Goal: Information Seeking & Learning: Learn about a topic

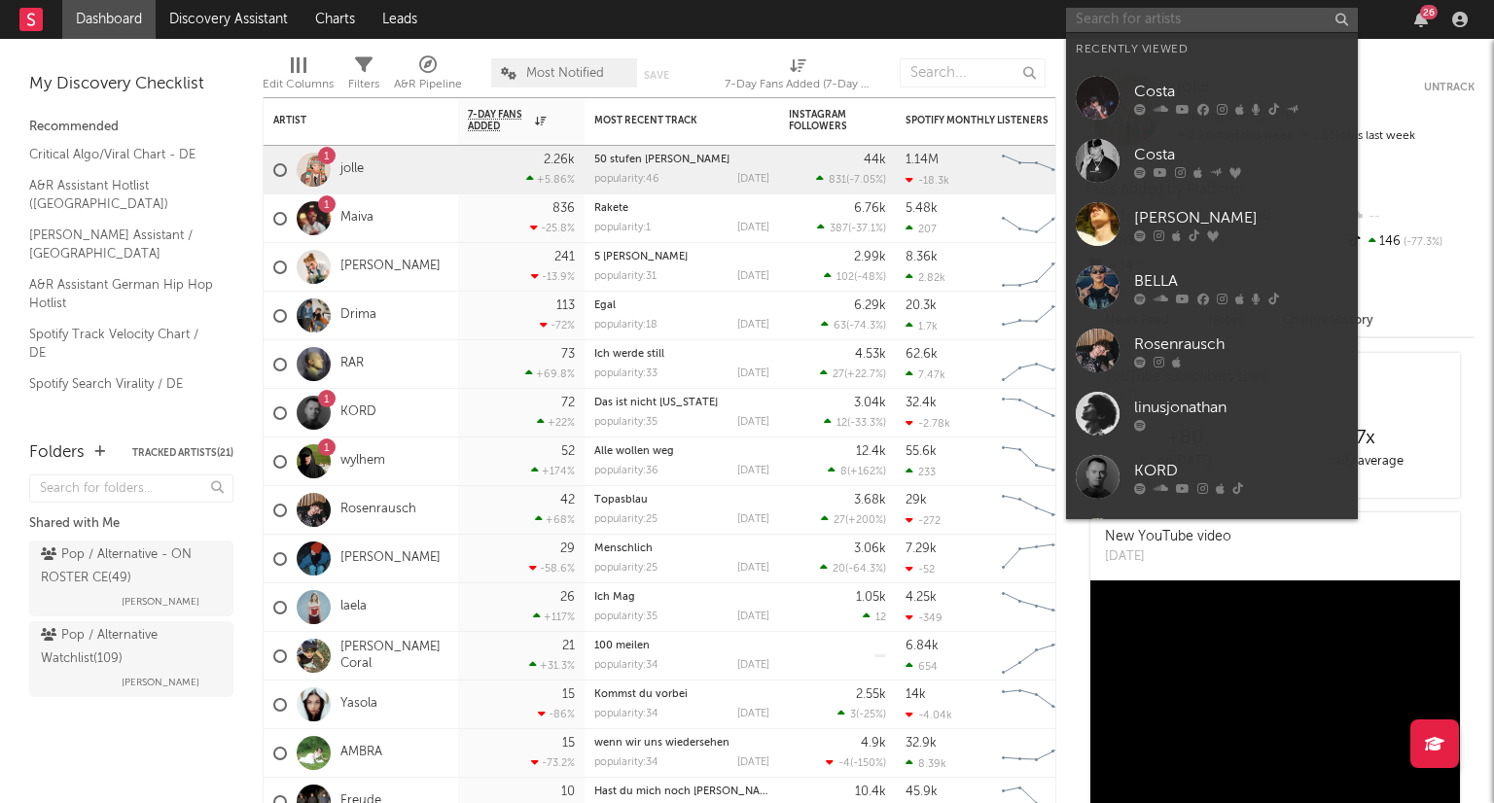
click at [1179, 18] on input "text" at bounding box center [1212, 20] width 292 height 24
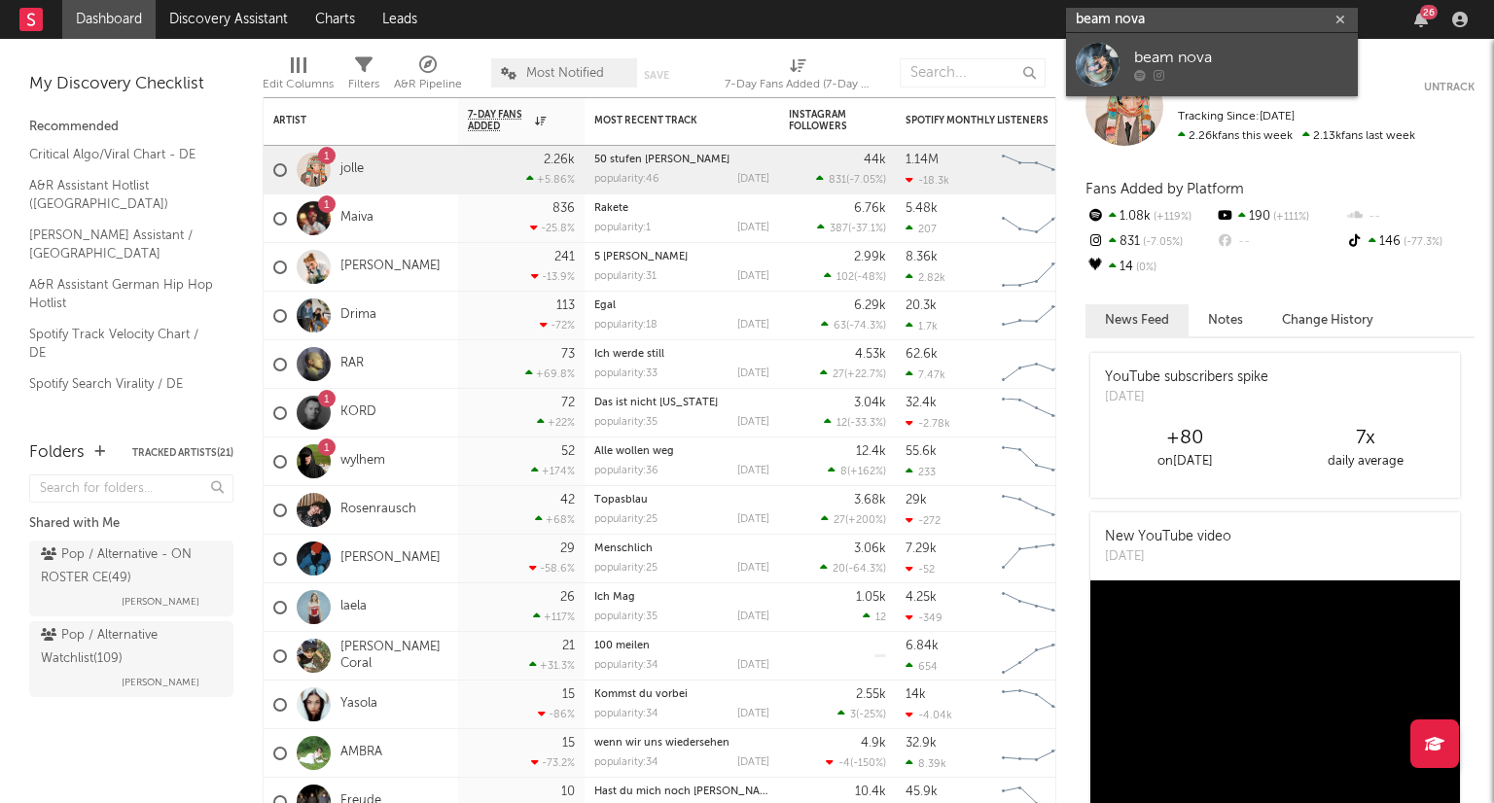
type input "beam nova"
click at [1226, 64] on div "beam nova" at bounding box center [1241, 58] width 214 height 23
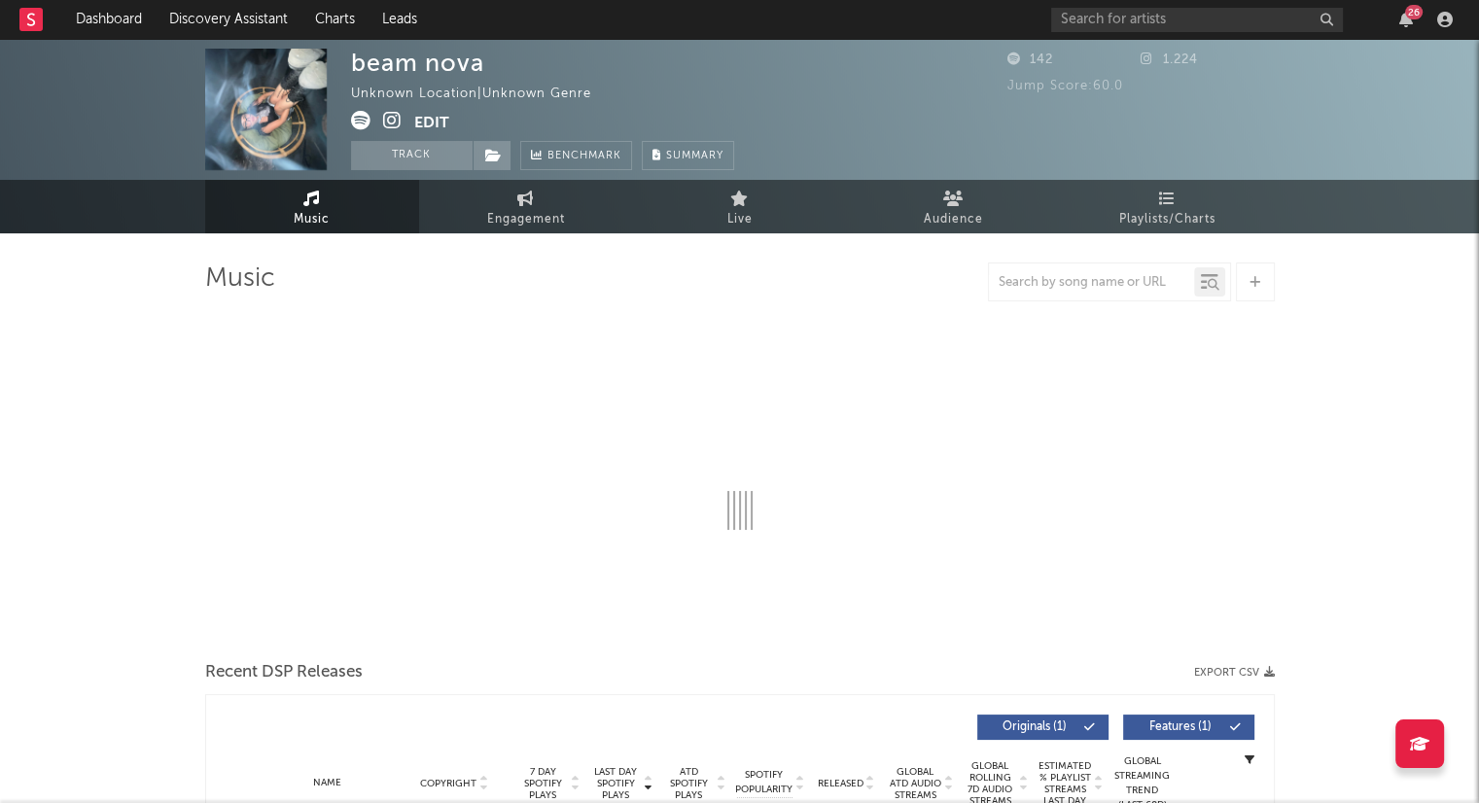
select select "1w"
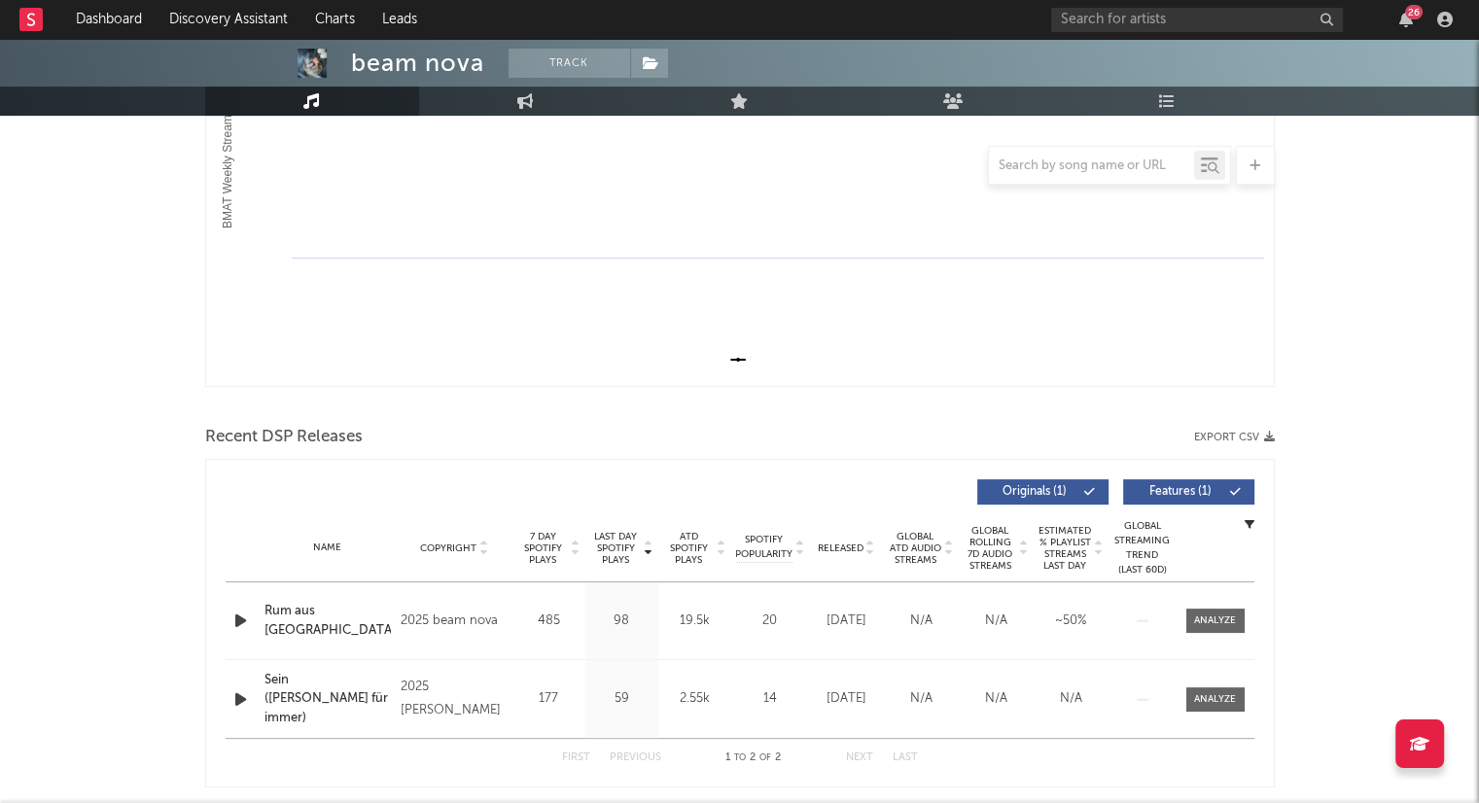
scroll to position [465, 0]
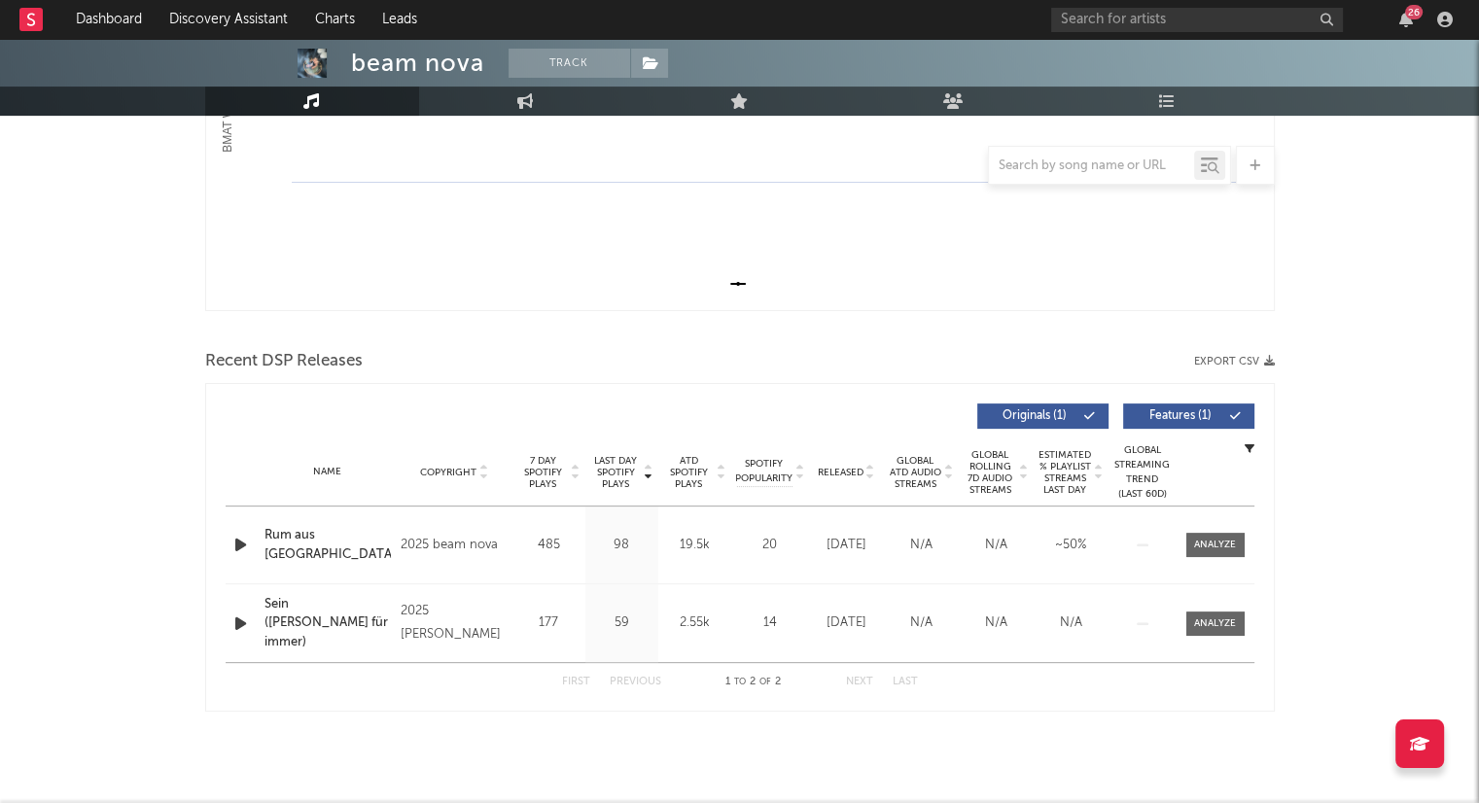
click at [869, 473] on icon at bounding box center [871, 477] width 10 height 8
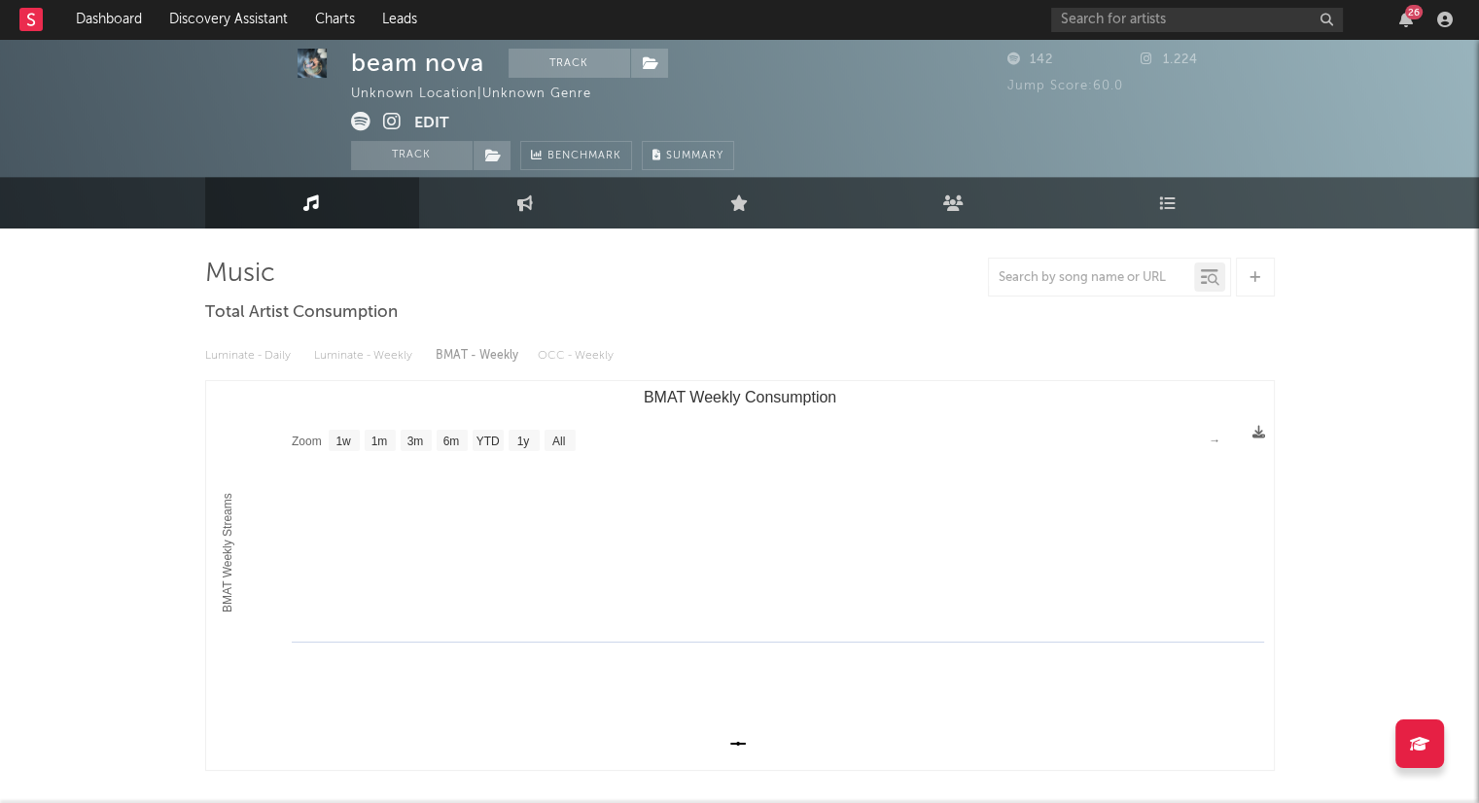
scroll to position [0, 0]
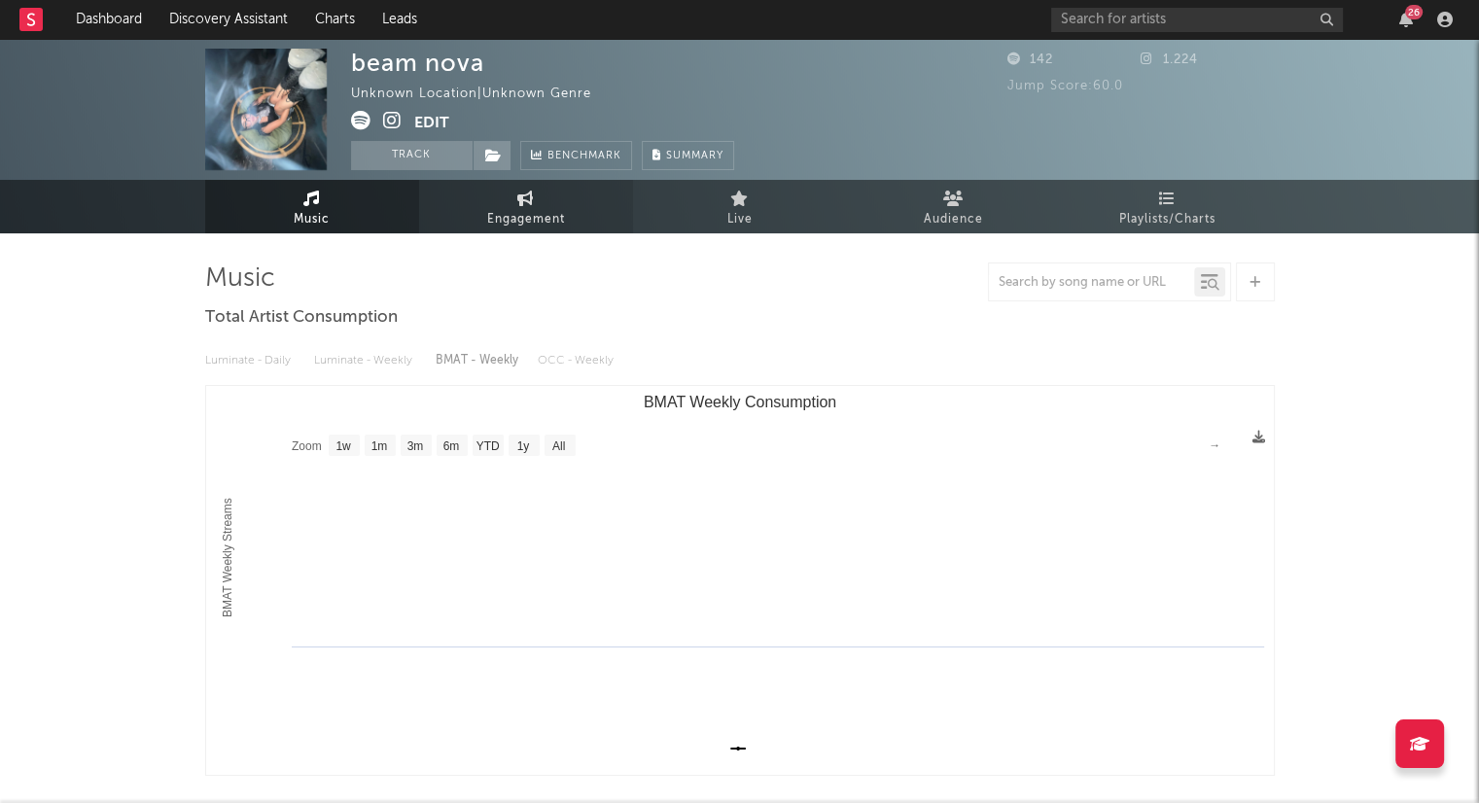
click at [579, 192] on link "Engagement" at bounding box center [526, 206] width 214 height 53
select select "1w"
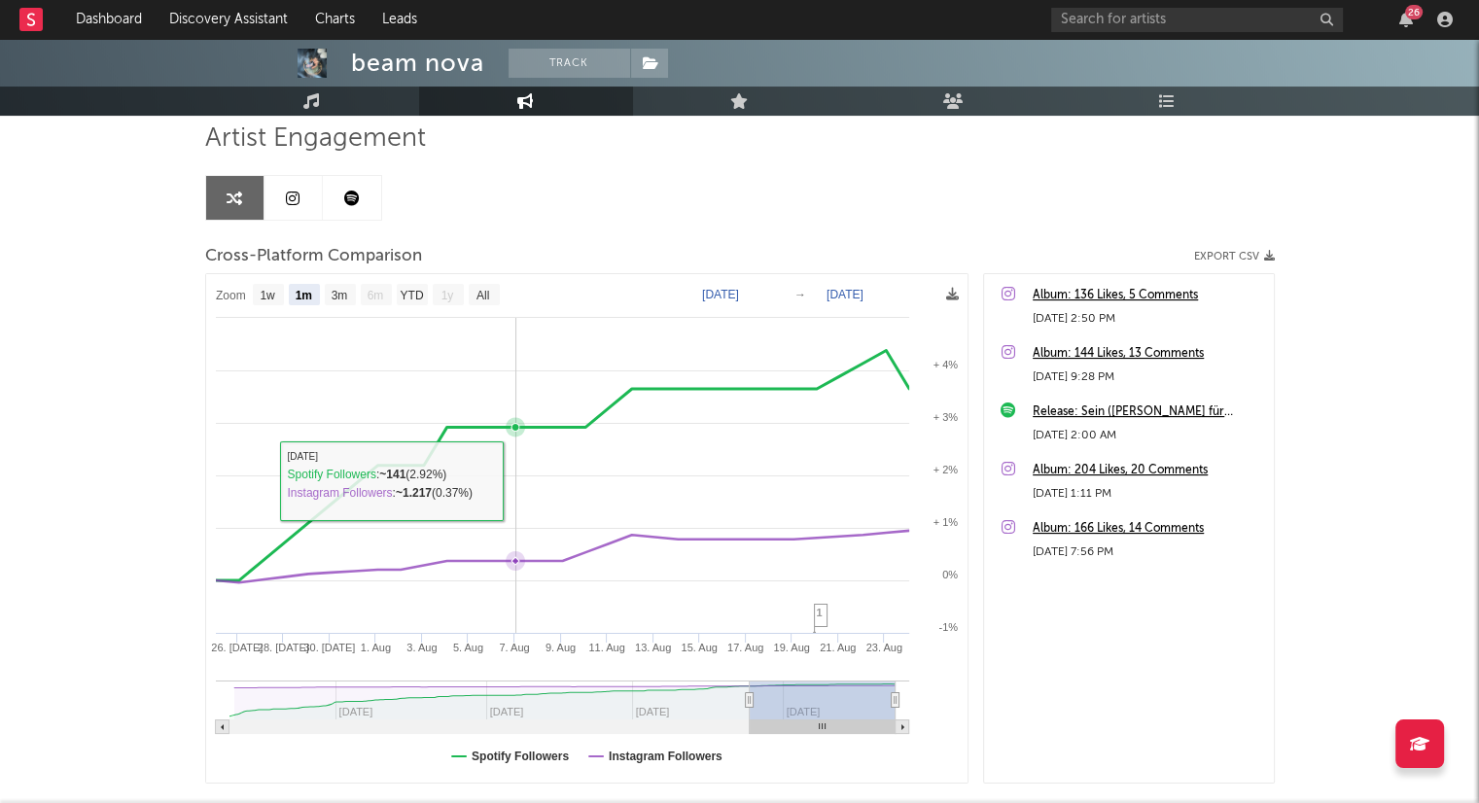
scroll to position [62, 0]
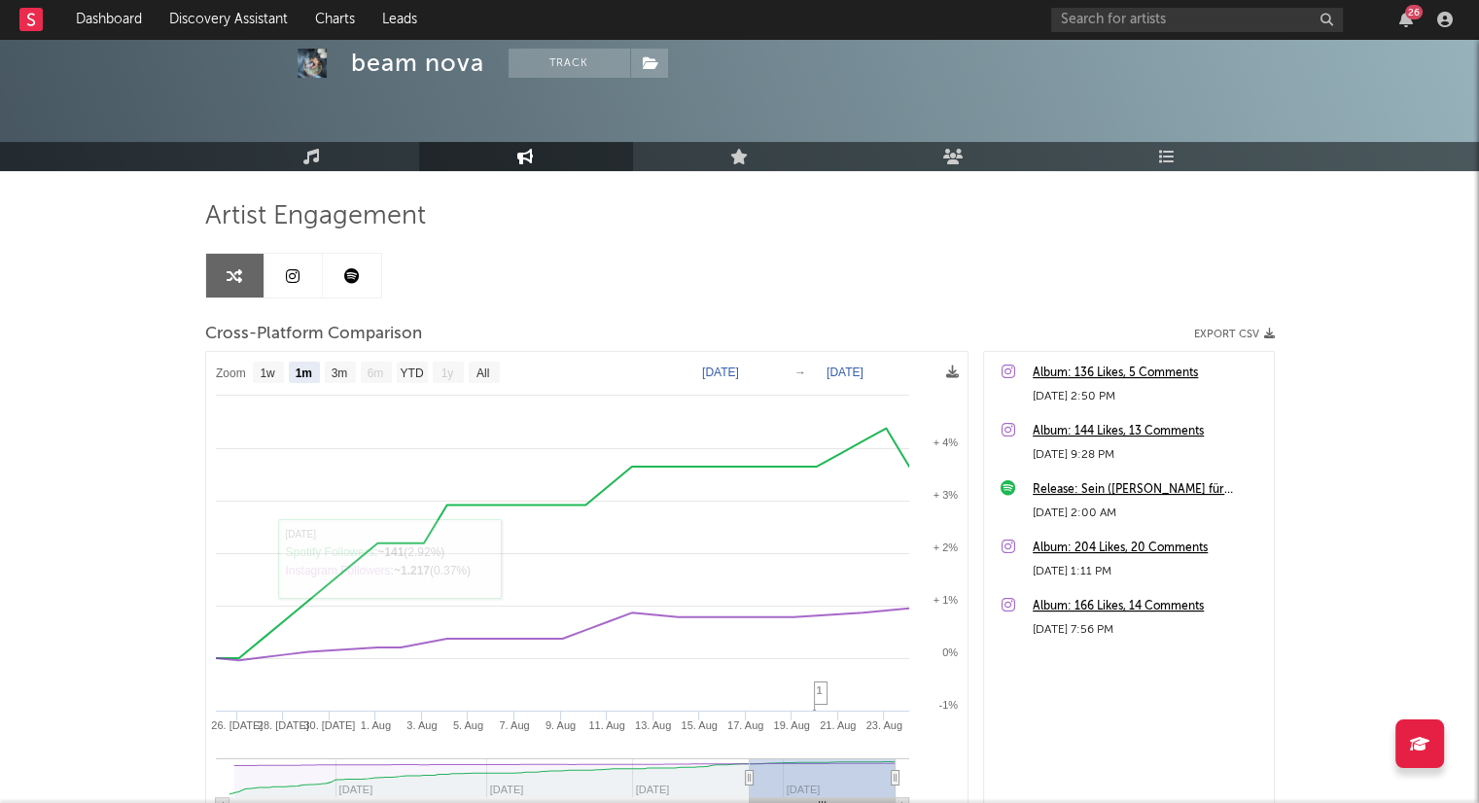
click at [484, 382] on rect at bounding box center [587, 606] width 762 height 509
click at [484, 367] on text "All" at bounding box center [482, 374] width 13 height 14
select select "All"
type input "[DATE]"
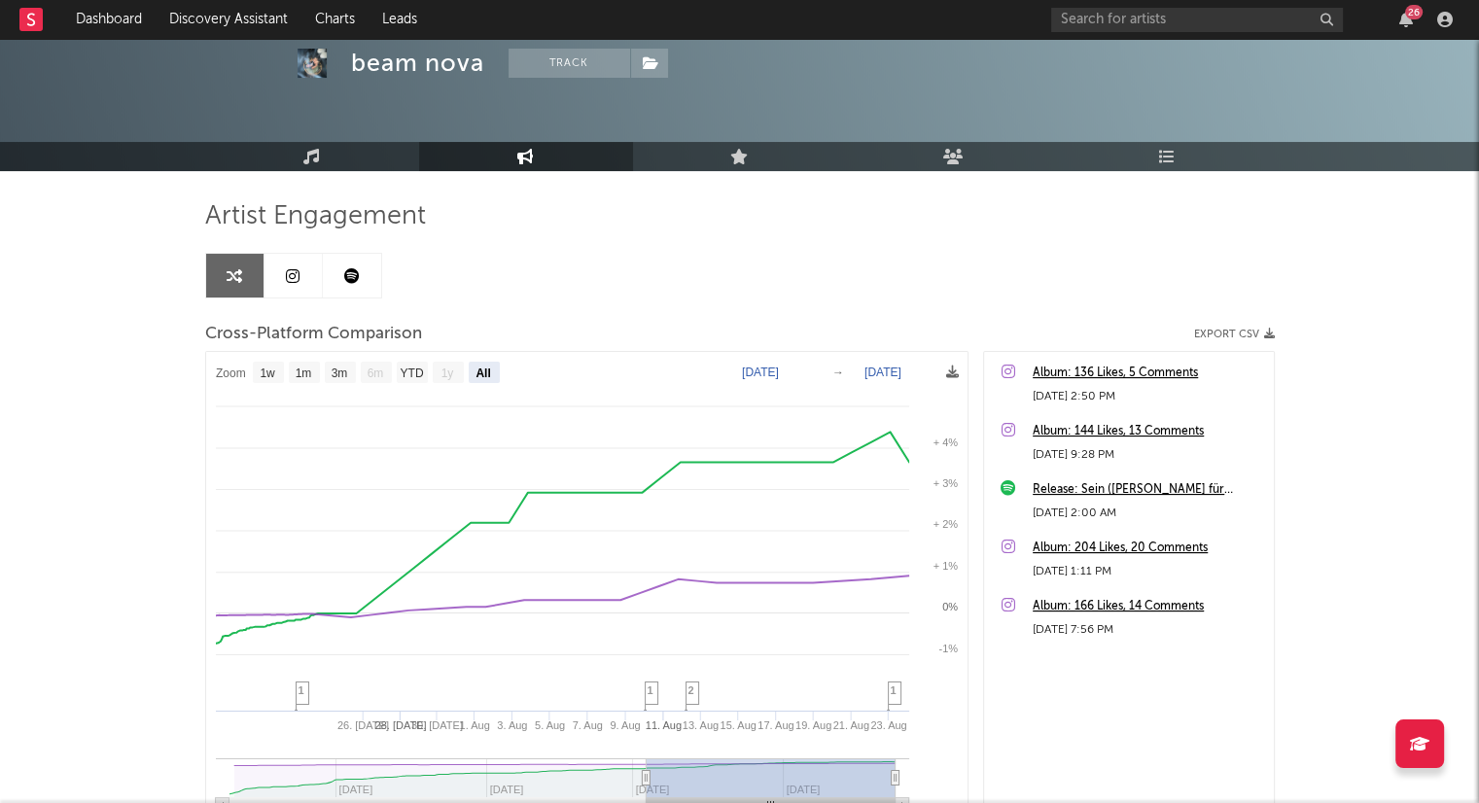
select select "All"
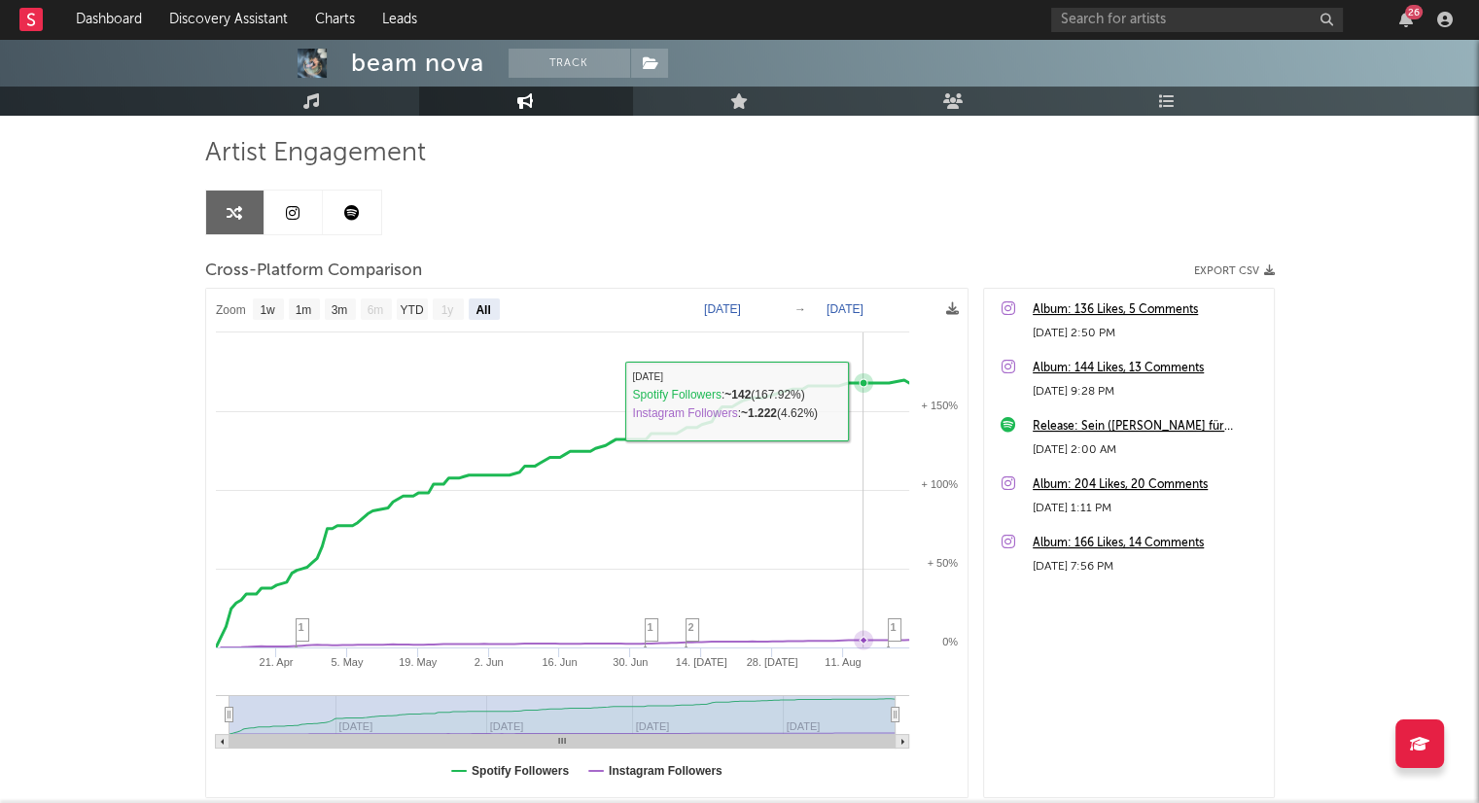
scroll to position [160, 0]
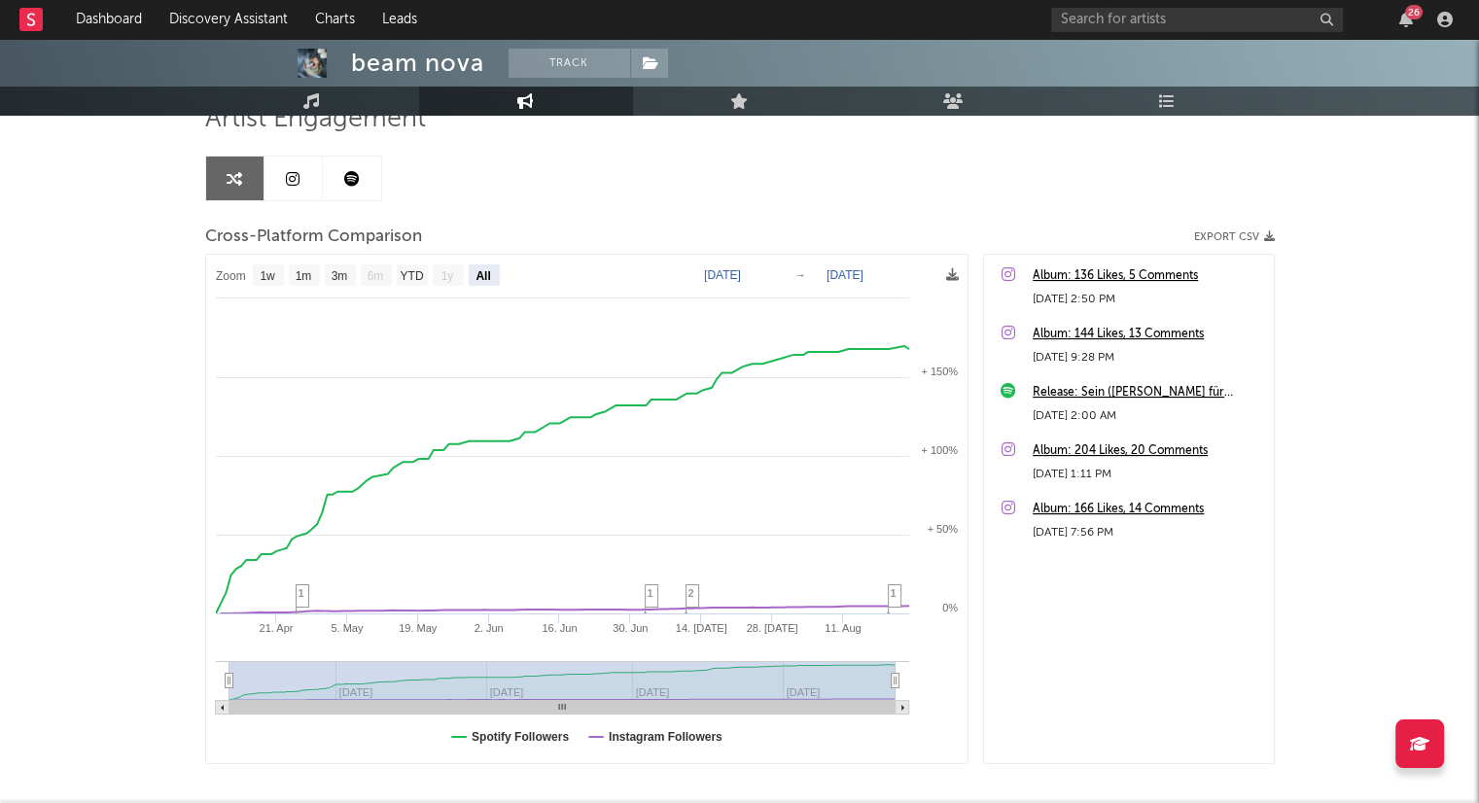
click at [366, 172] on link at bounding box center [352, 179] width 58 height 44
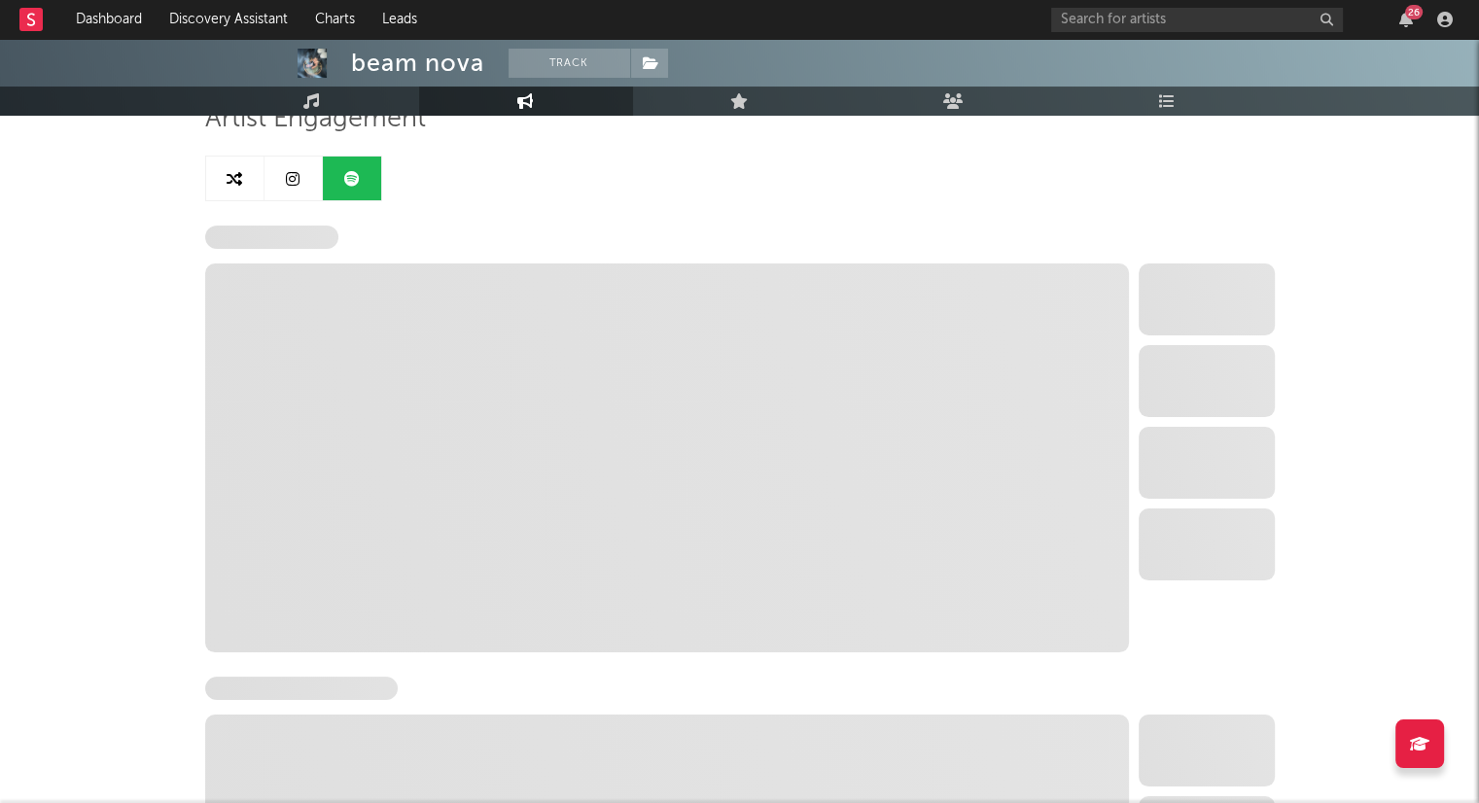
select select "1w"
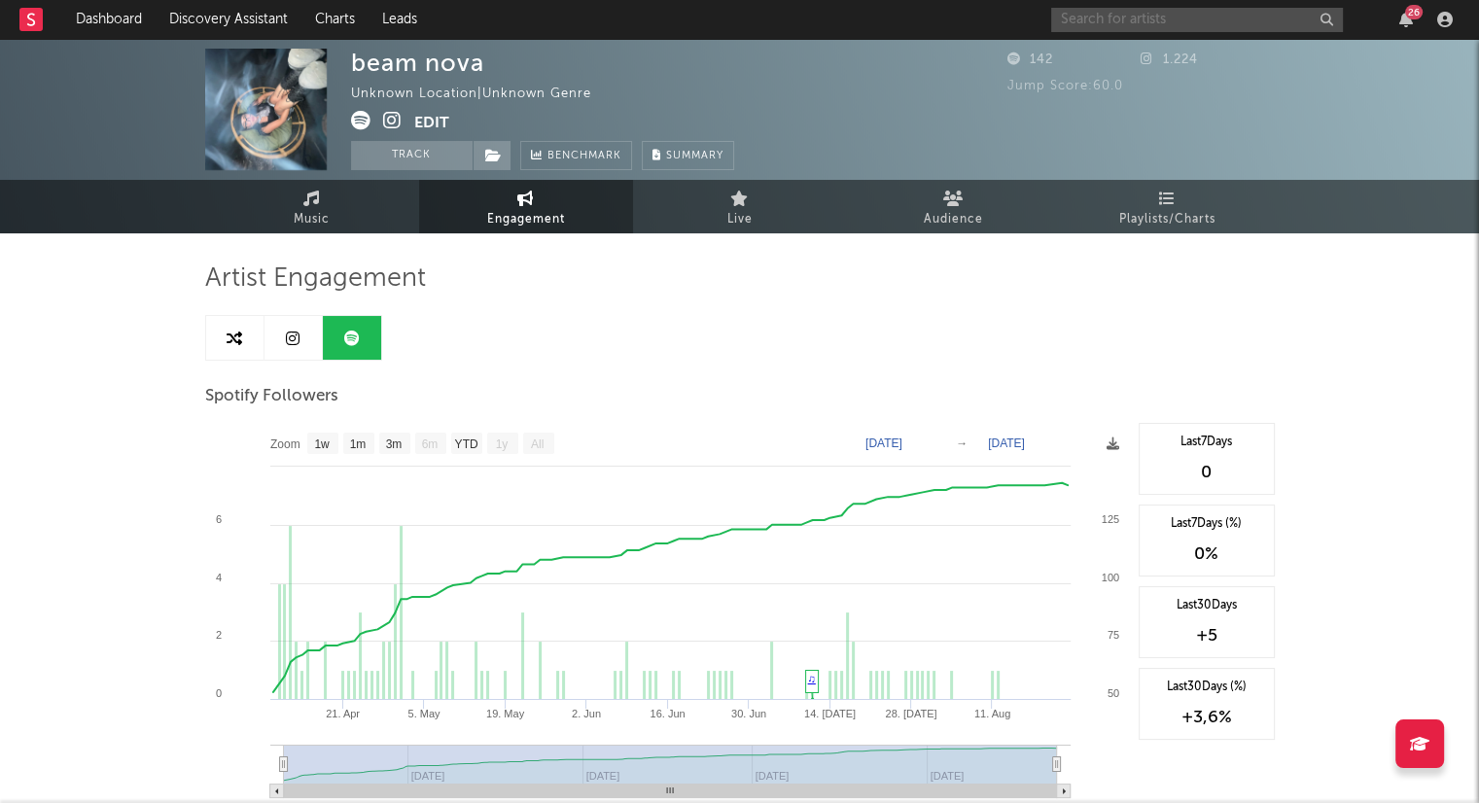
click at [1154, 23] on input "text" at bounding box center [1197, 20] width 292 height 24
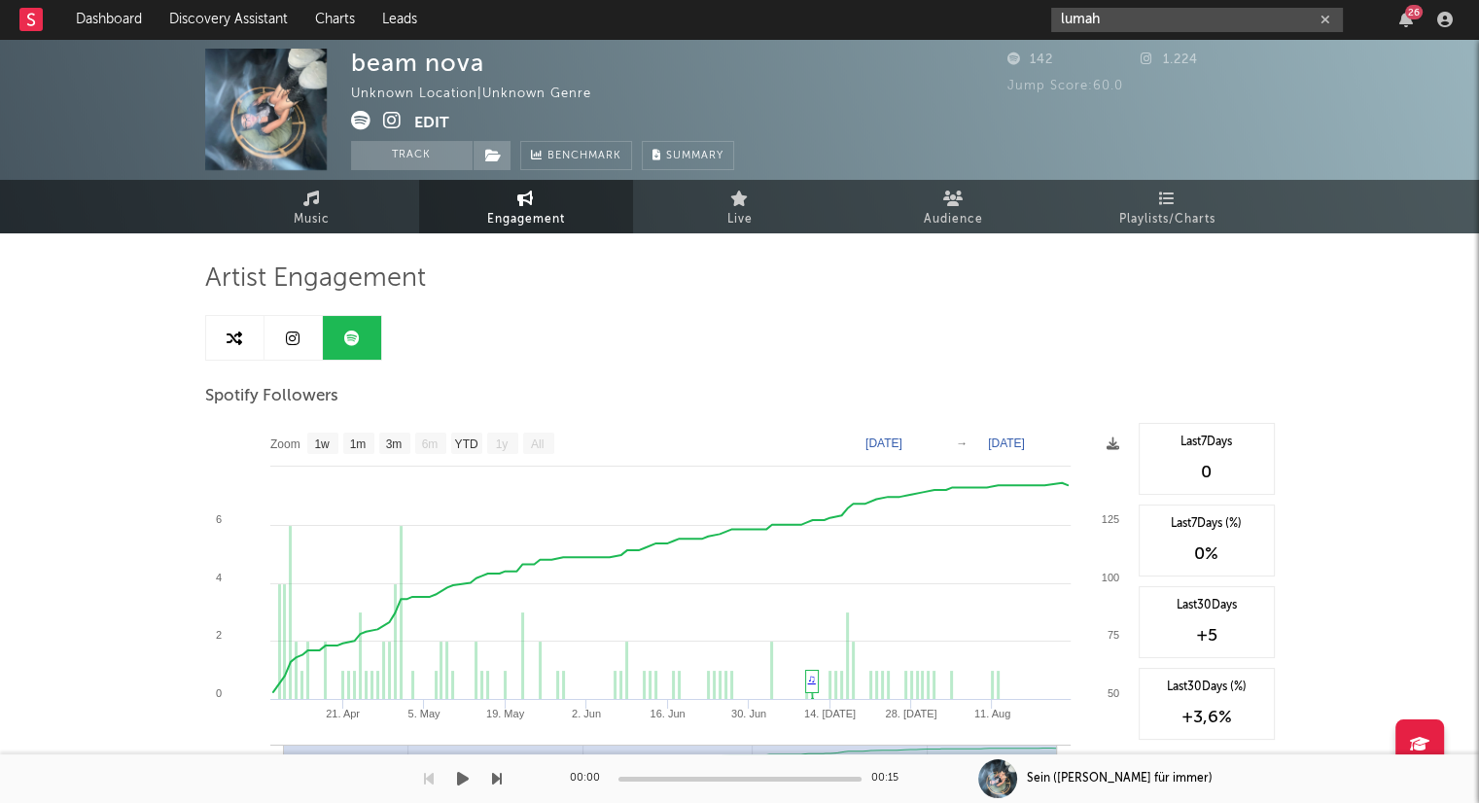
type input "lumah"
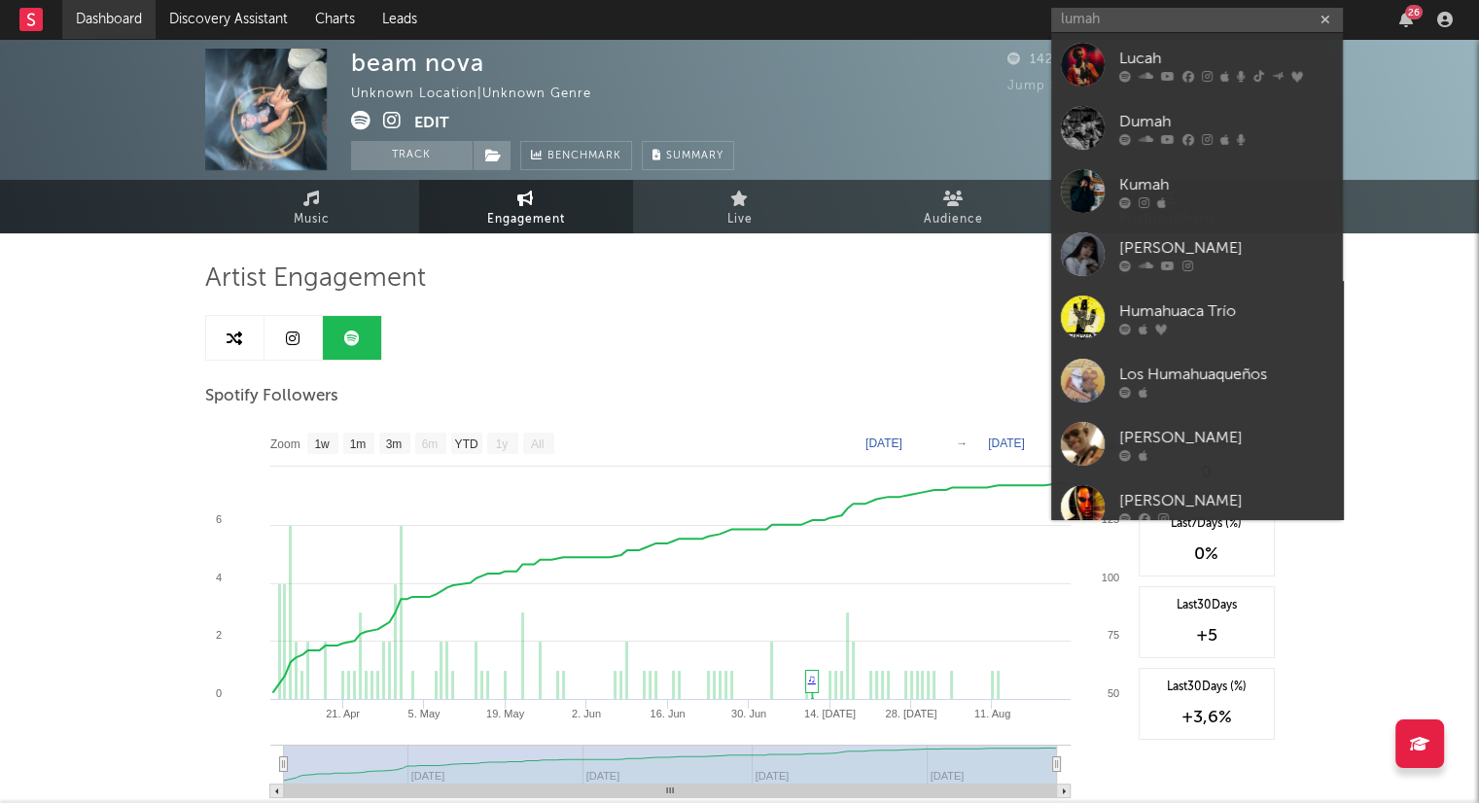
click at [154, 20] on link "Dashboard" at bounding box center [108, 19] width 93 height 39
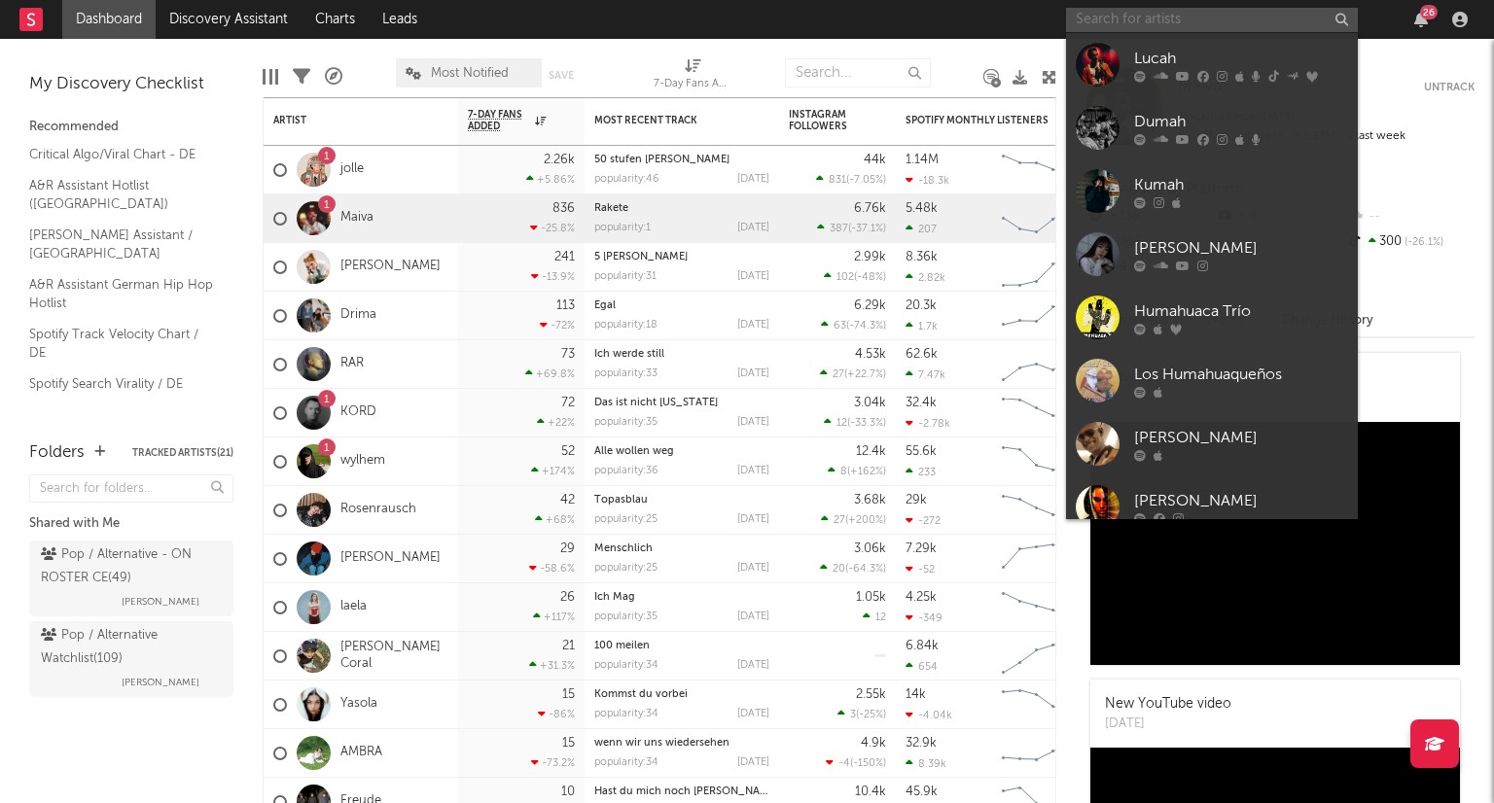
click at [1154, 20] on input "text" at bounding box center [1212, 20] width 292 height 24
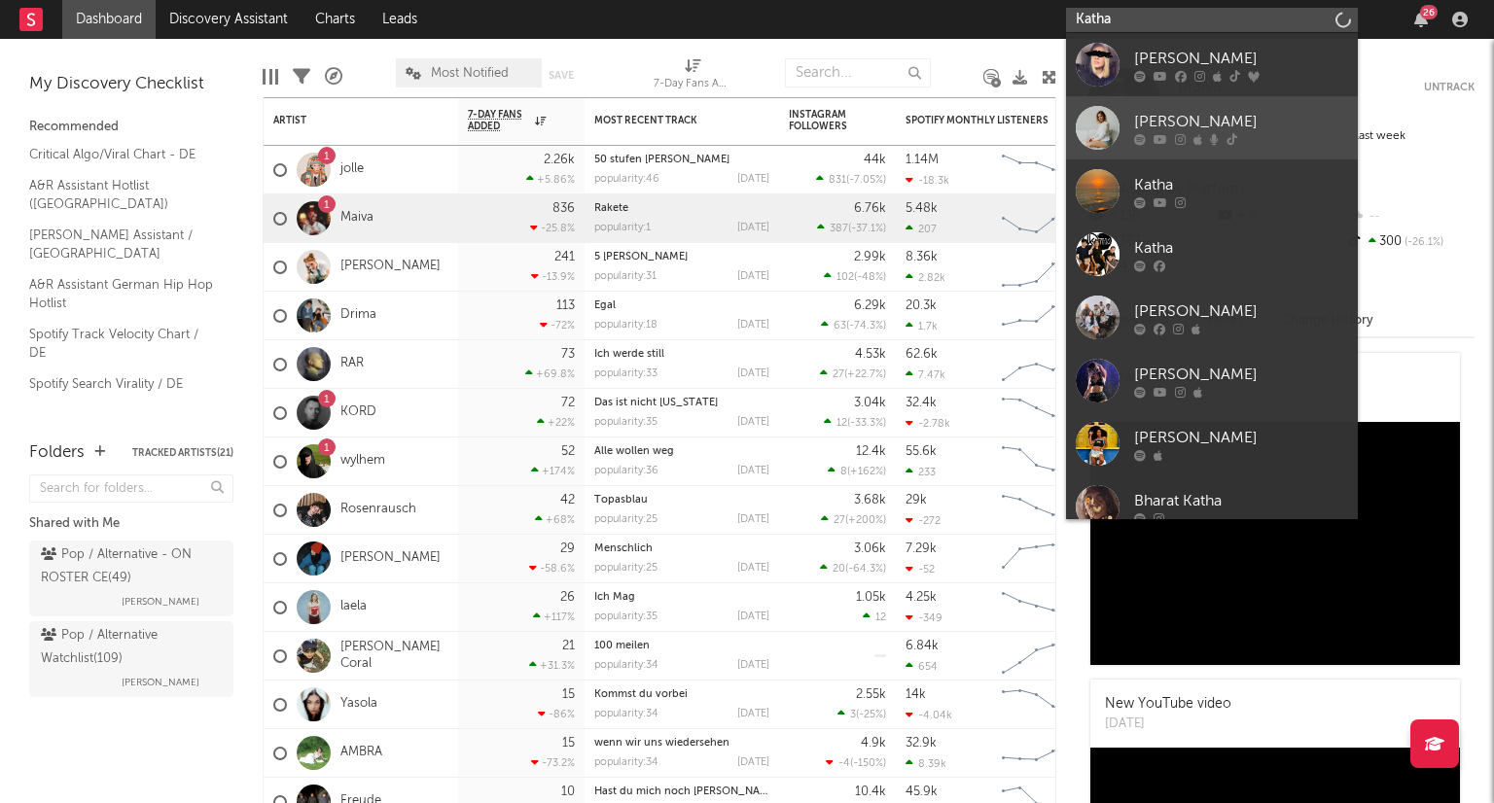
type input "Katha"
click at [1233, 120] on div "[PERSON_NAME]" at bounding box center [1241, 121] width 214 height 23
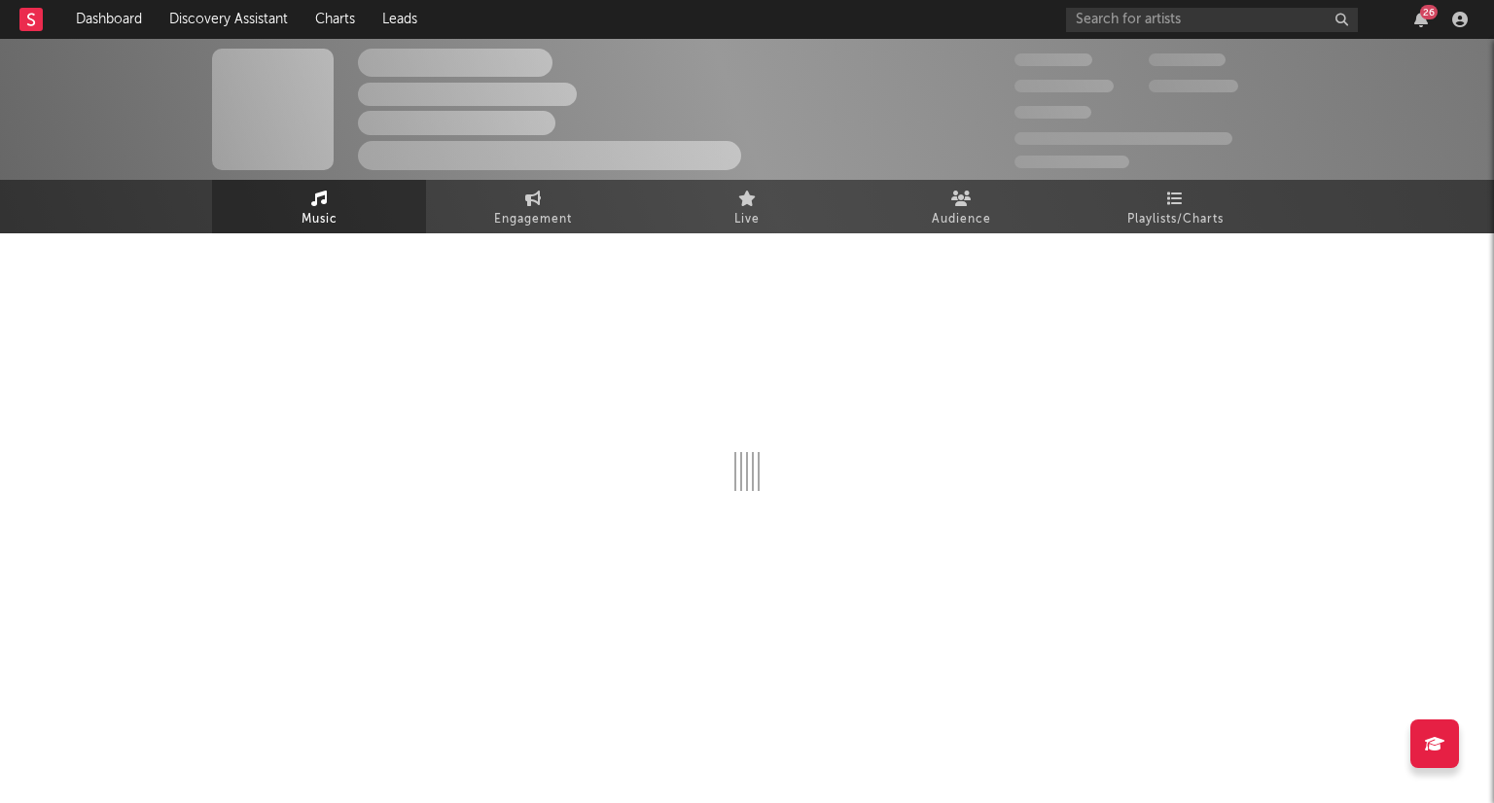
select select "6m"
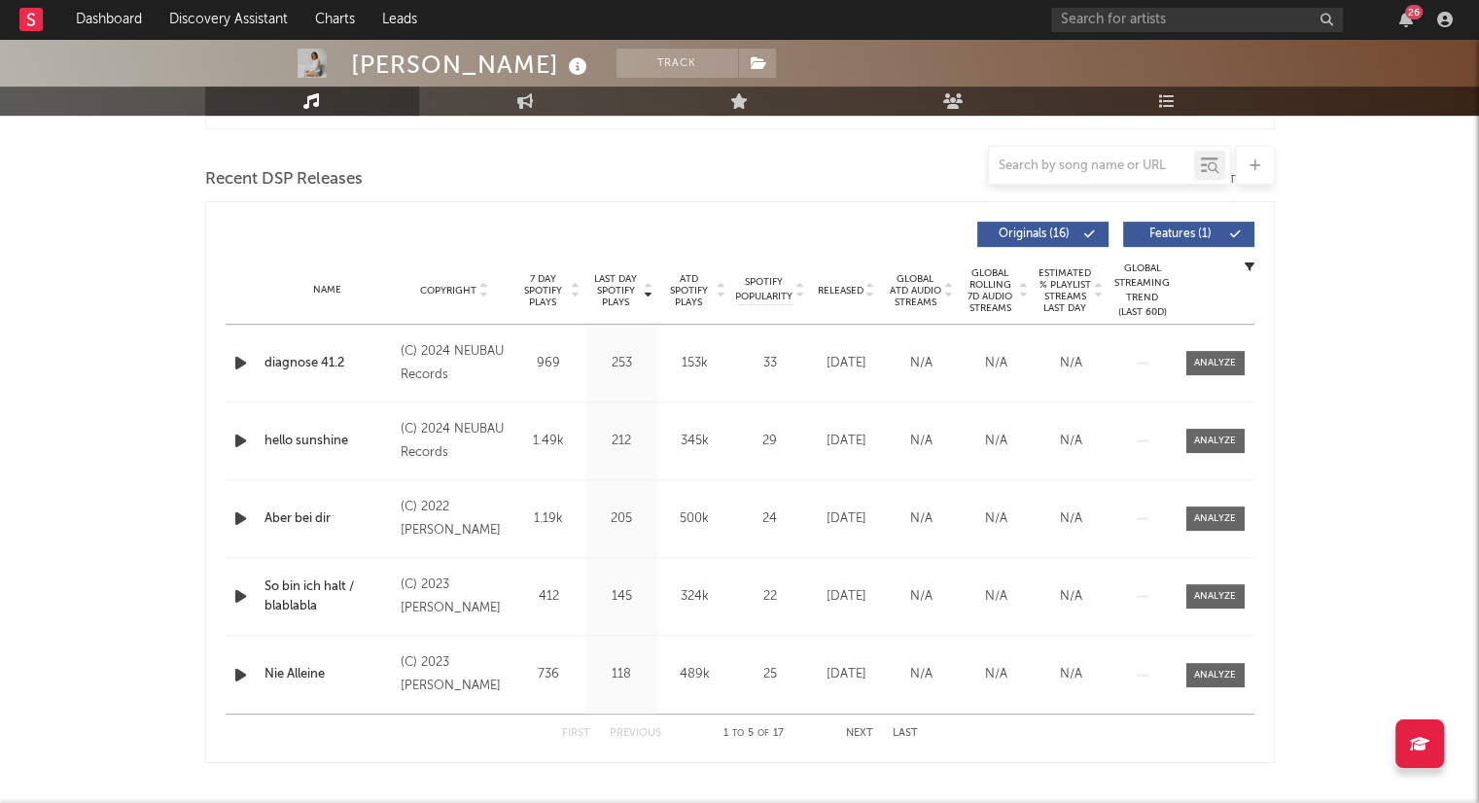
scroll to position [681, 0]
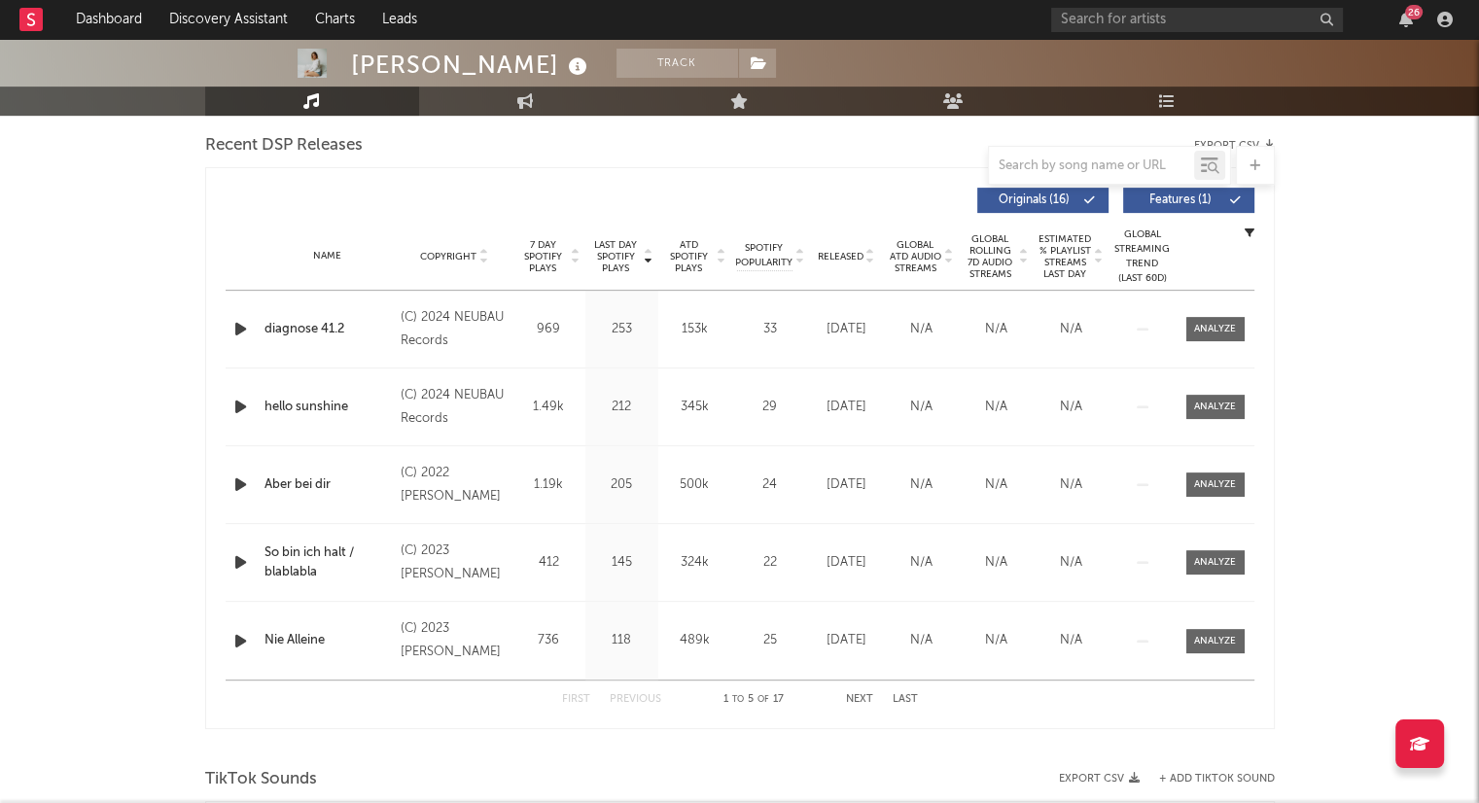
click at [871, 261] on icon at bounding box center [871, 261] width 10 height 8
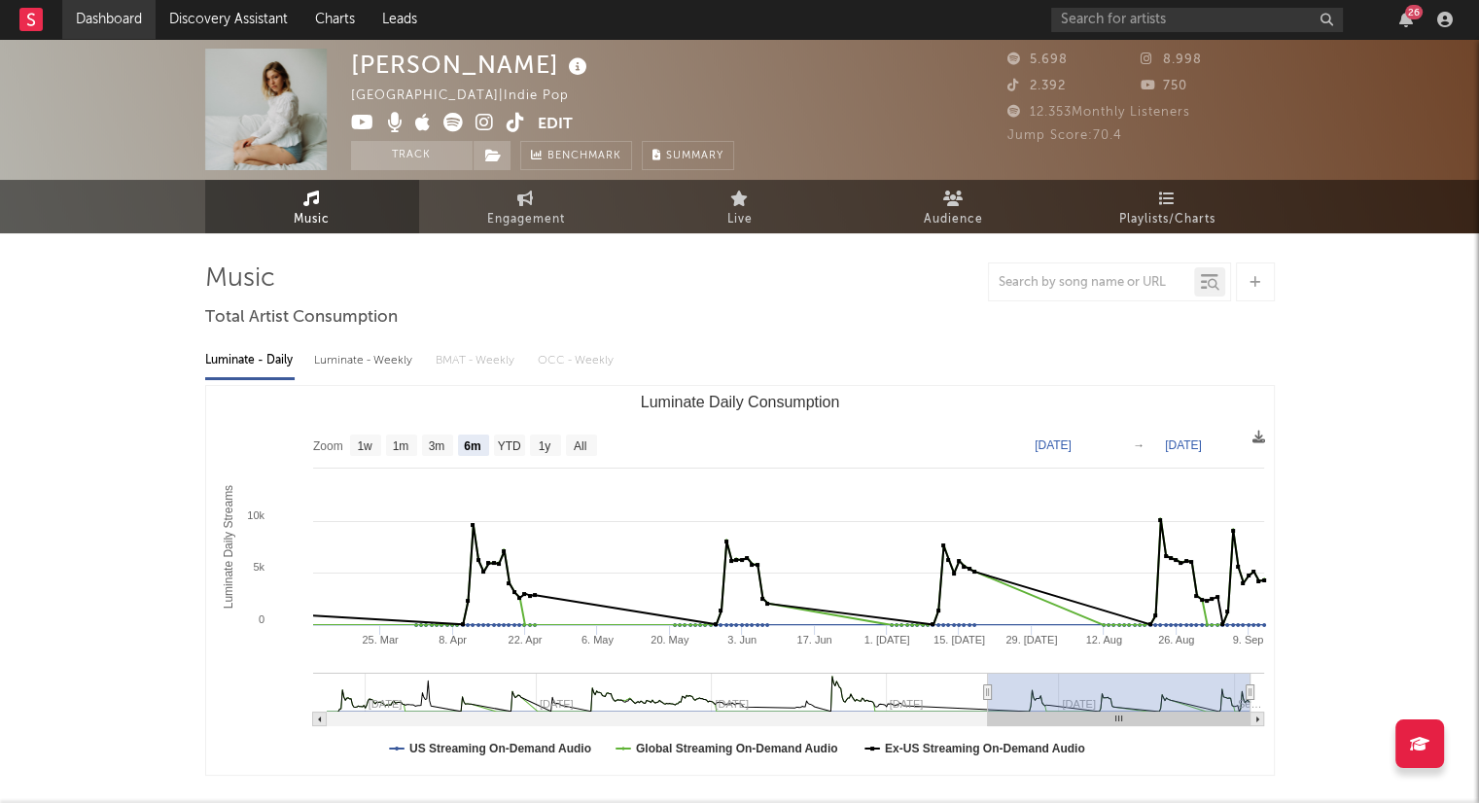
click at [113, 18] on link "Dashboard" at bounding box center [108, 19] width 93 height 39
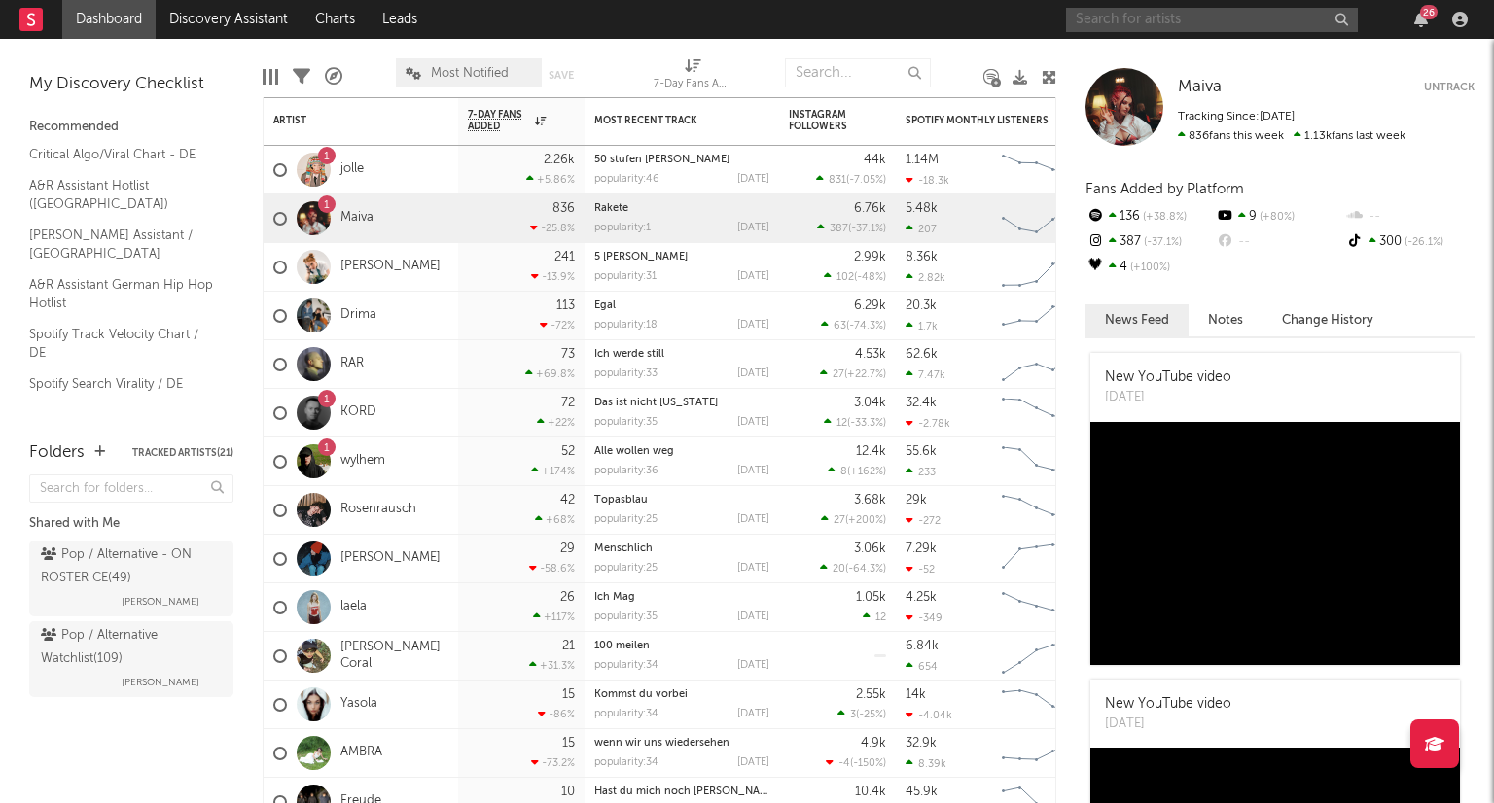
click at [1128, 13] on input "text" at bounding box center [1212, 20] width 292 height 24
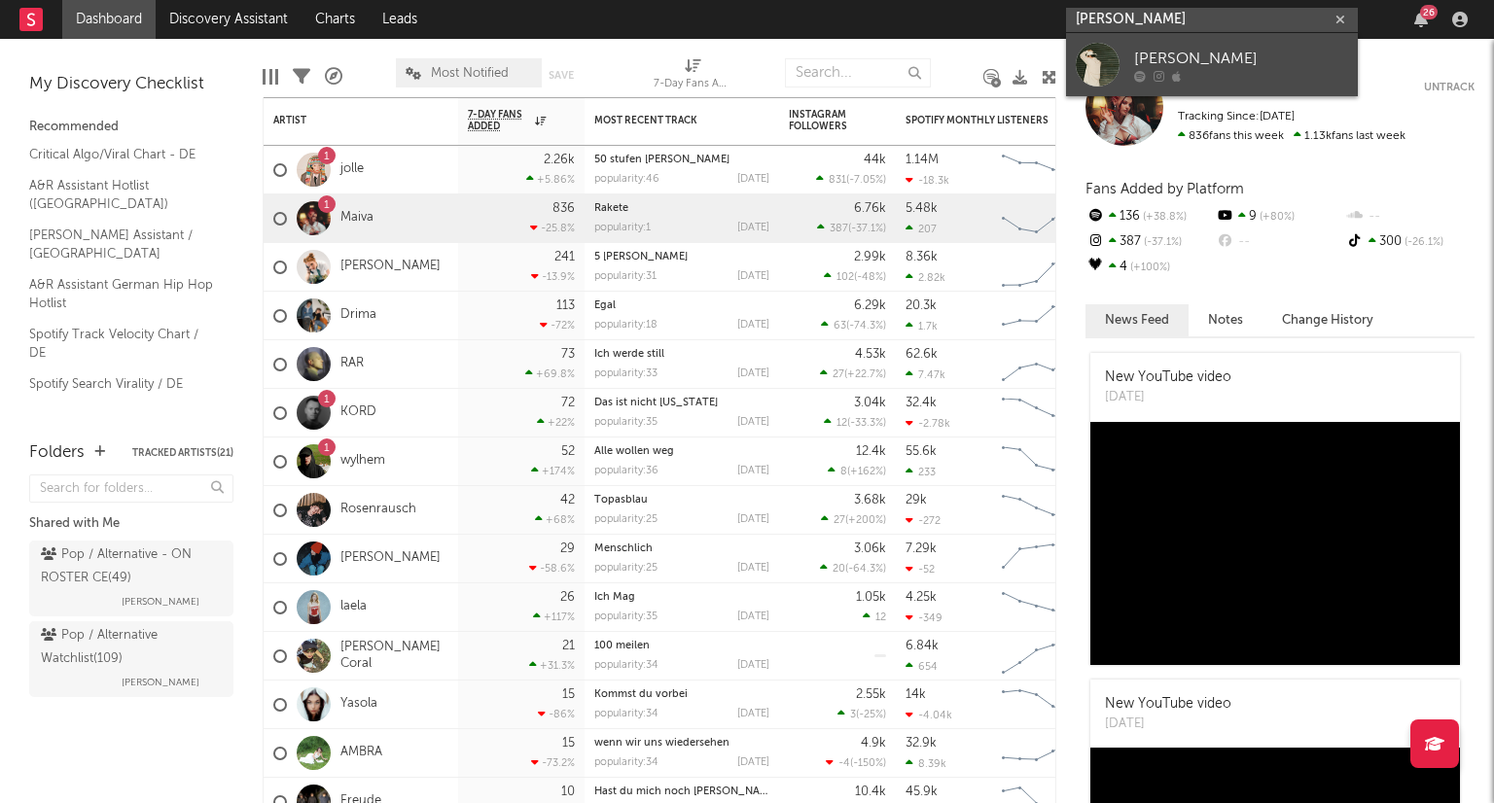
type input "[PERSON_NAME]"
click at [1268, 75] on div at bounding box center [1241, 76] width 214 height 12
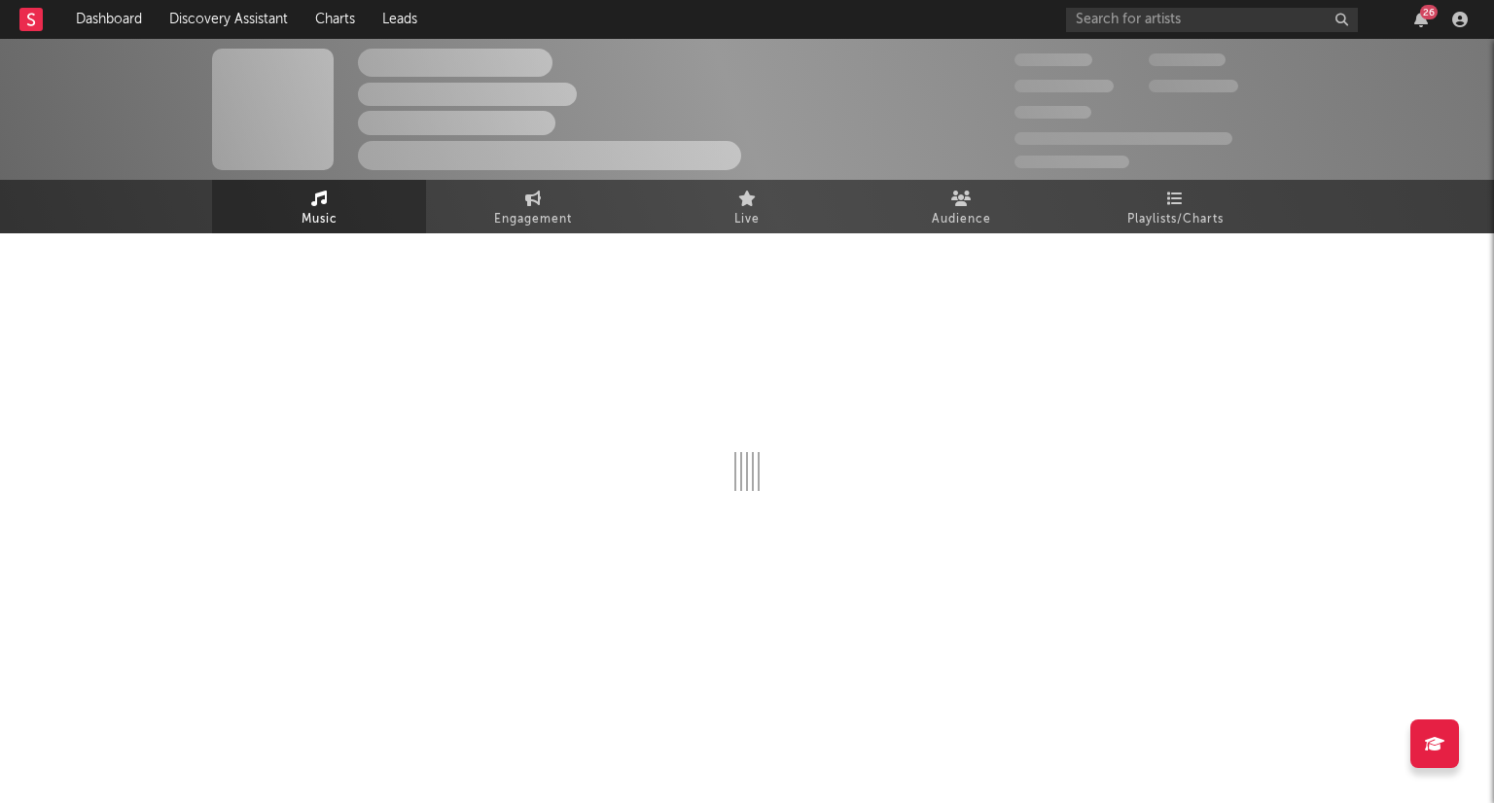
select select "1w"
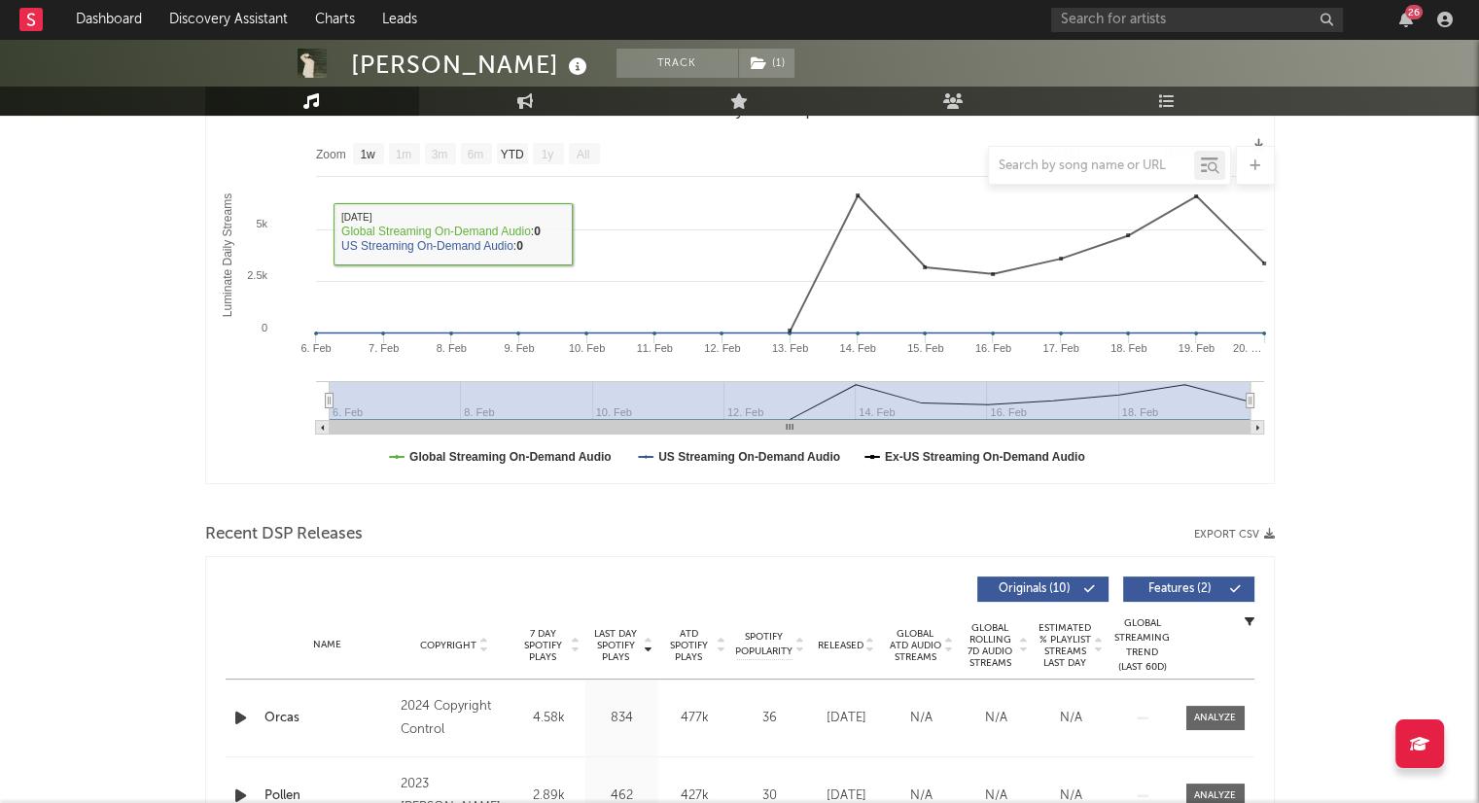
scroll to position [584, 0]
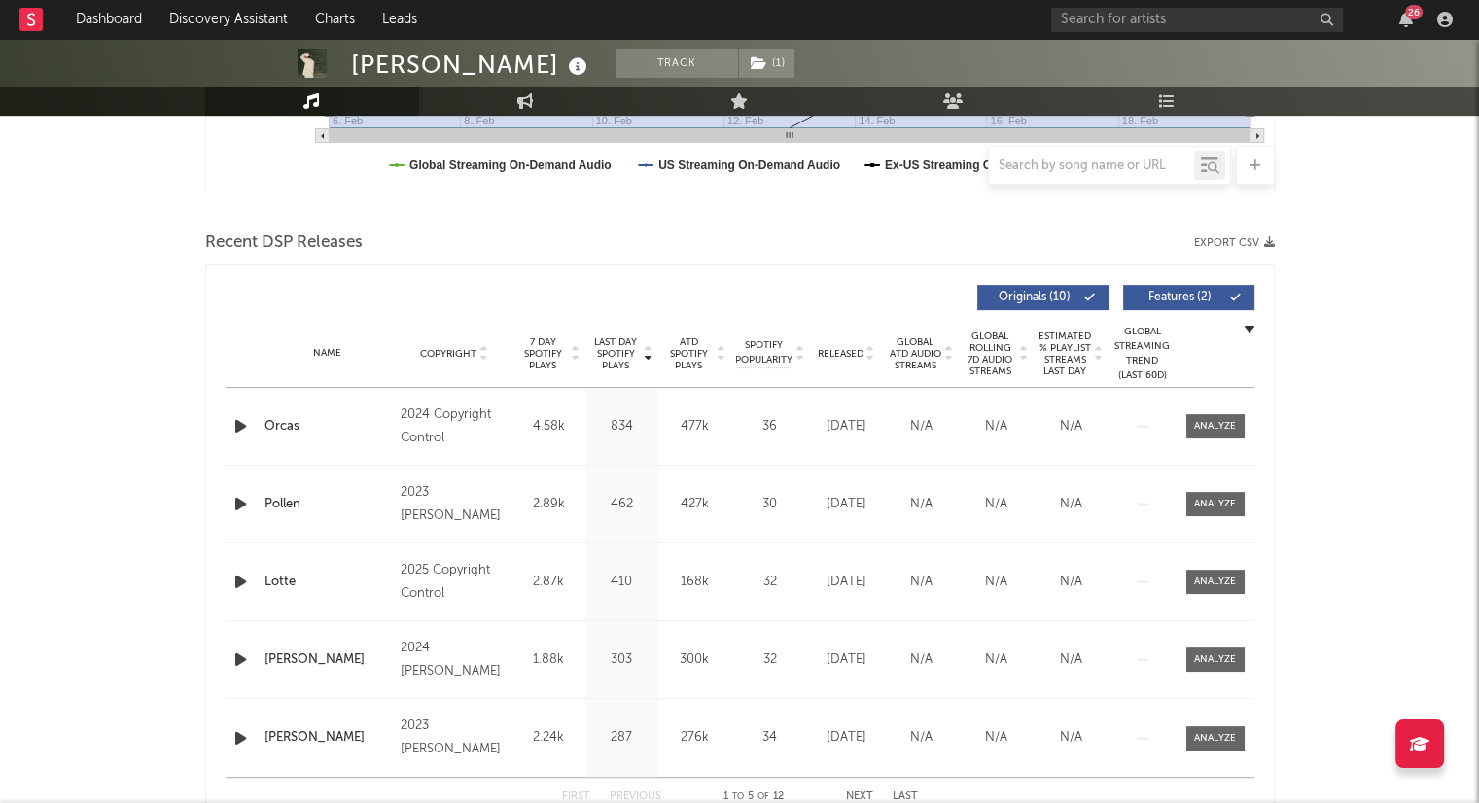
click at [871, 356] on icon at bounding box center [871, 358] width 10 height 8
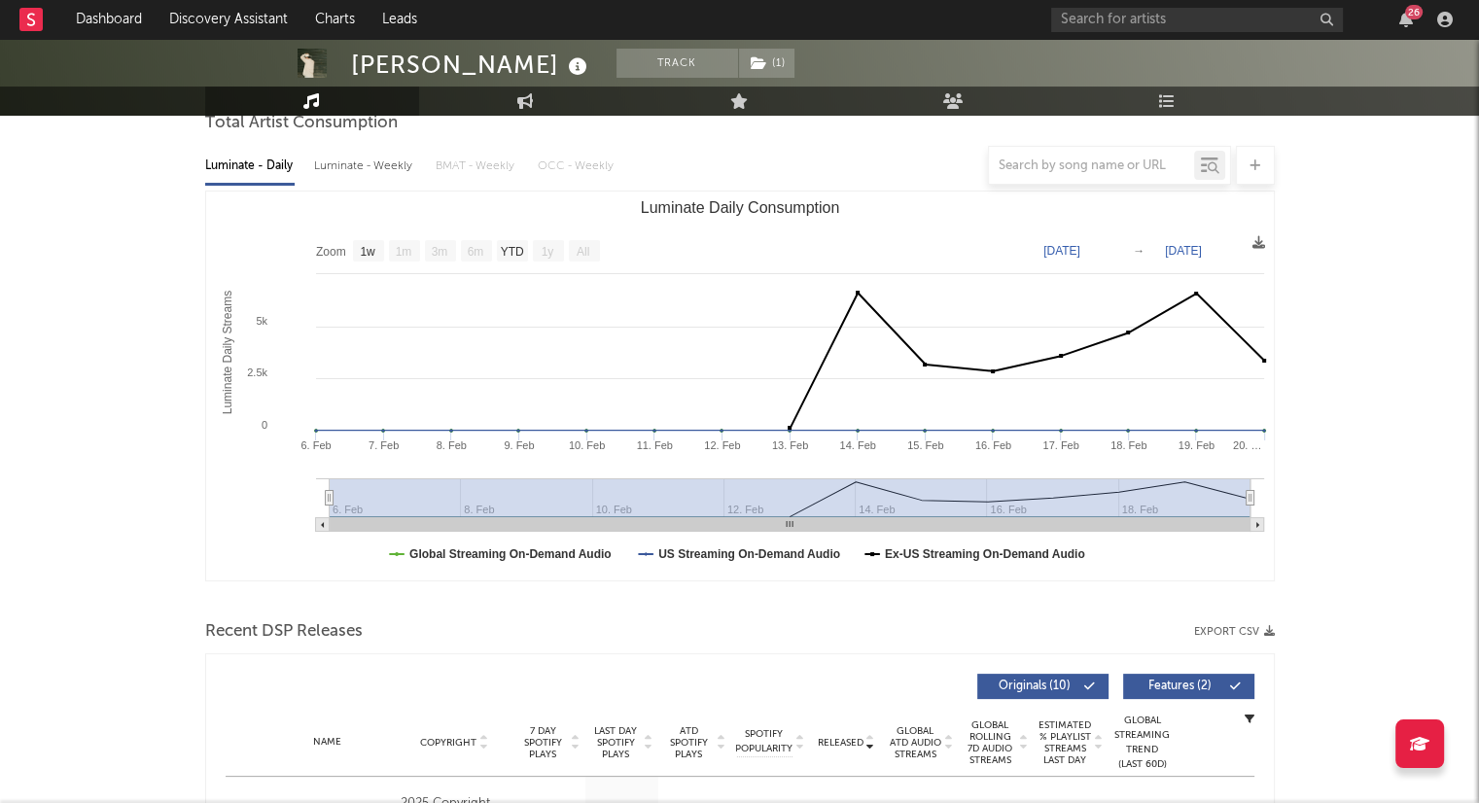
scroll to position [0, 0]
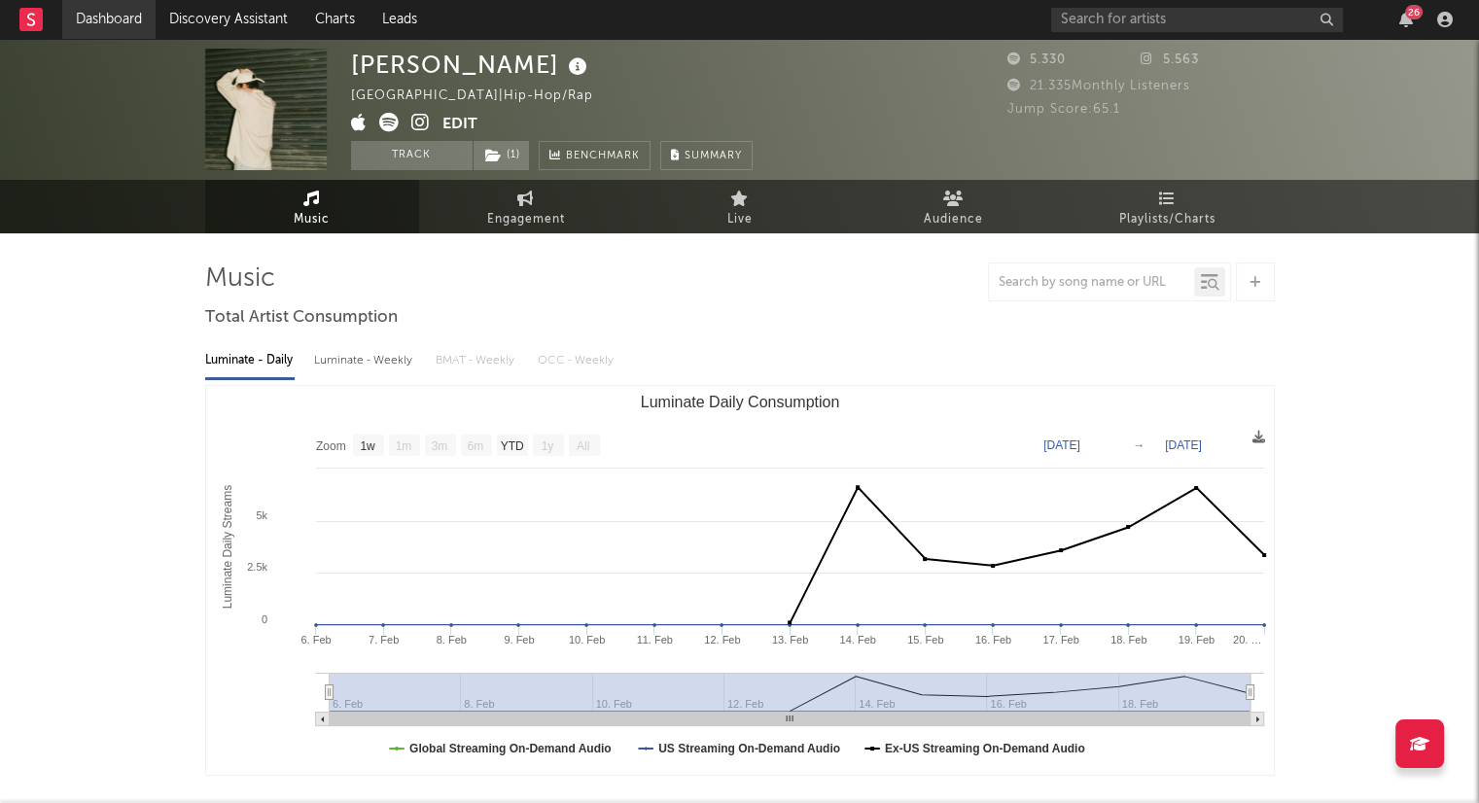
click at [117, 25] on link "Dashboard" at bounding box center [108, 19] width 93 height 39
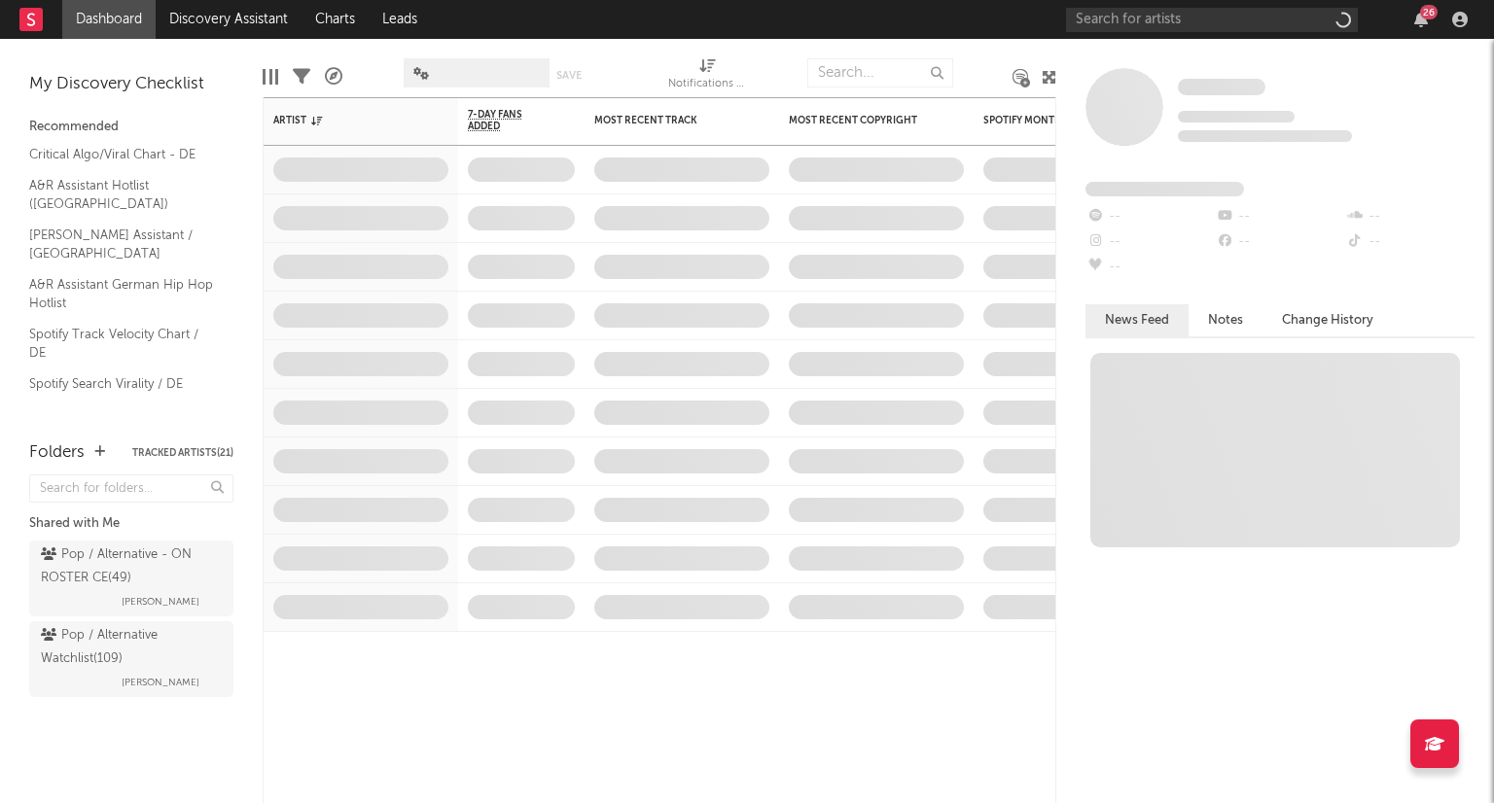
click at [193, 666] on div "Pop / Alternative Watchlist ( 109 )" at bounding box center [129, 647] width 176 height 47
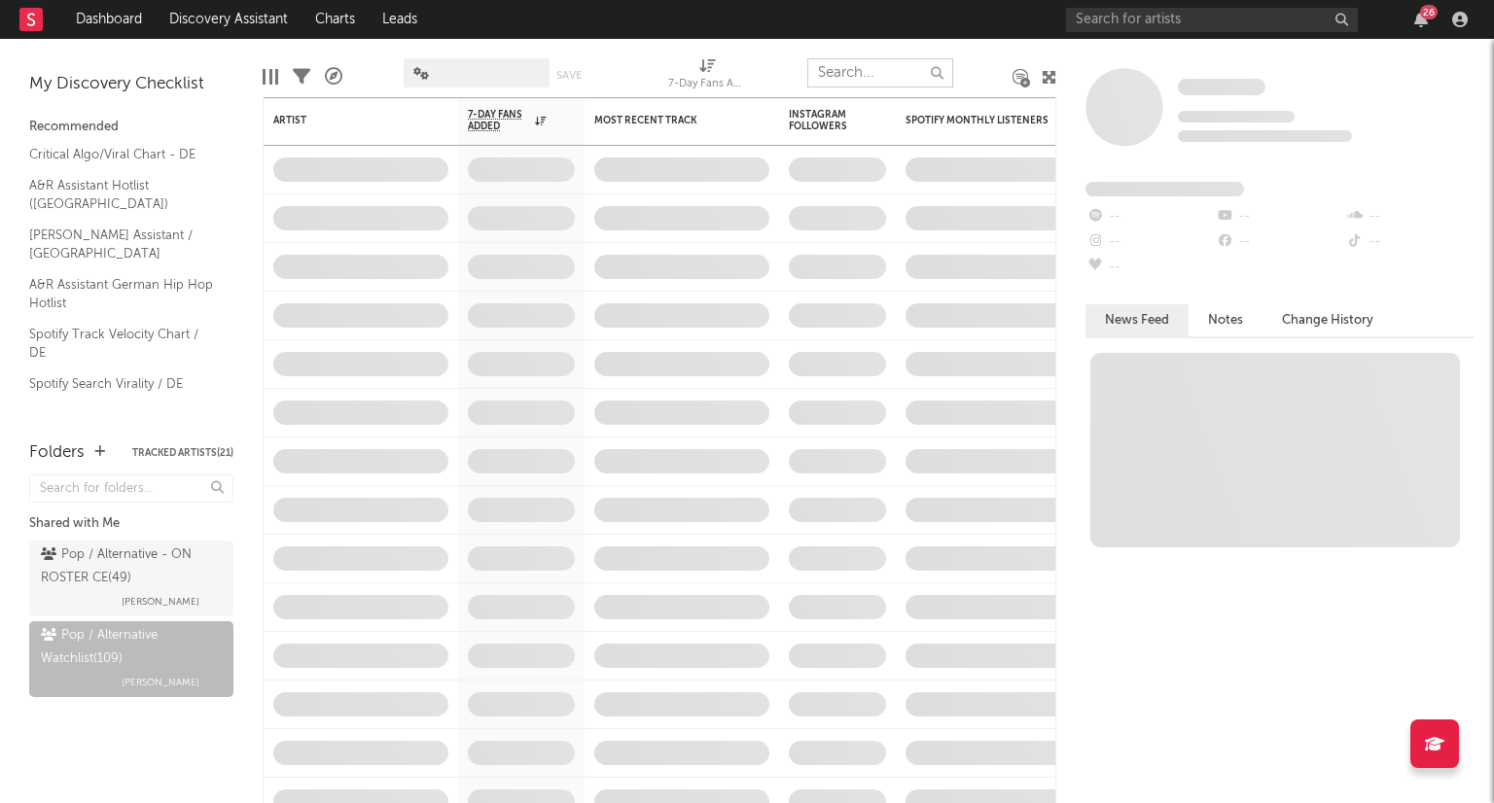
click at [868, 75] on input "text" at bounding box center [880, 72] width 146 height 29
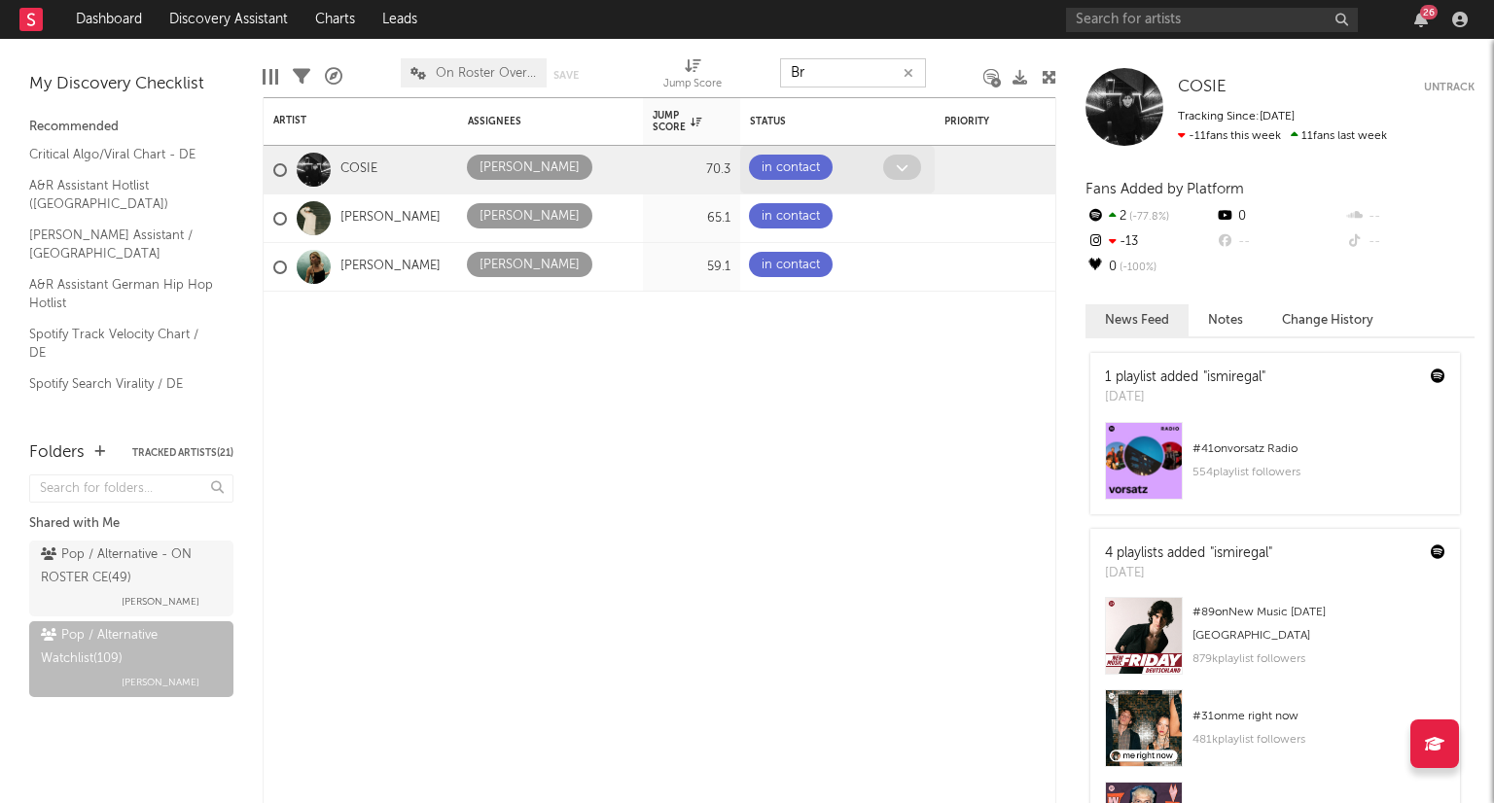
type input "B"
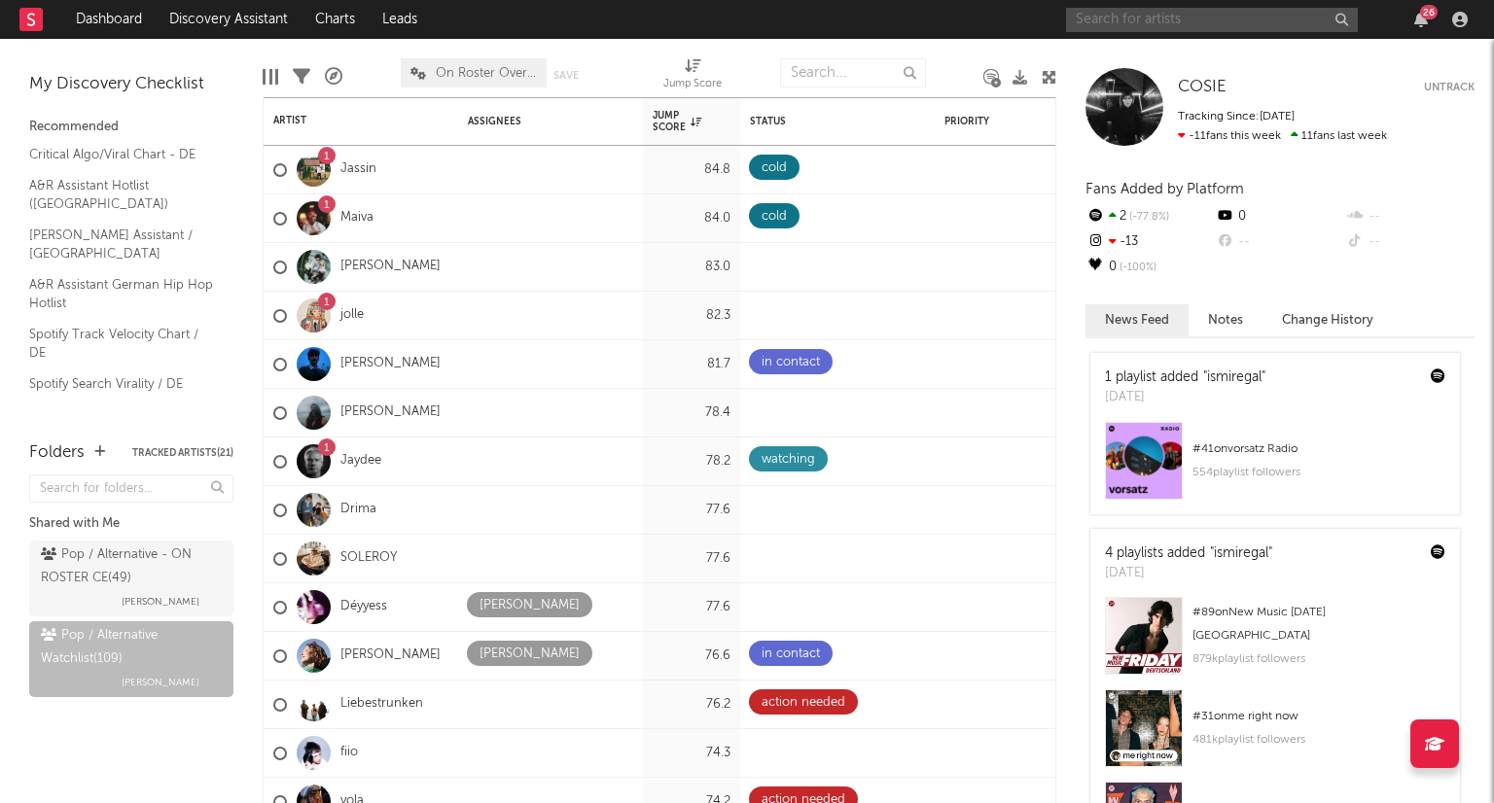
click at [1167, 20] on input "text" at bounding box center [1212, 20] width 292 height 24
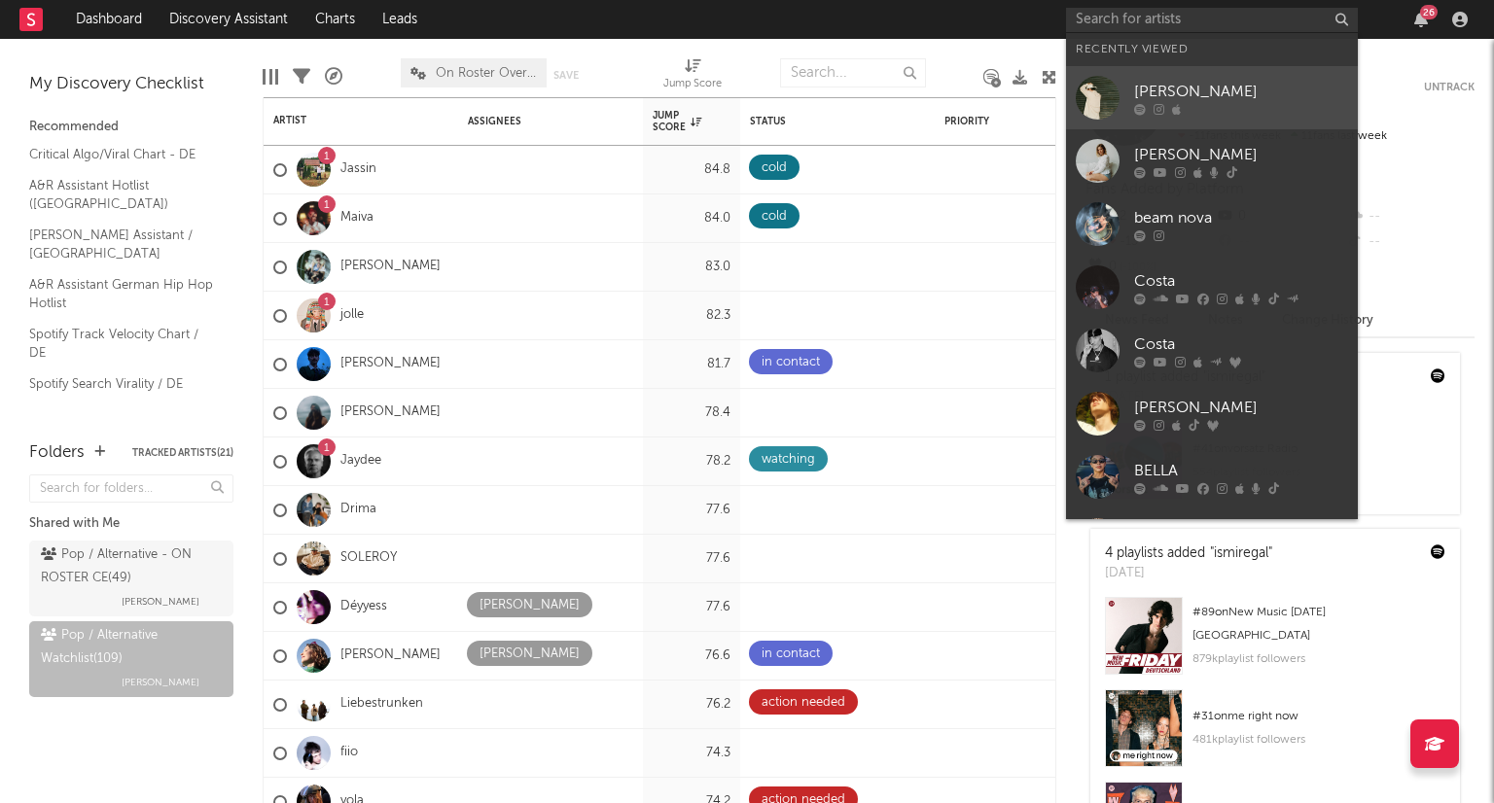
click at [1177, 87] on div "[PERSON_NAME]" at bounding box center [1241, 91] width 214 height 23
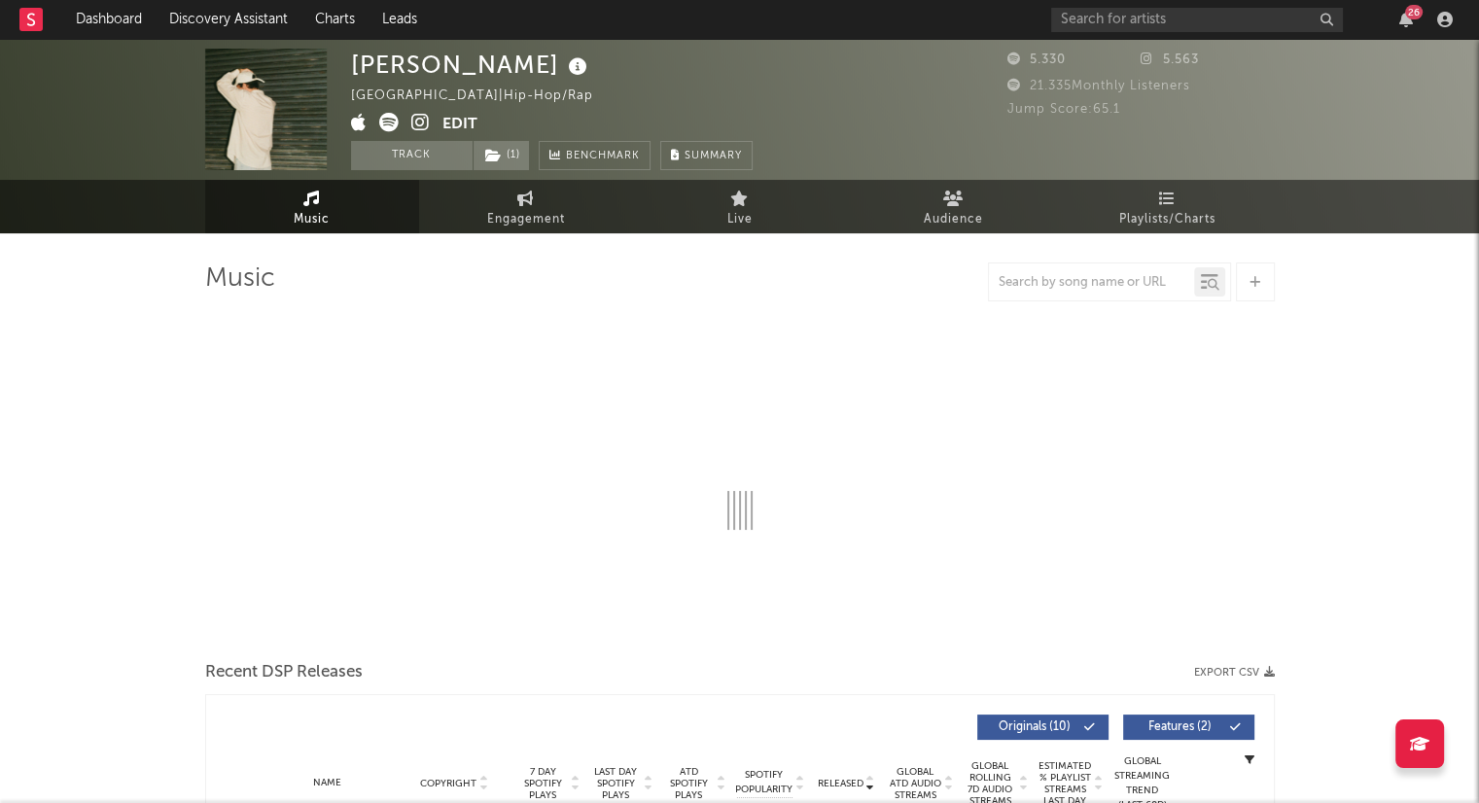
select select "1w"
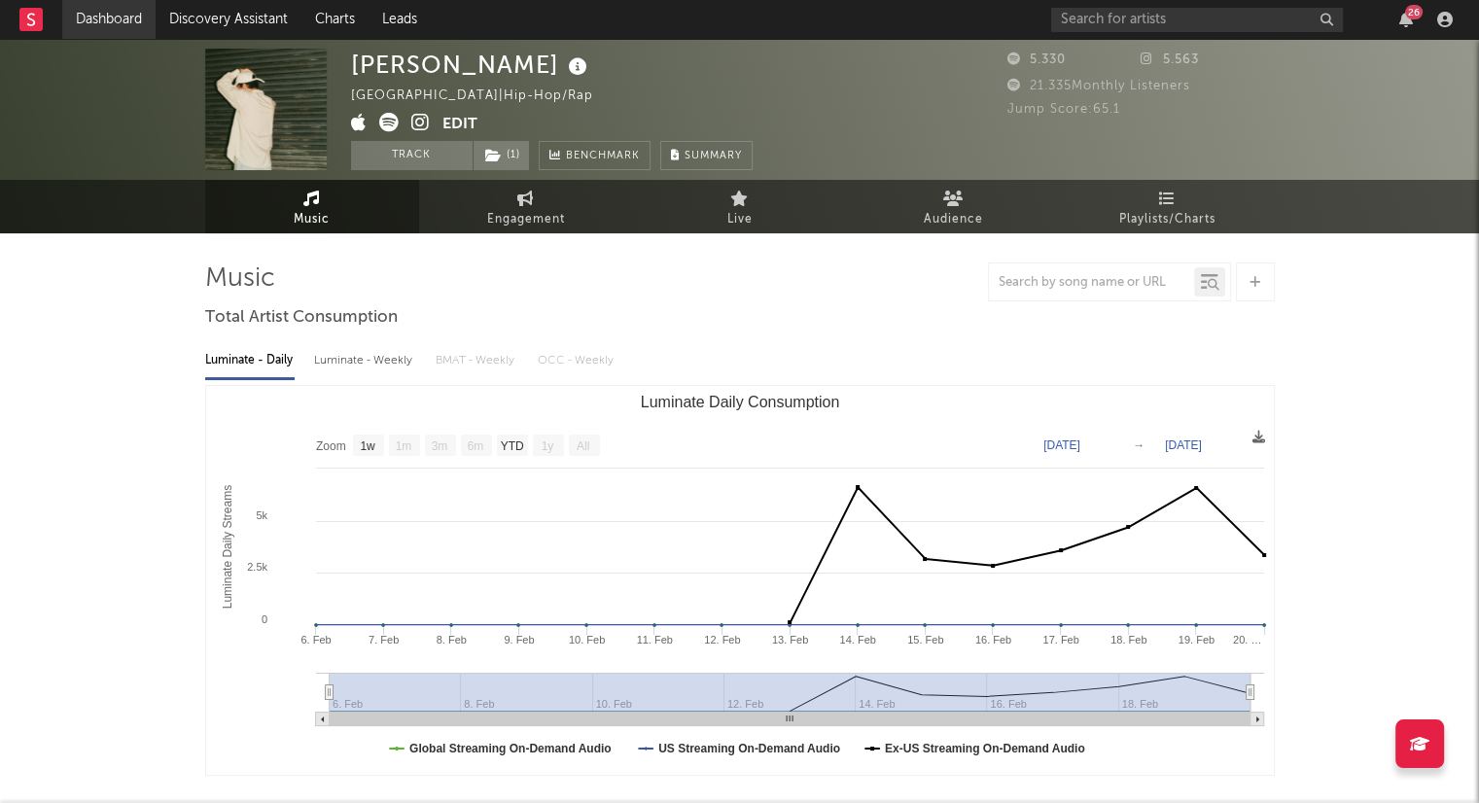
click at [149, 24] on link "Dashboard" at bounding box center [108, 19] width 93 height 39
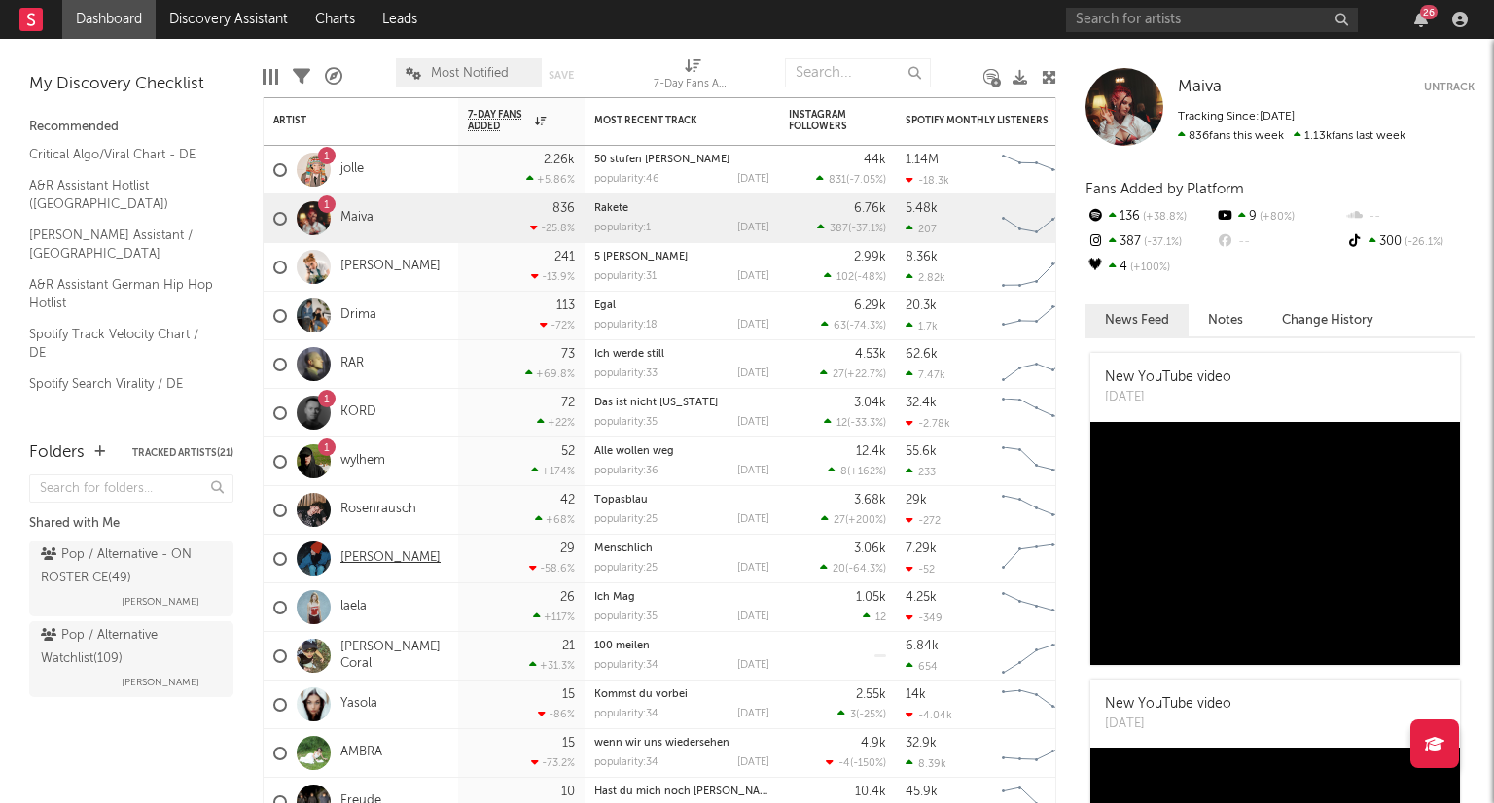
click at [427, 552] on link "[PERSON_NAME]" at bounding box center [390, 559] width 100 height 17
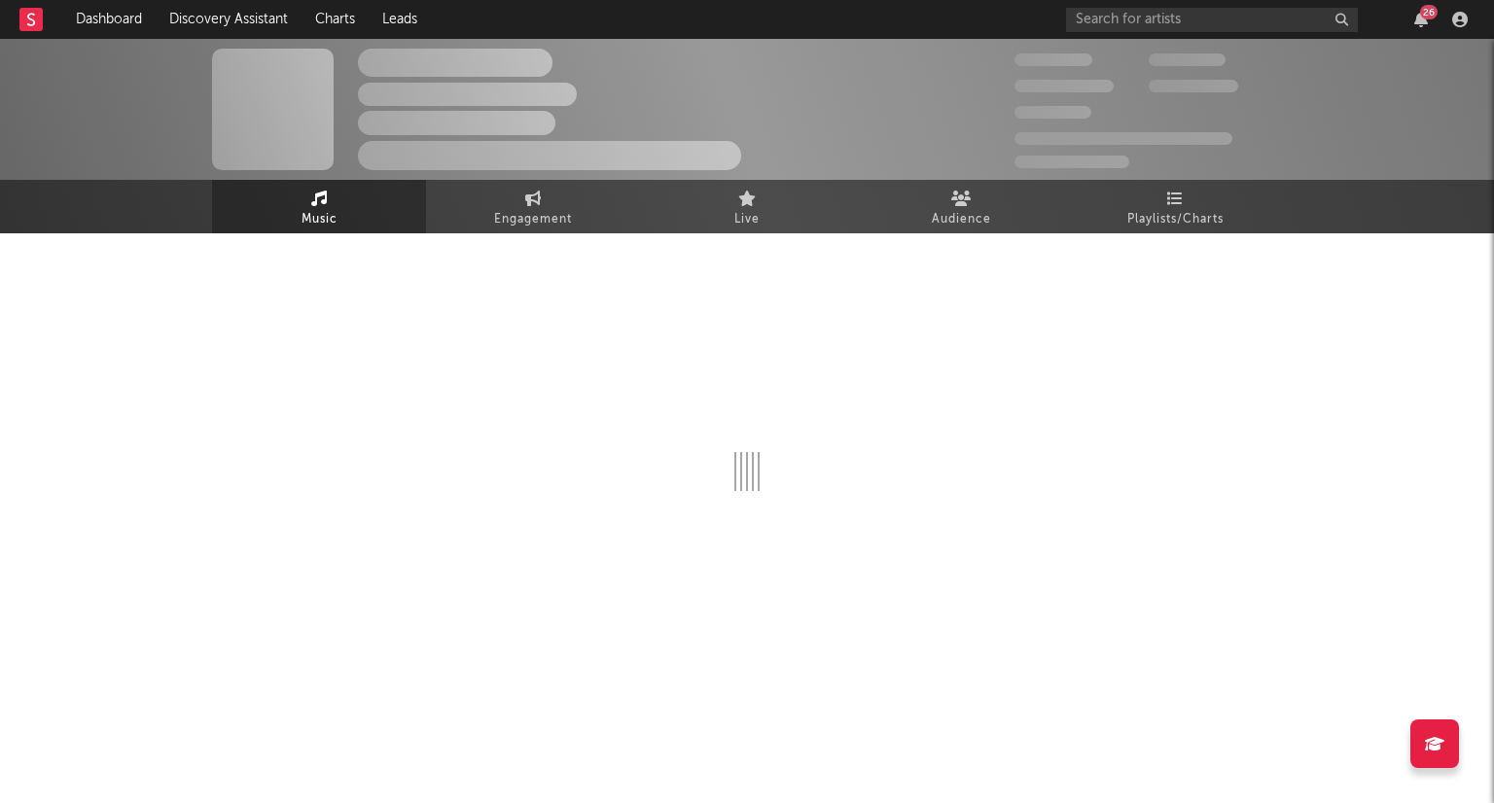
select select "1w"
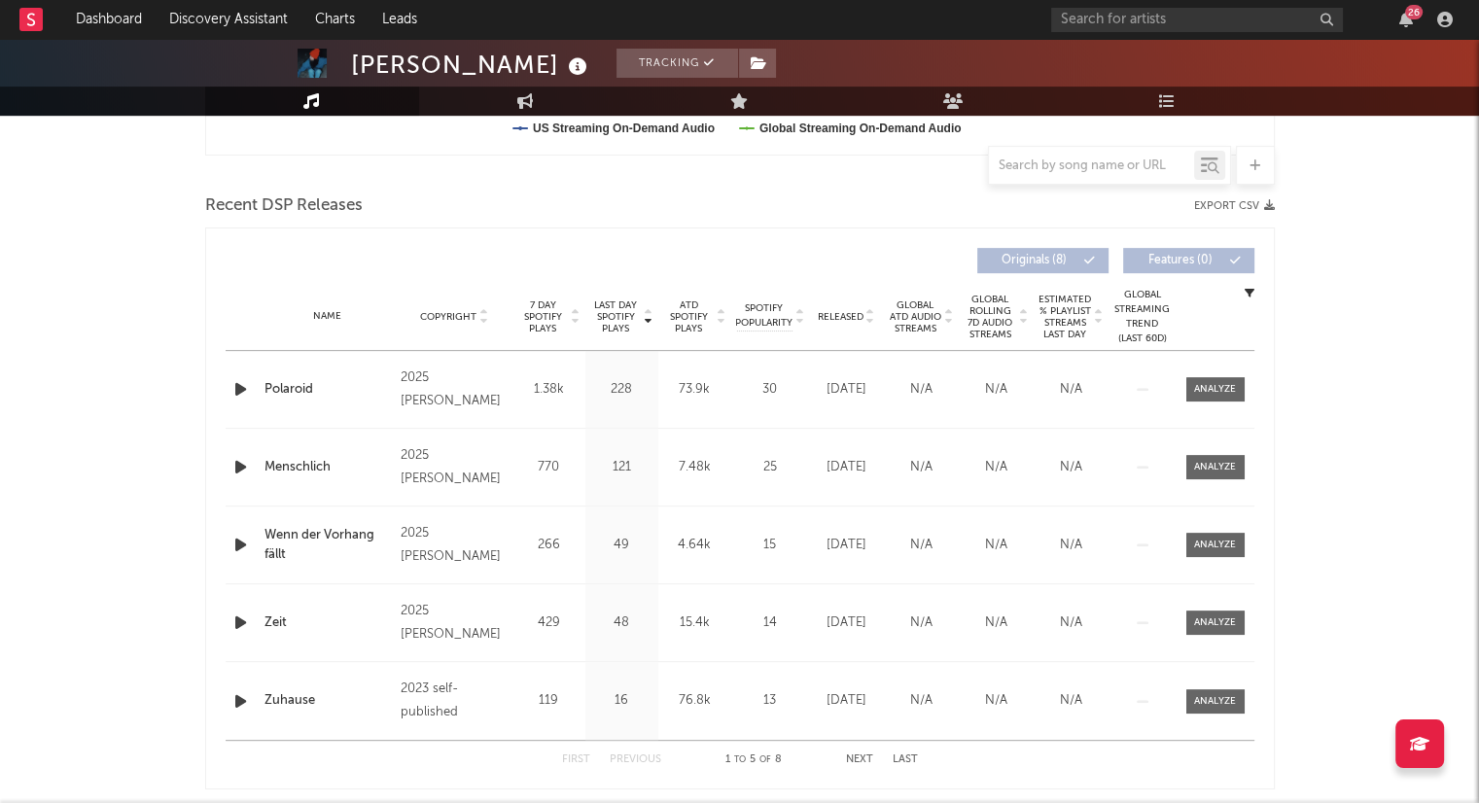
scroll to position [681, 0]
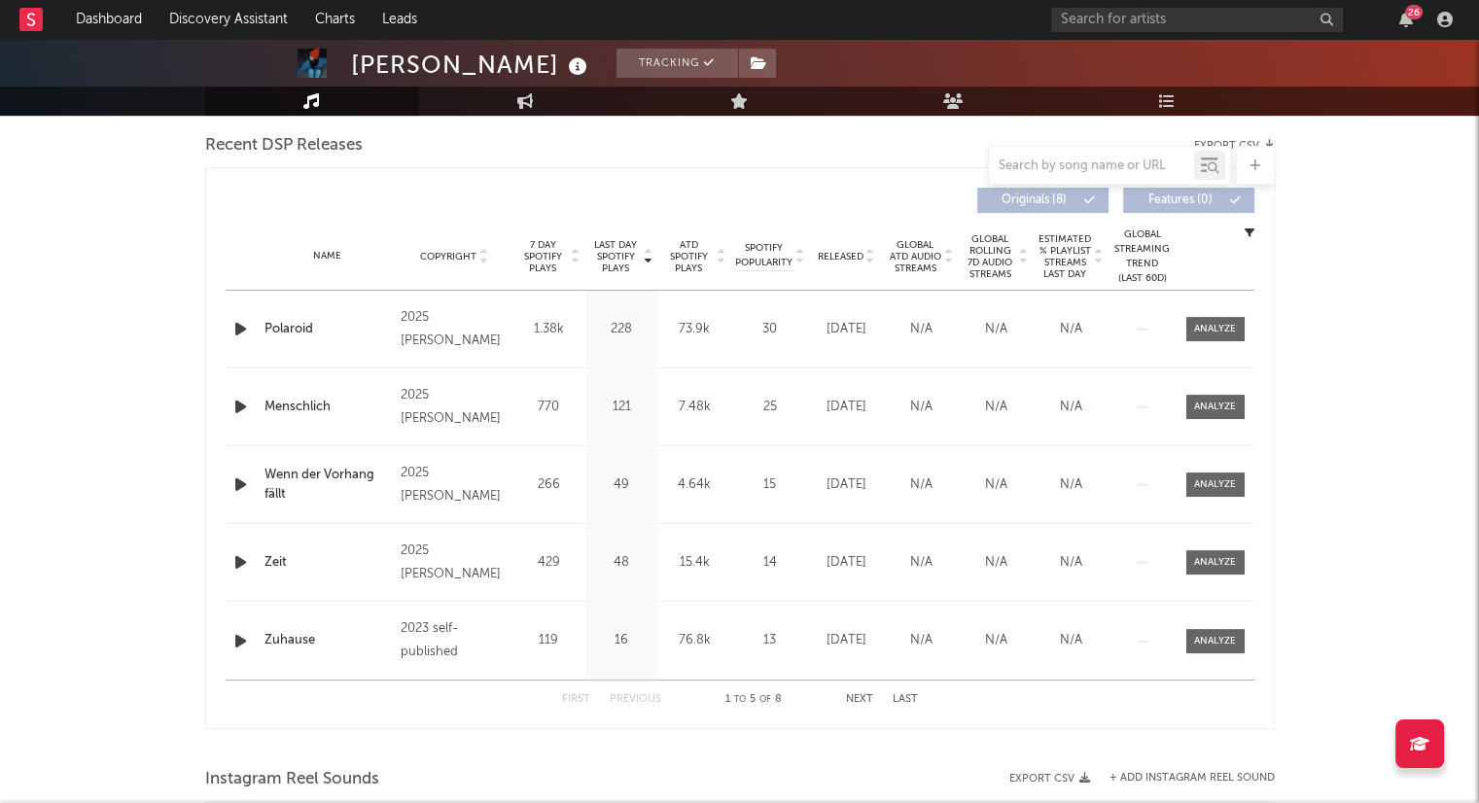
click at [868, 260] on icon at bounding box center [871, 261] width 10 height 8
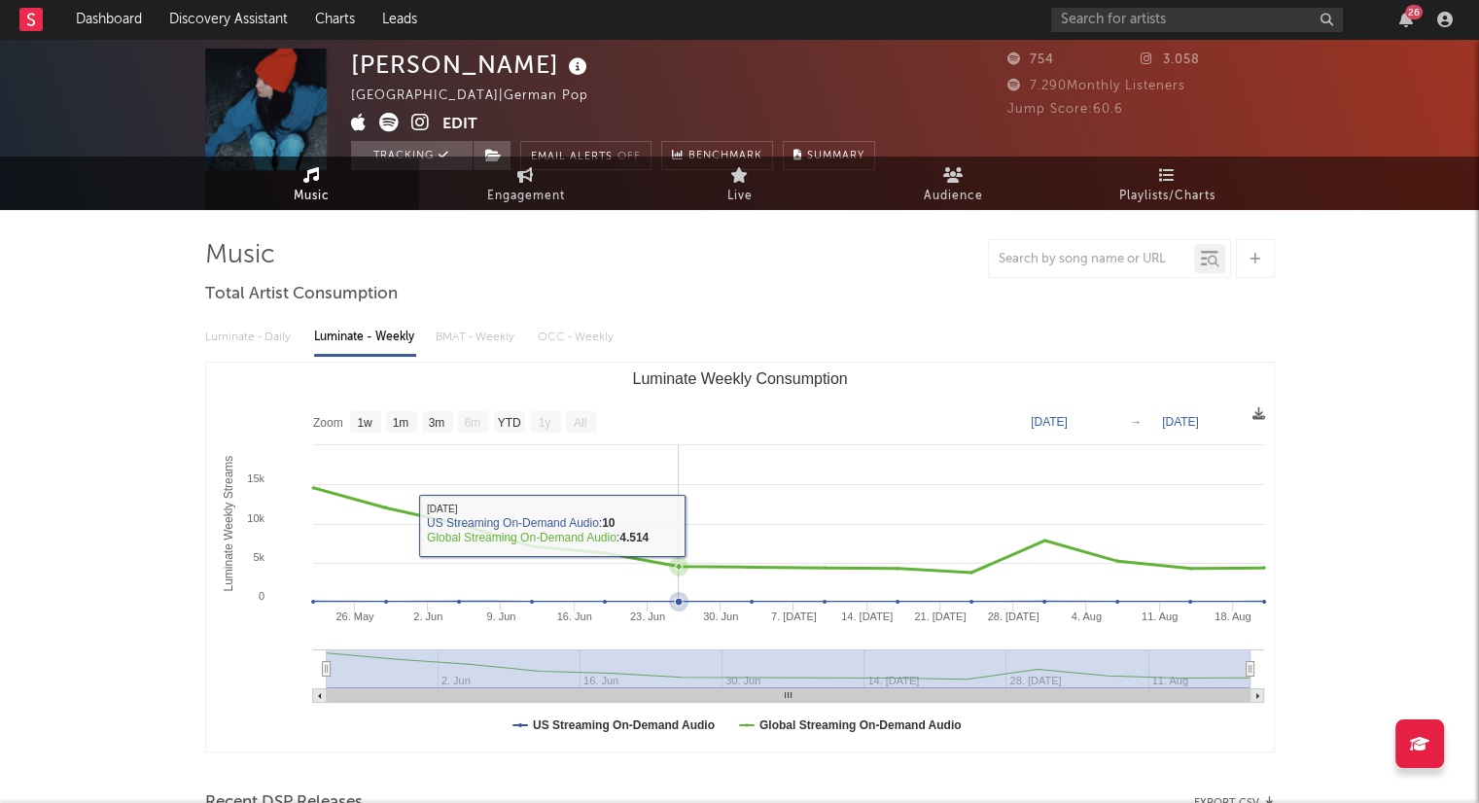
scroll to position [0, 0]
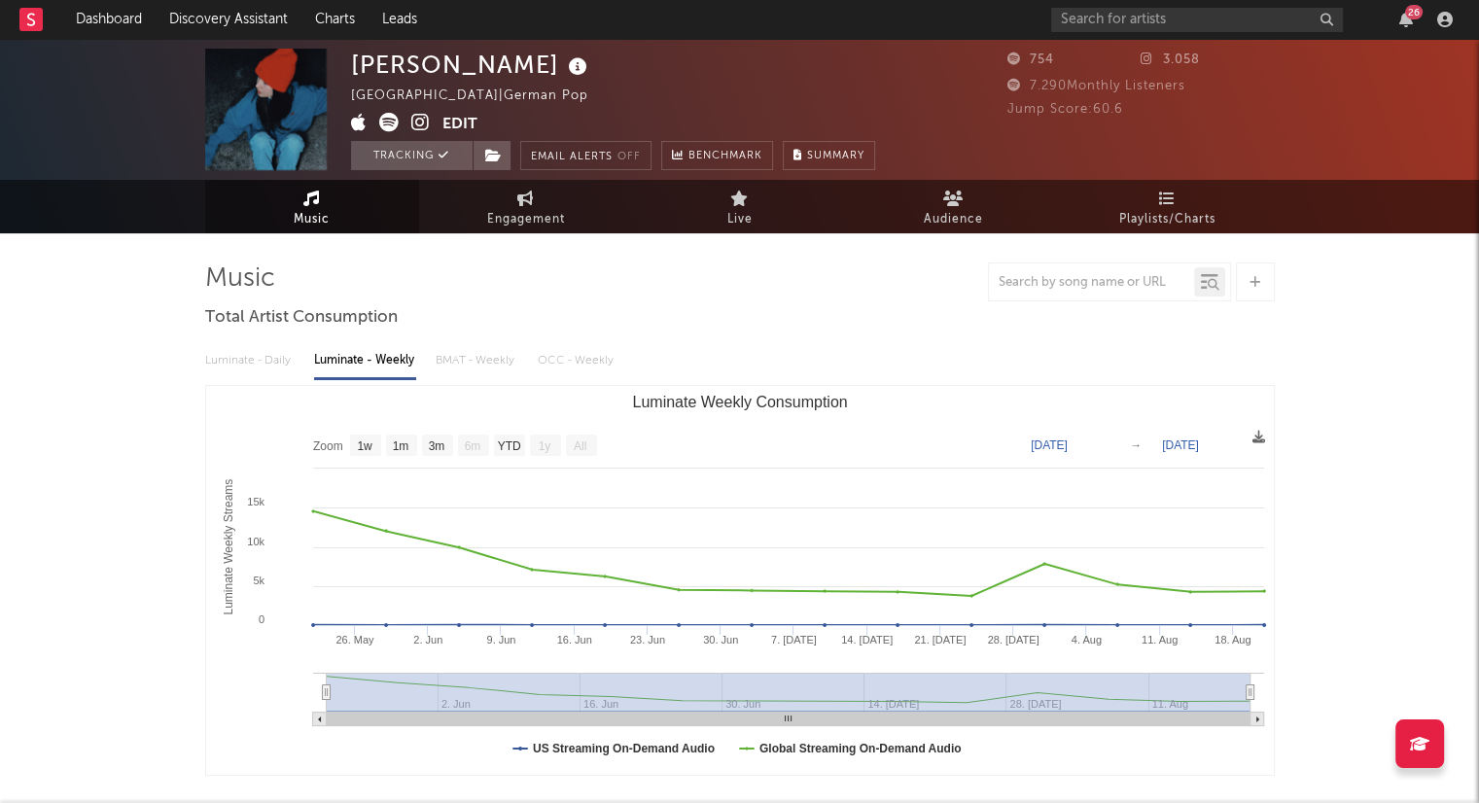
click at [414, 122] on icon at bounding box center [420, 122] width 18 height 19
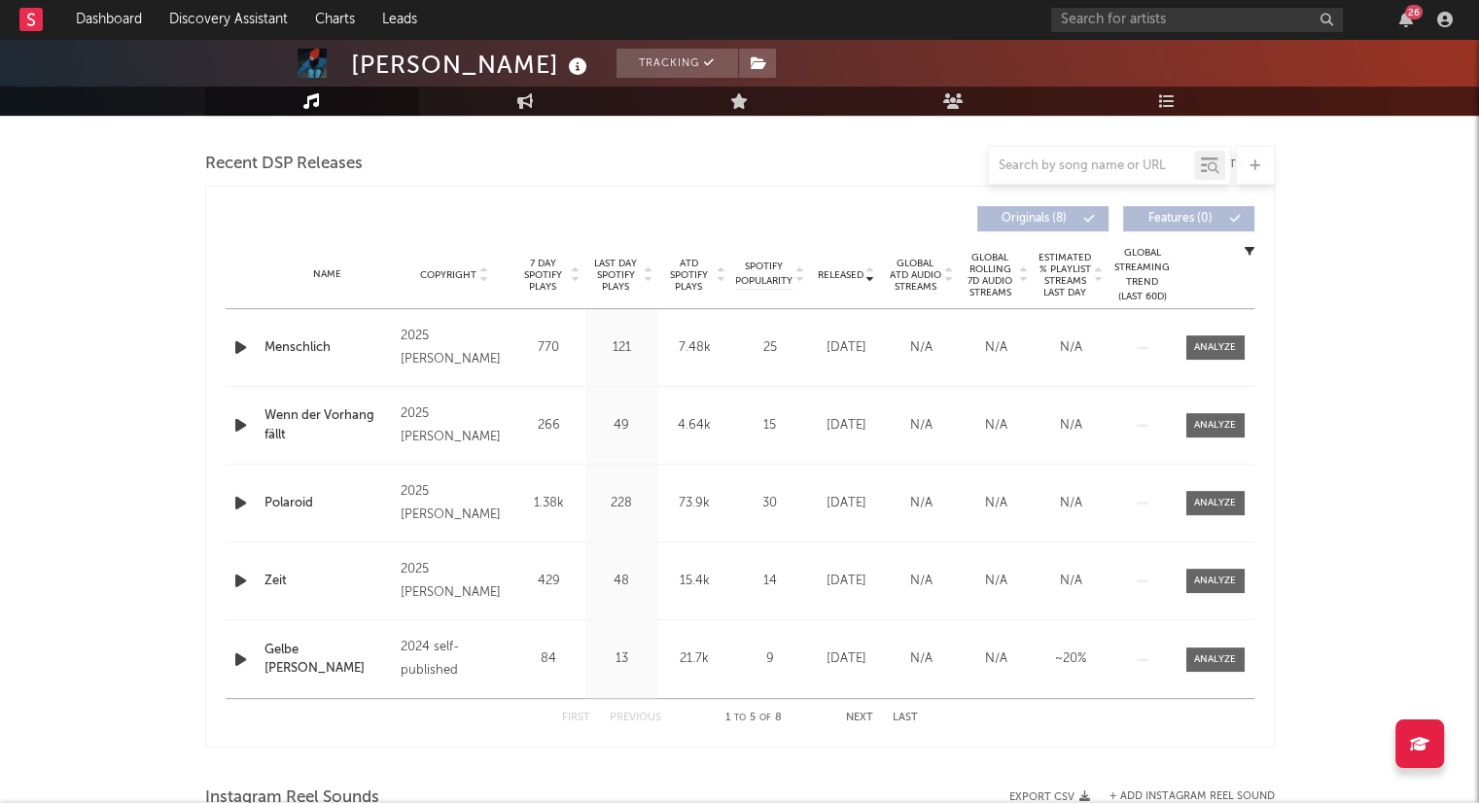
scroll to position [656, 0]
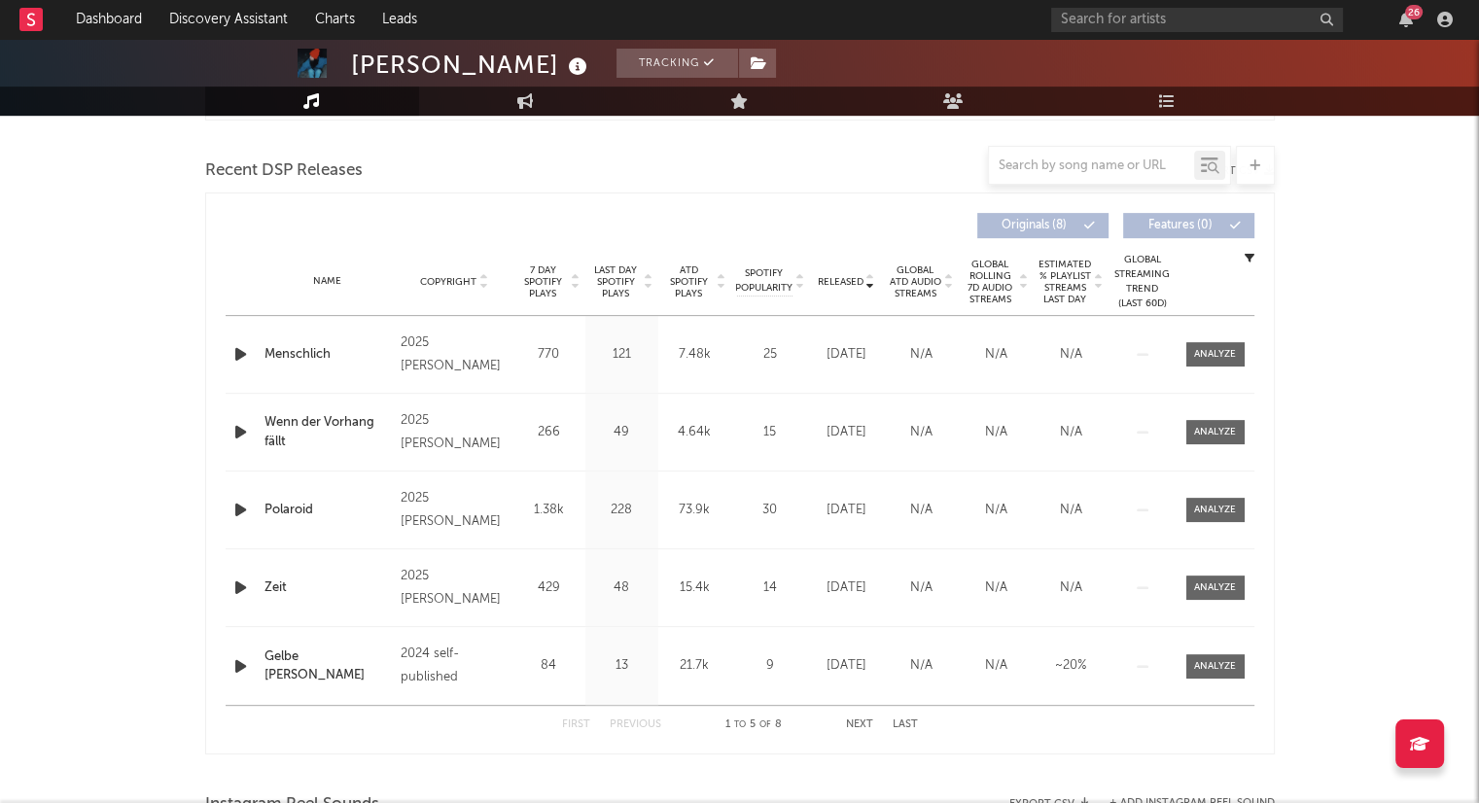
click at [855, 725] on button "Next" at bounding box center [859, 725] width 27 height 11
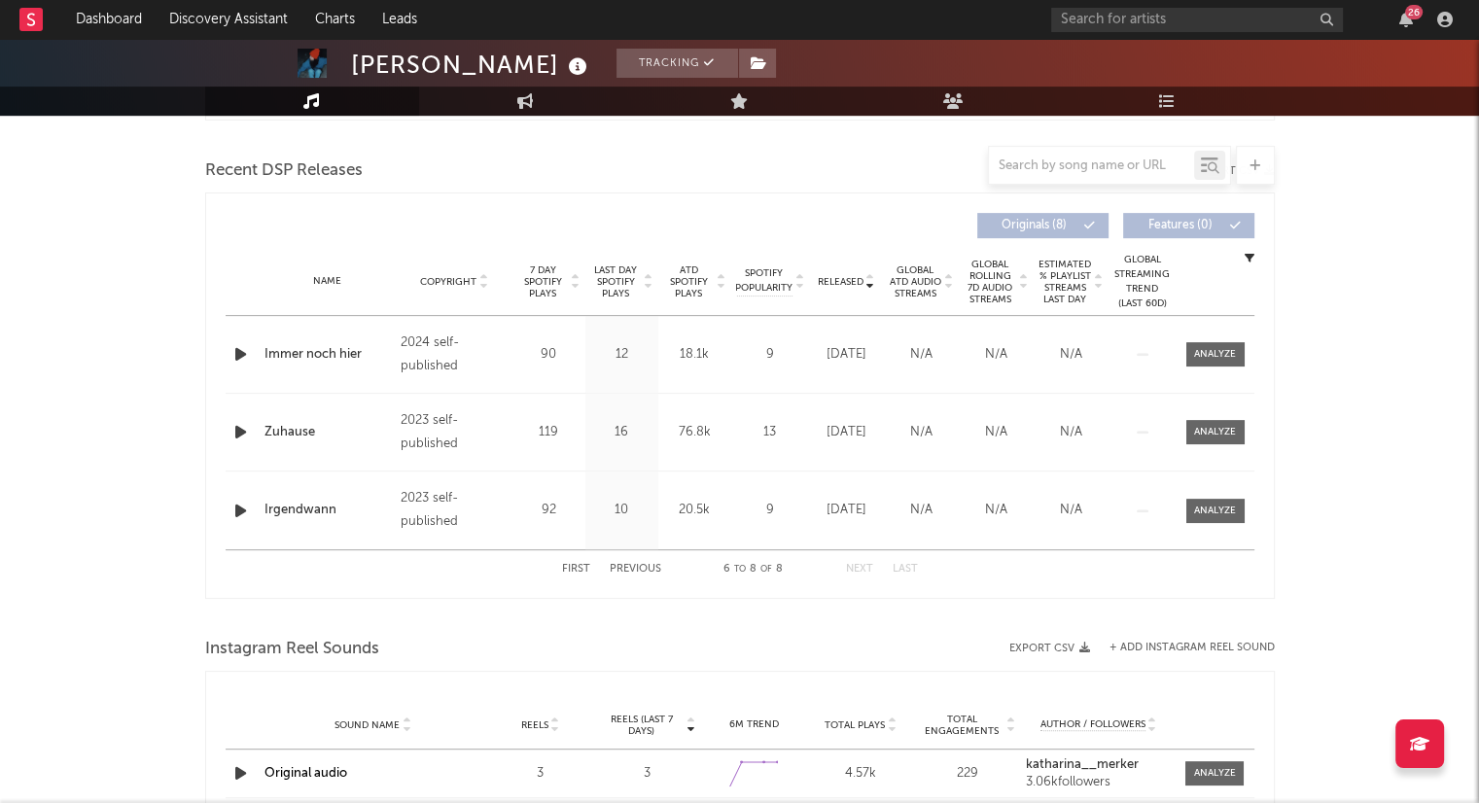
click at [634, 571] on button "Previous" at bounding box center [636, 569] width 52 height 11
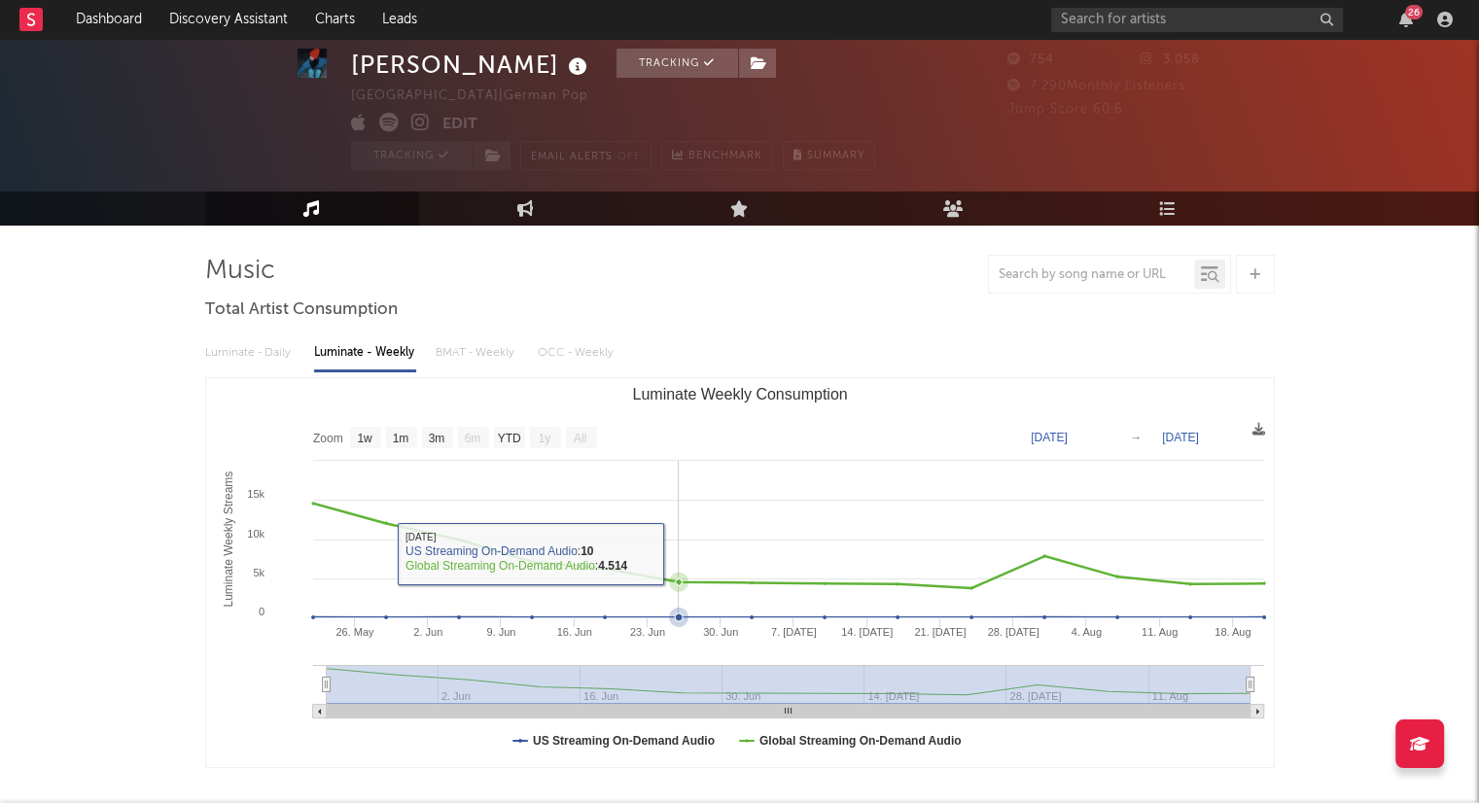
scroll to position [0, 0]
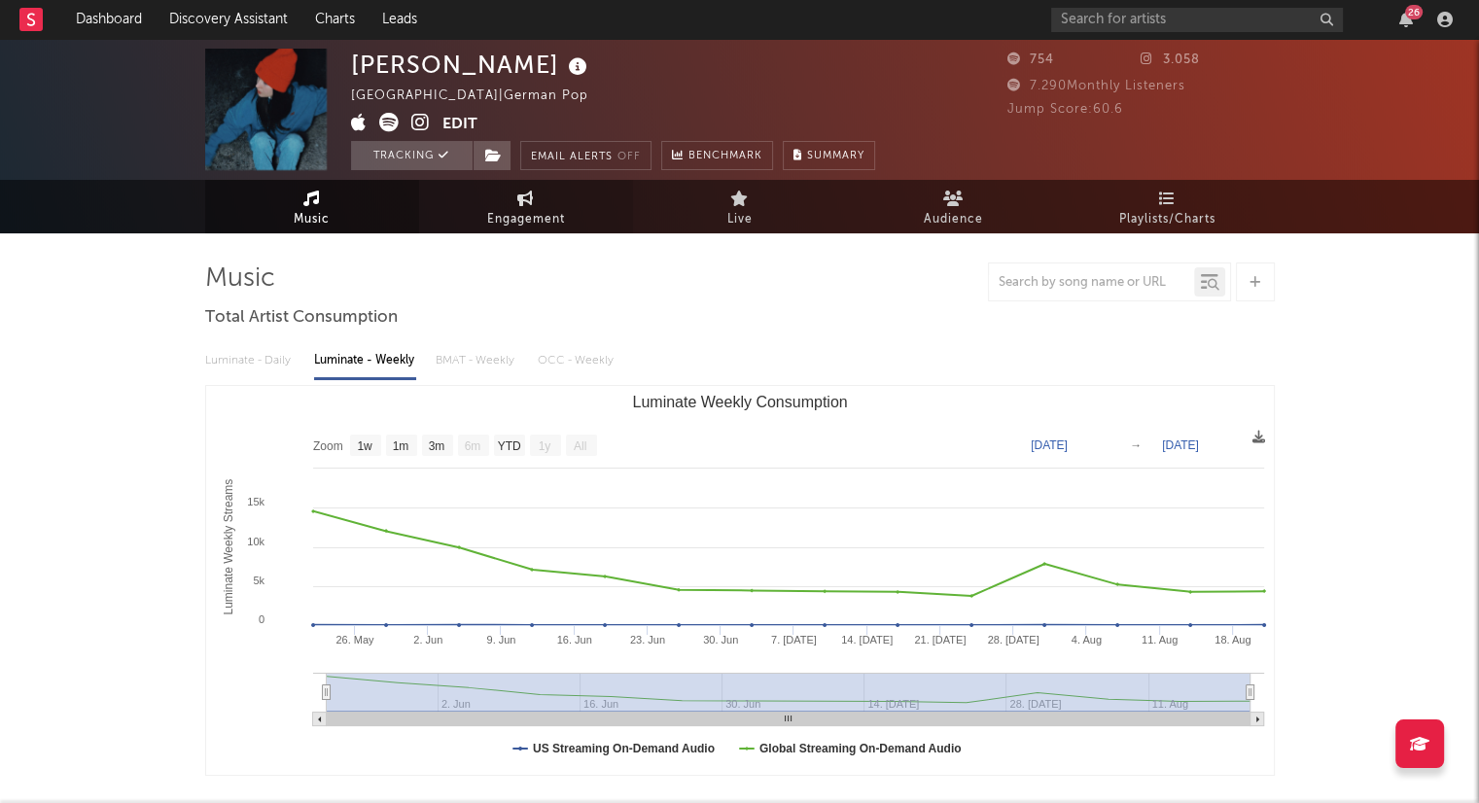
click at [567, 195] on link "Engagement" at bounding box center [526, 206] width 214 height 53
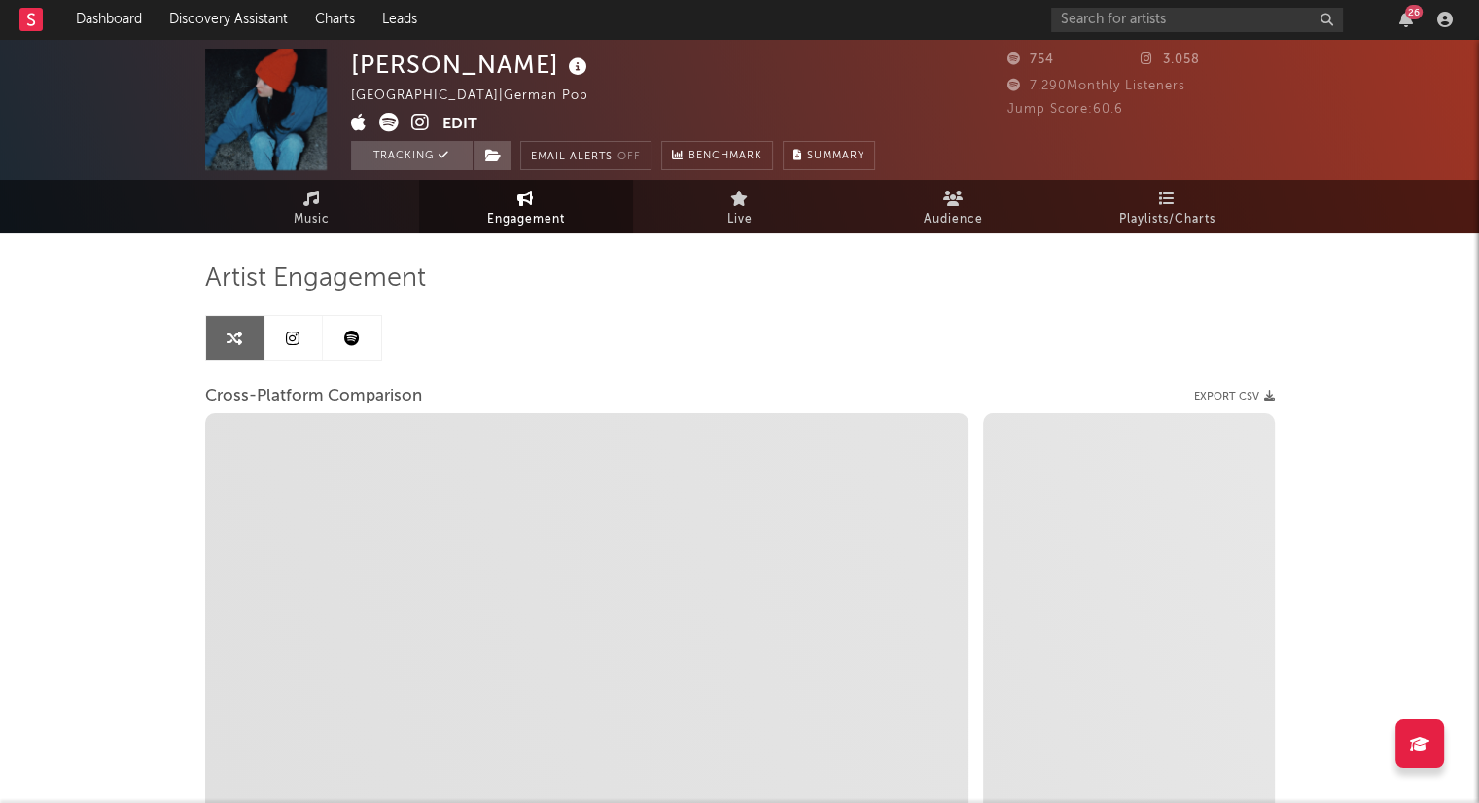
select select "1w"
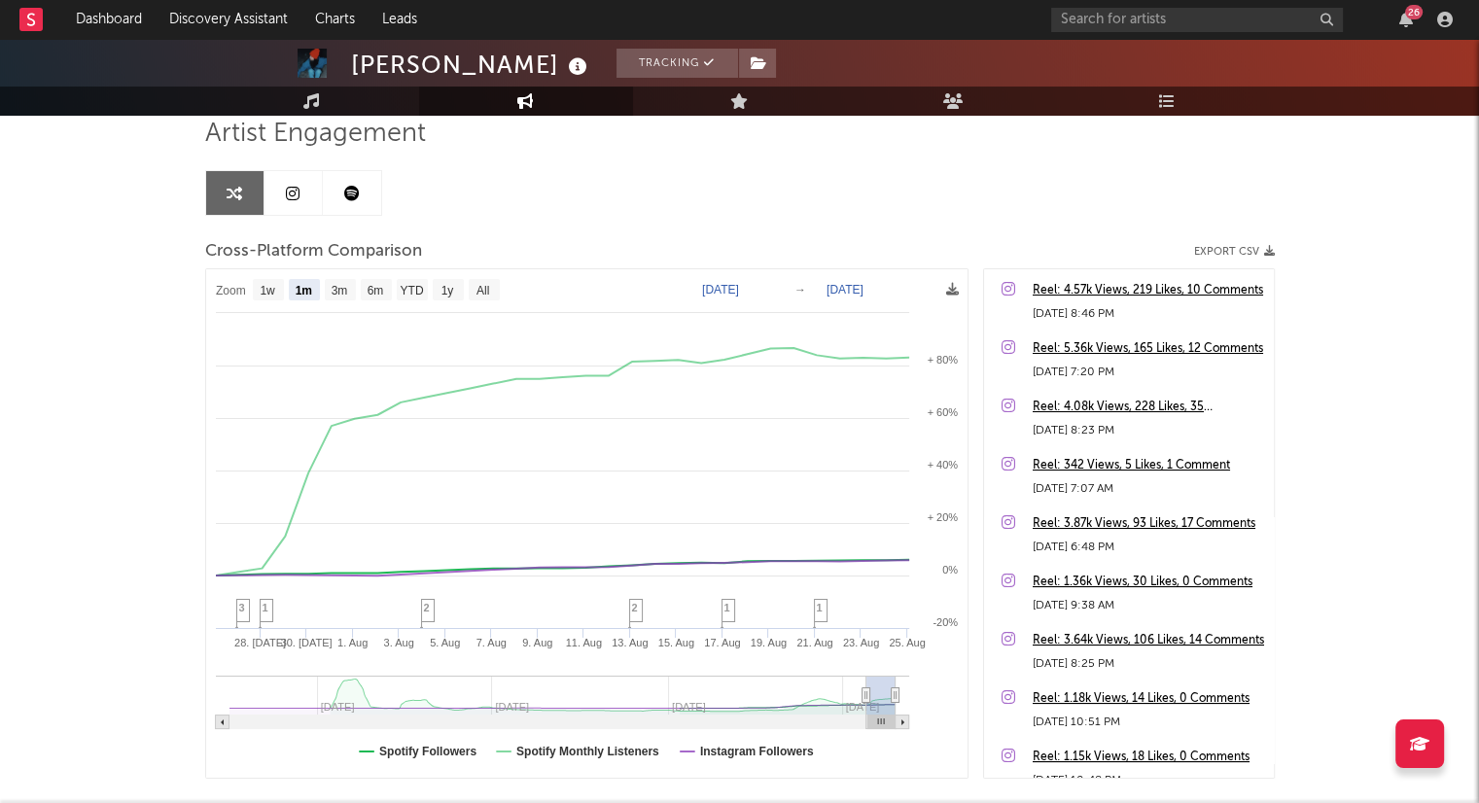
scroll to position [62, 0]
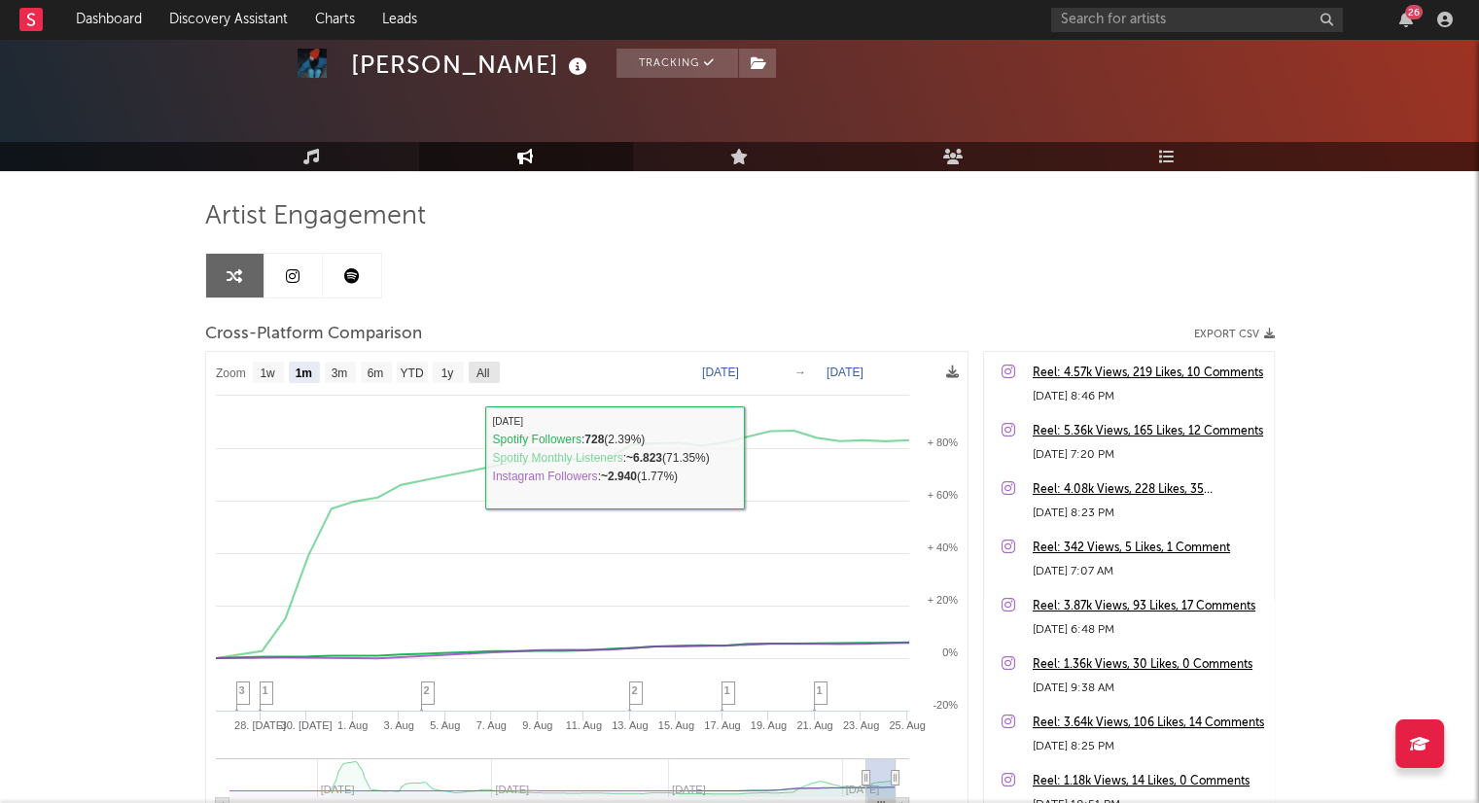
click at [476, 374] on text "All" at bounding box center [482, 374] width 13 height 14
select select "All"
type input "[DATE]"
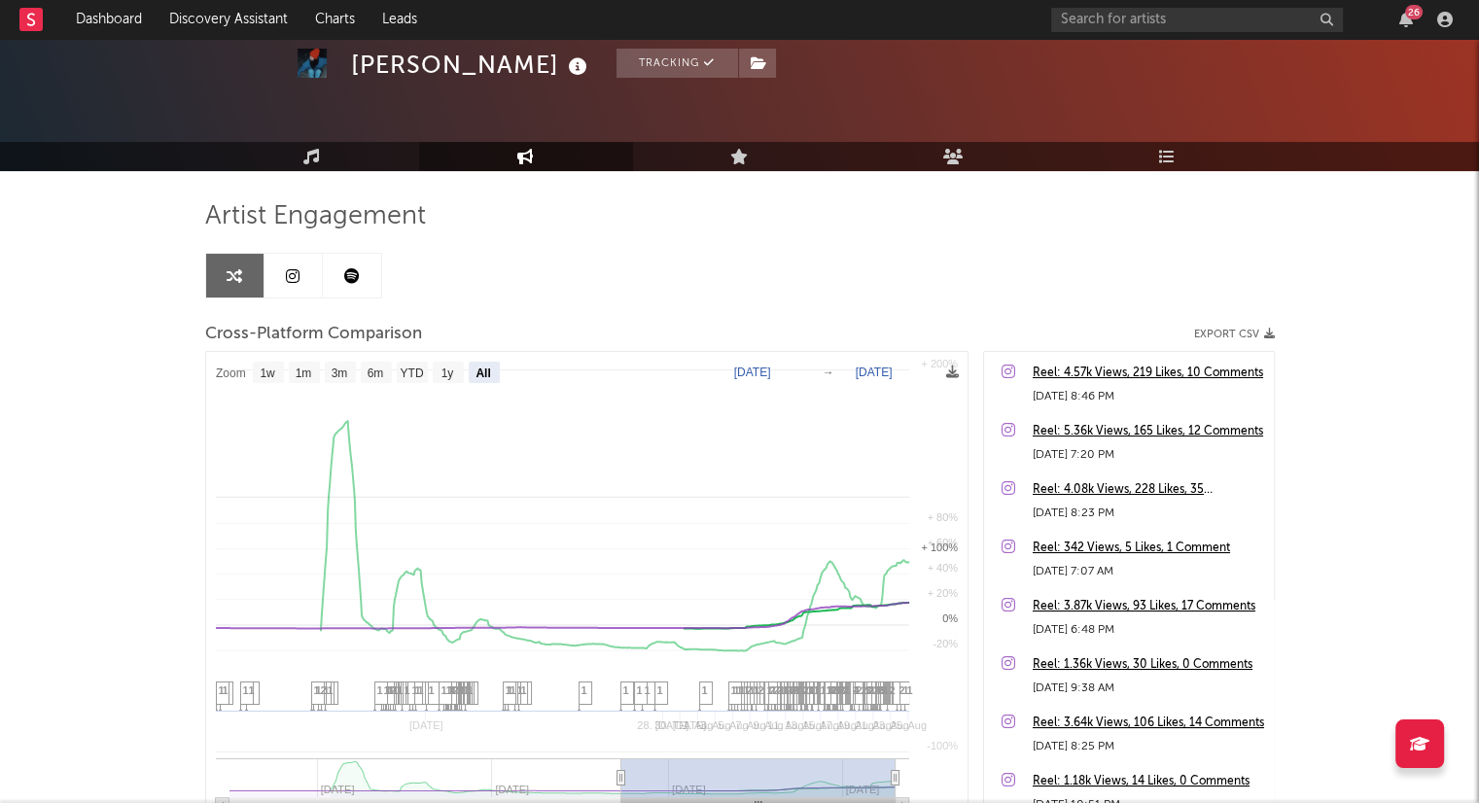
select select "All"
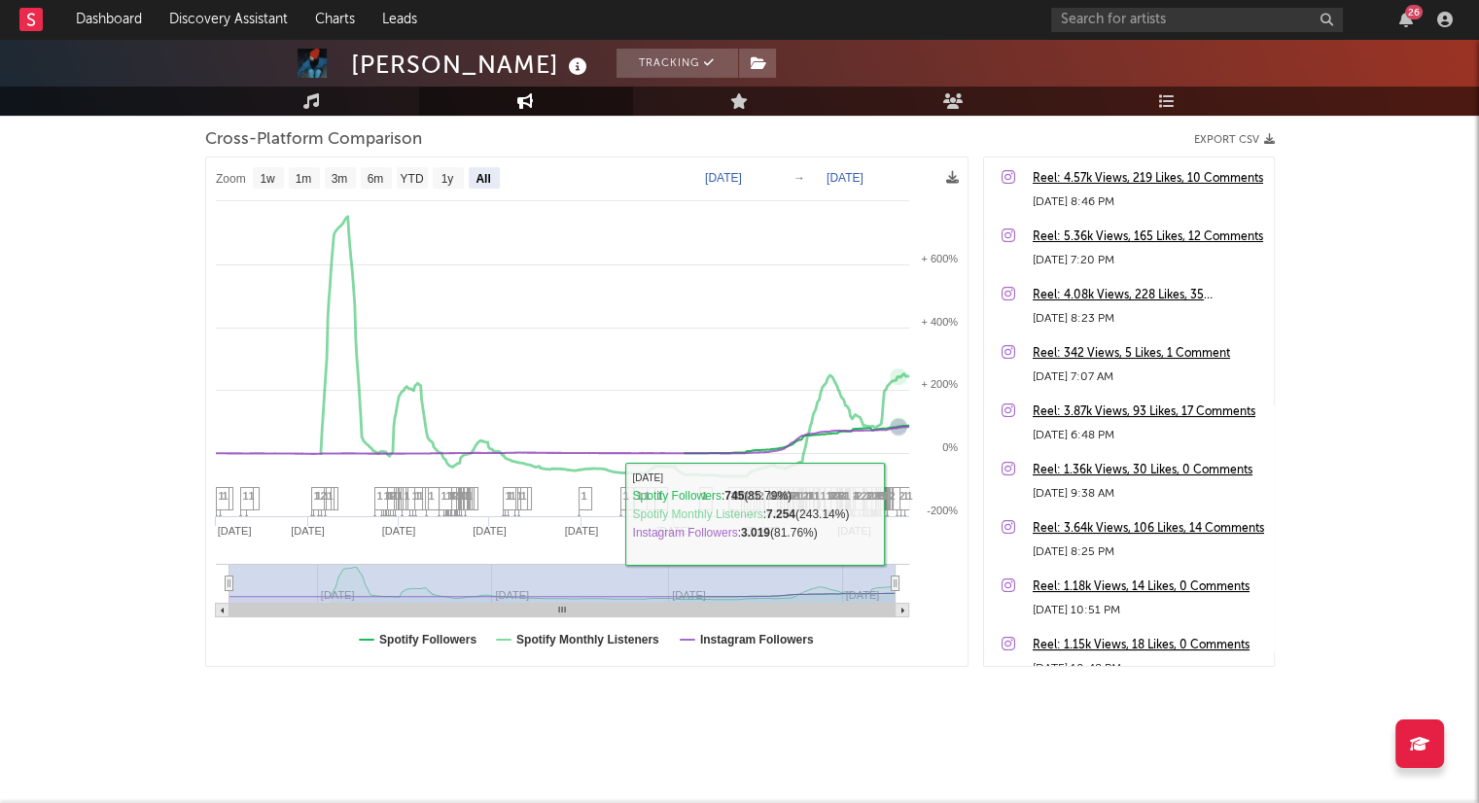
scroll to position [0, 0]
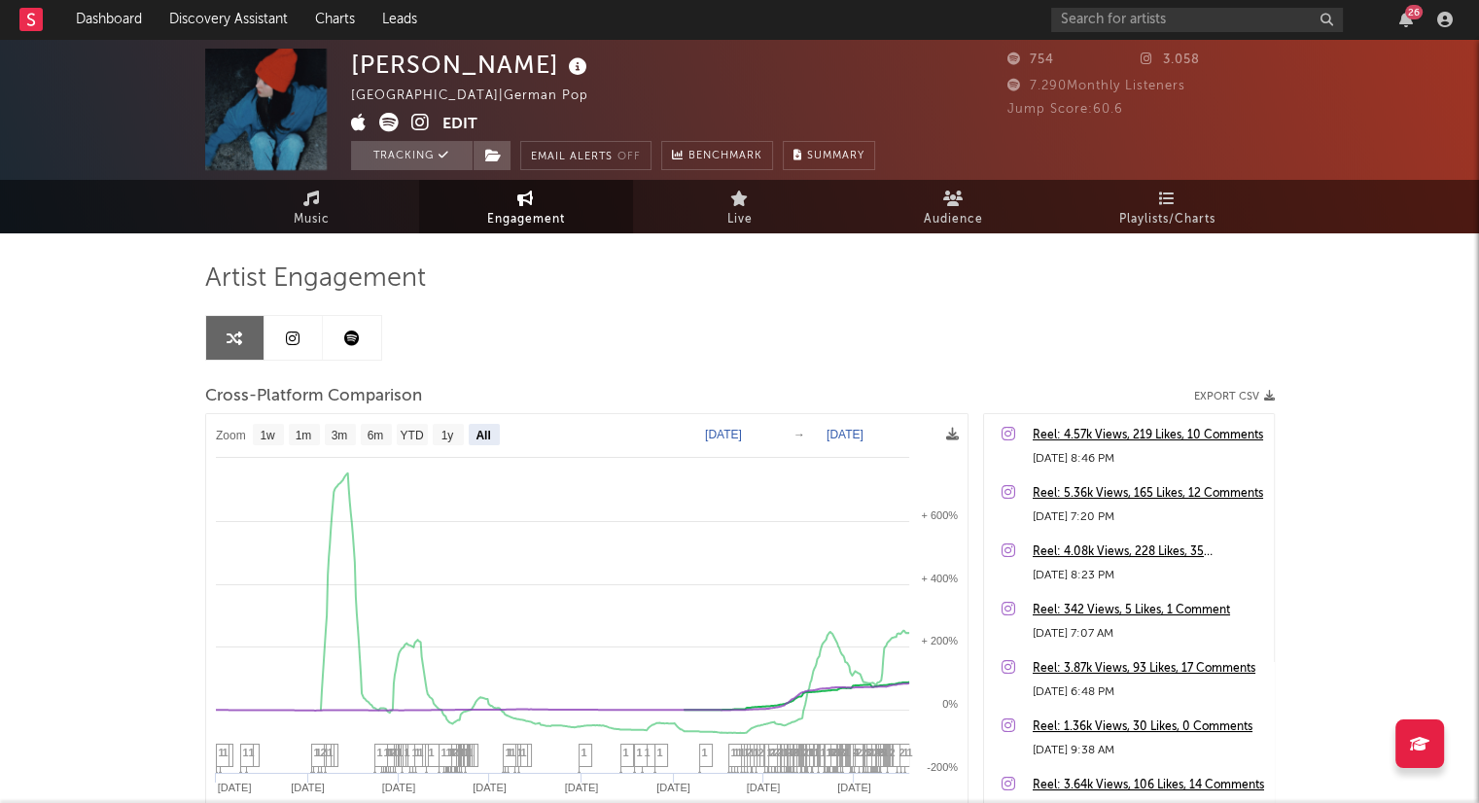
drag, startPoint x: 330, startPoint y: 223, endPoint x: 334, endPoint y: 251, distance: 28.5
click at [330, 223] on link "Music" at bounding box center [312, 206] width 214 height 53
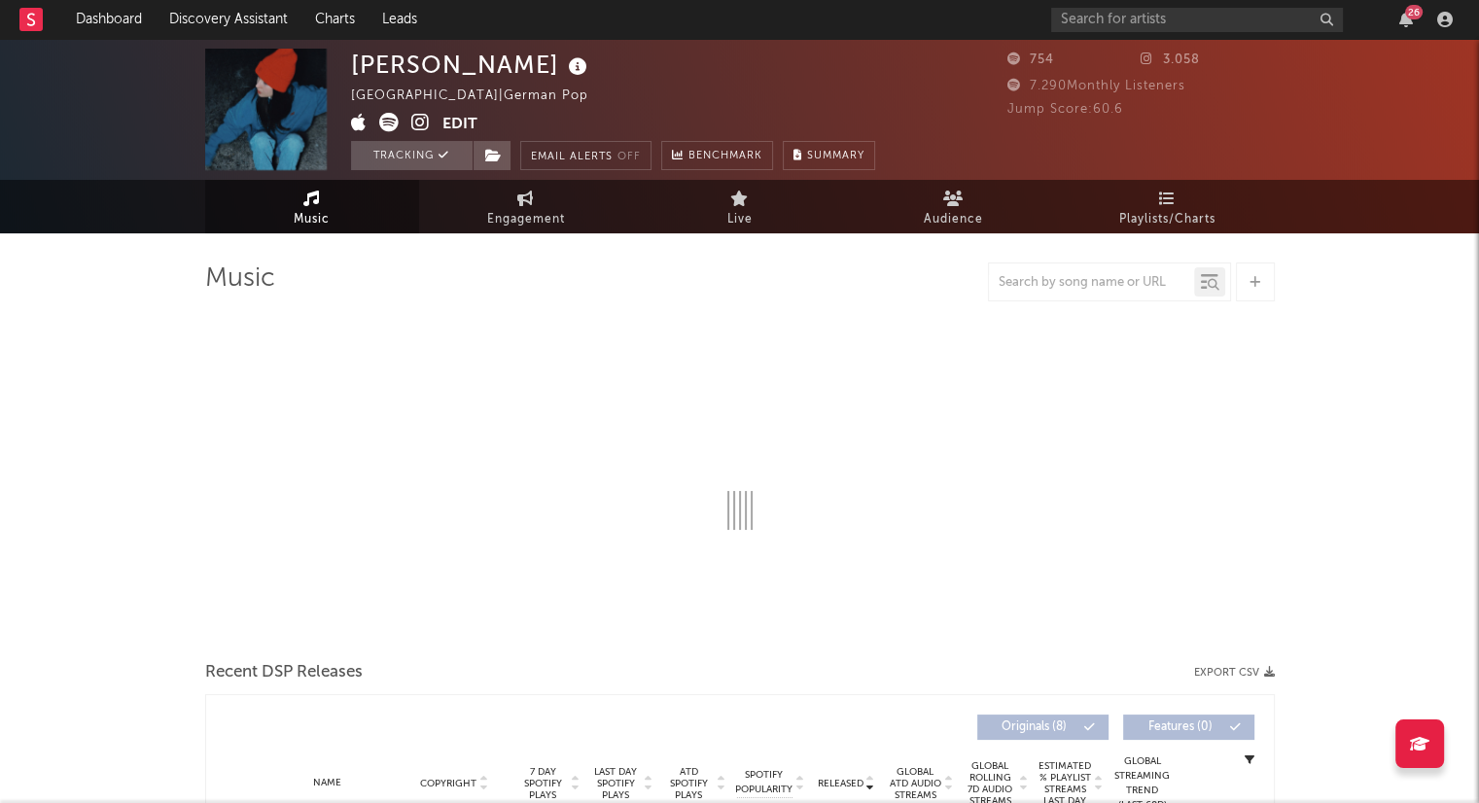
select select "1w"
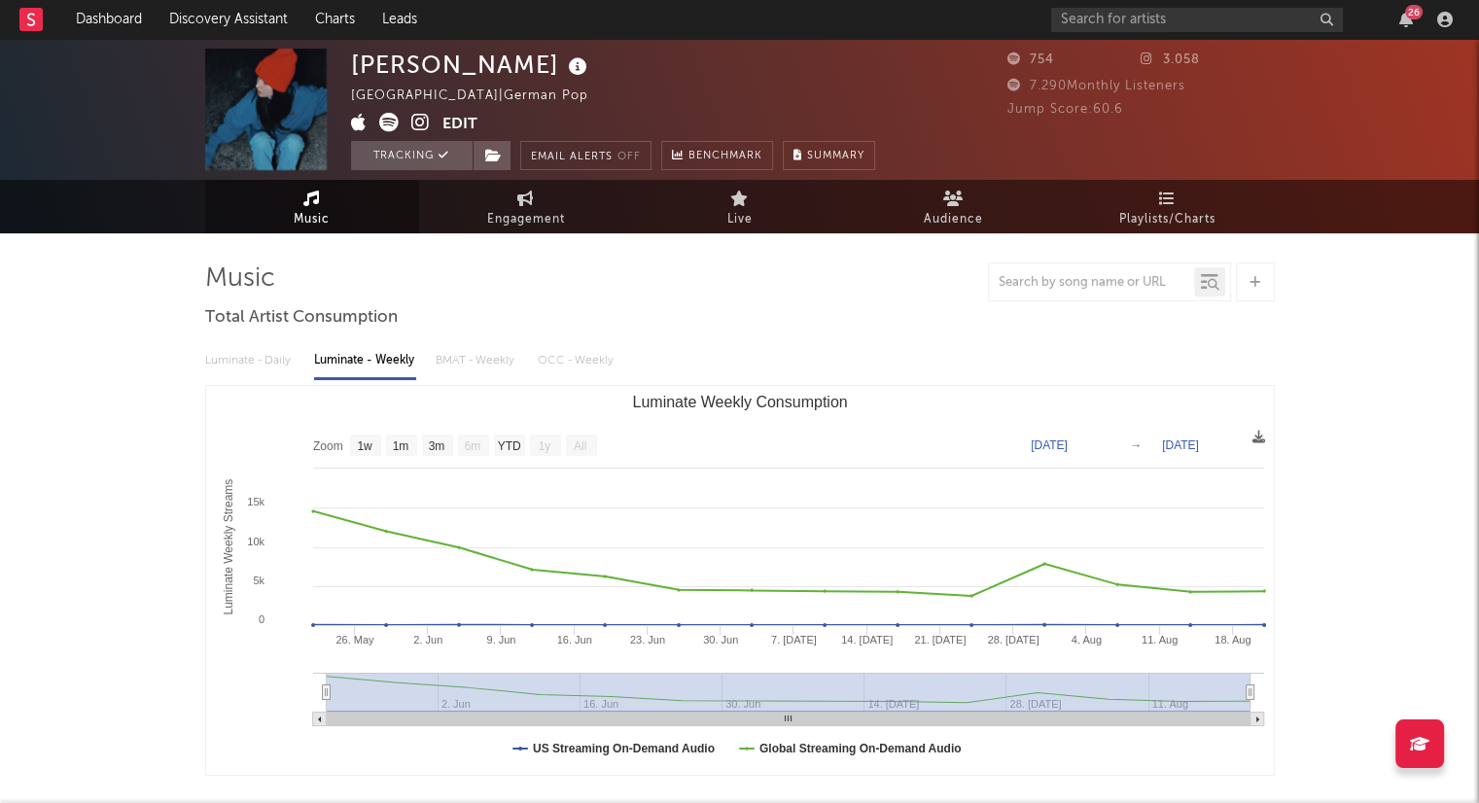
click at [381, 114] on icon at bounding box center [388, 122] width 19 height 19
click at [151, 28] on link "Dashboard" at bounding box center [108, 19] width 93 height 39
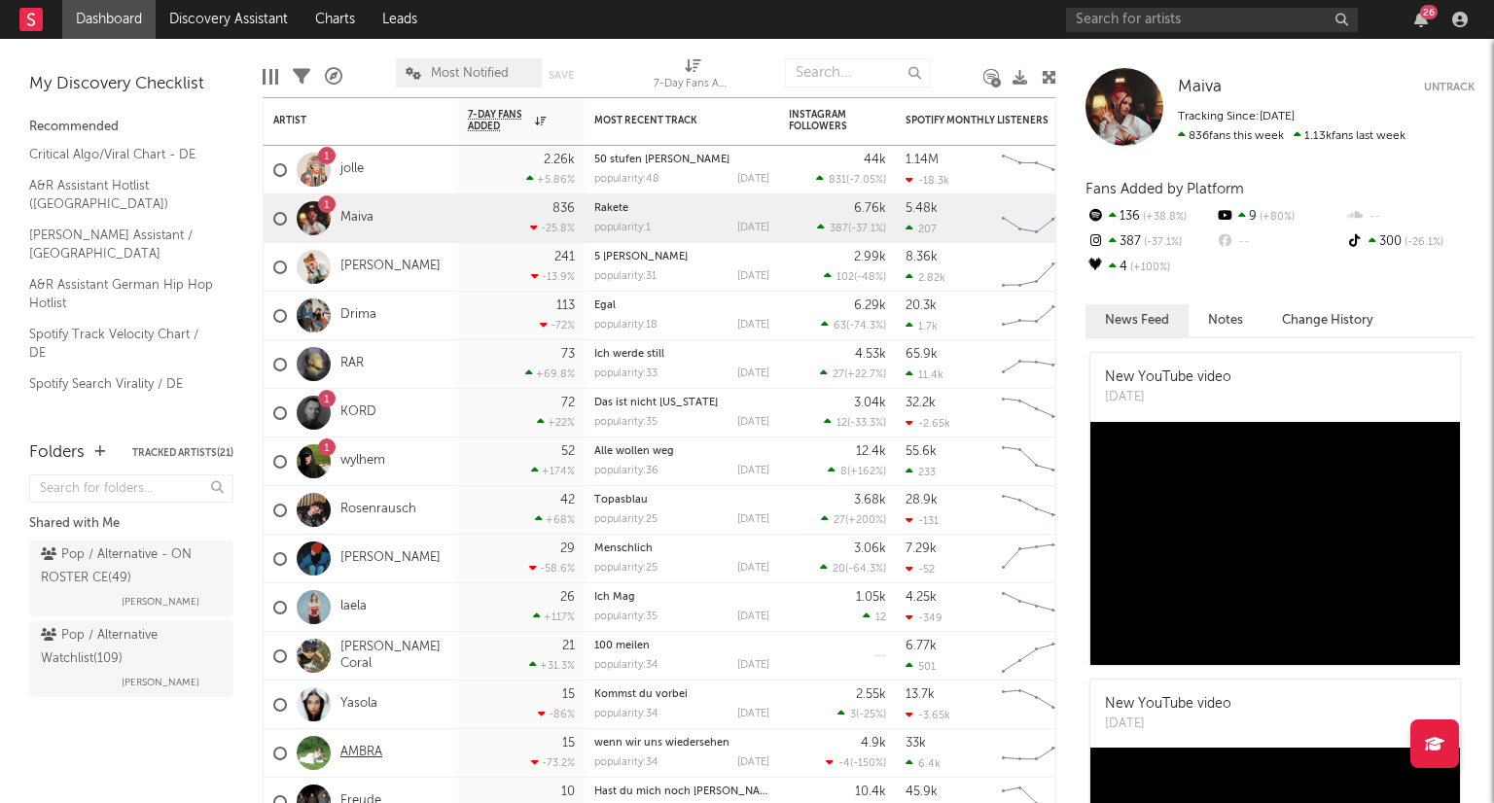
click at [367, 761] on link "AMBRA" at bounding box center [361, 753] width 42 height 17
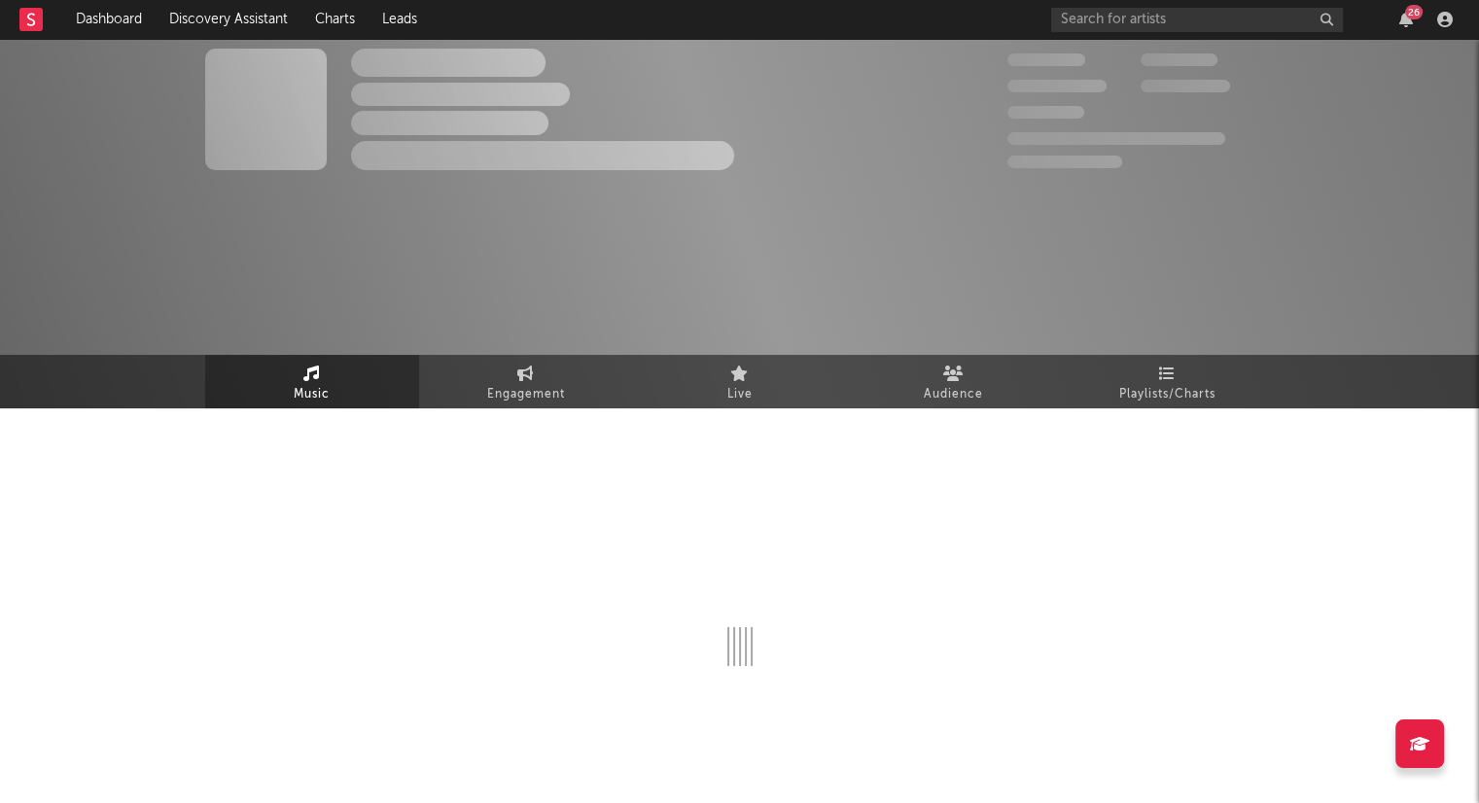
select select "6m"
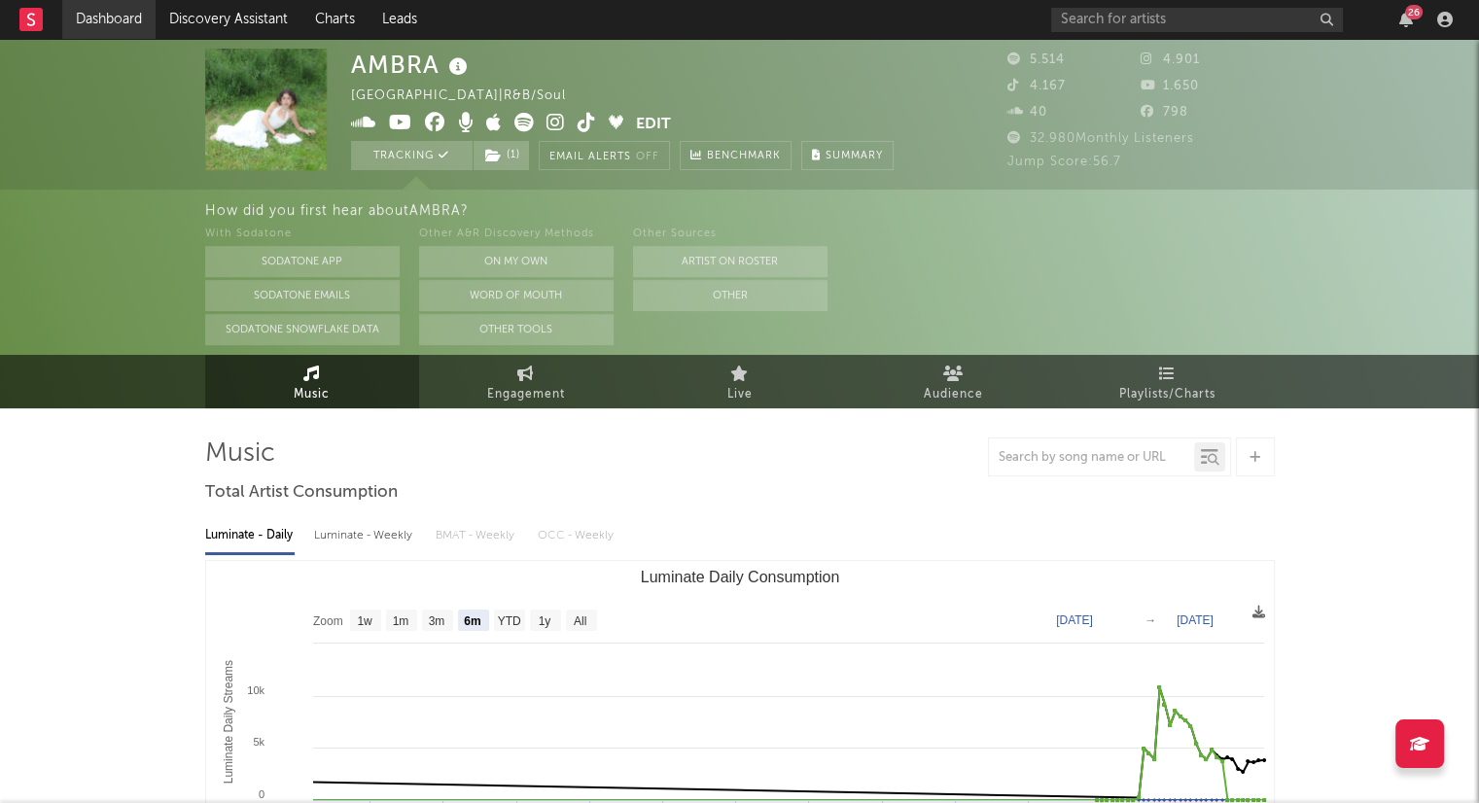
click at [129, 16] on link "Dashboard" at bounding box center [108, 19] width 93 height 39
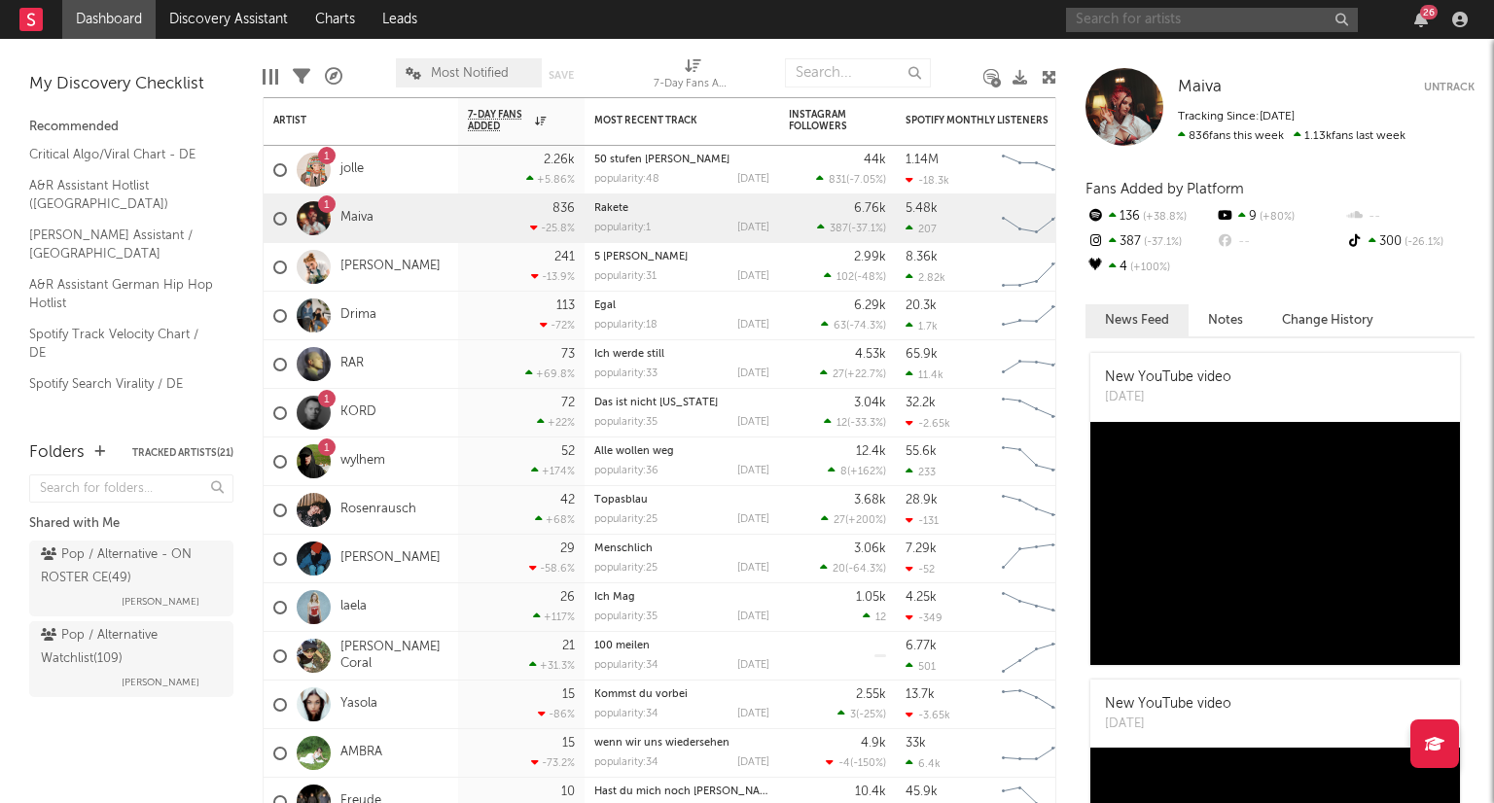
click at [1203, 20] on input "text" at bounding box center [1212, 20] width 292 height 24
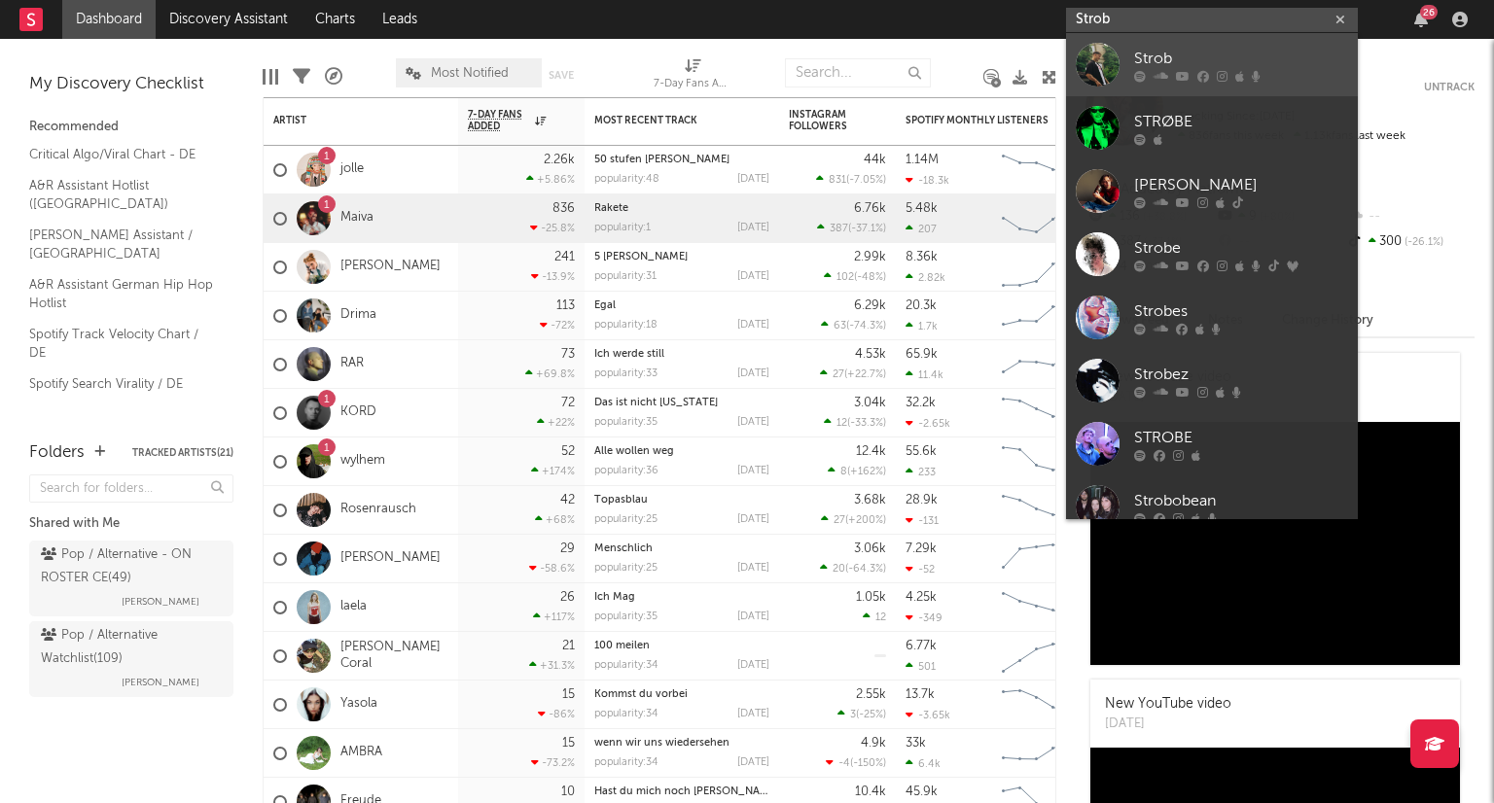
type input "Strob"
click at [1214, 44] on link "Strob" at bounding box center [1212, 64] width 292 height 63
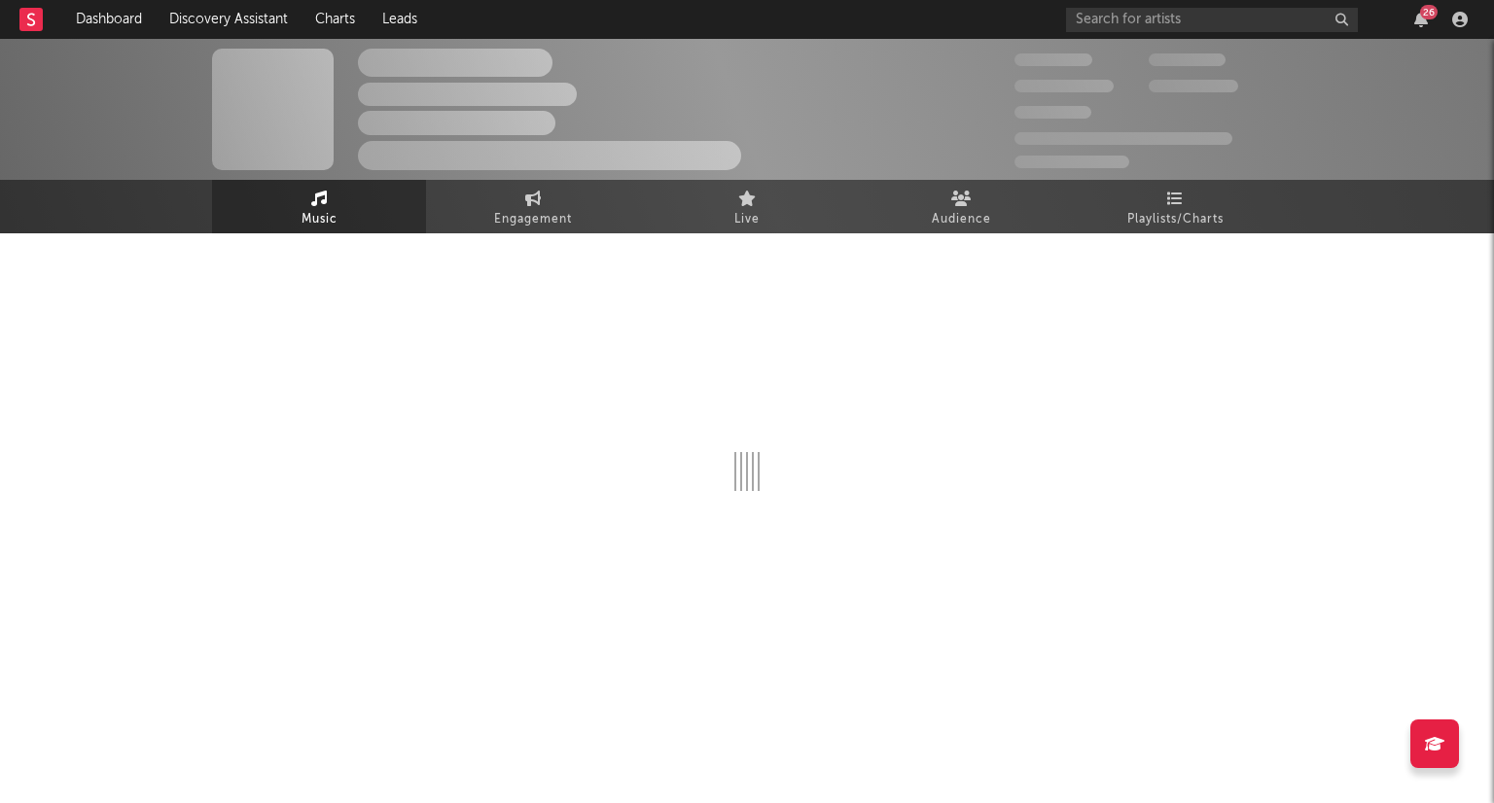
select select "6m"
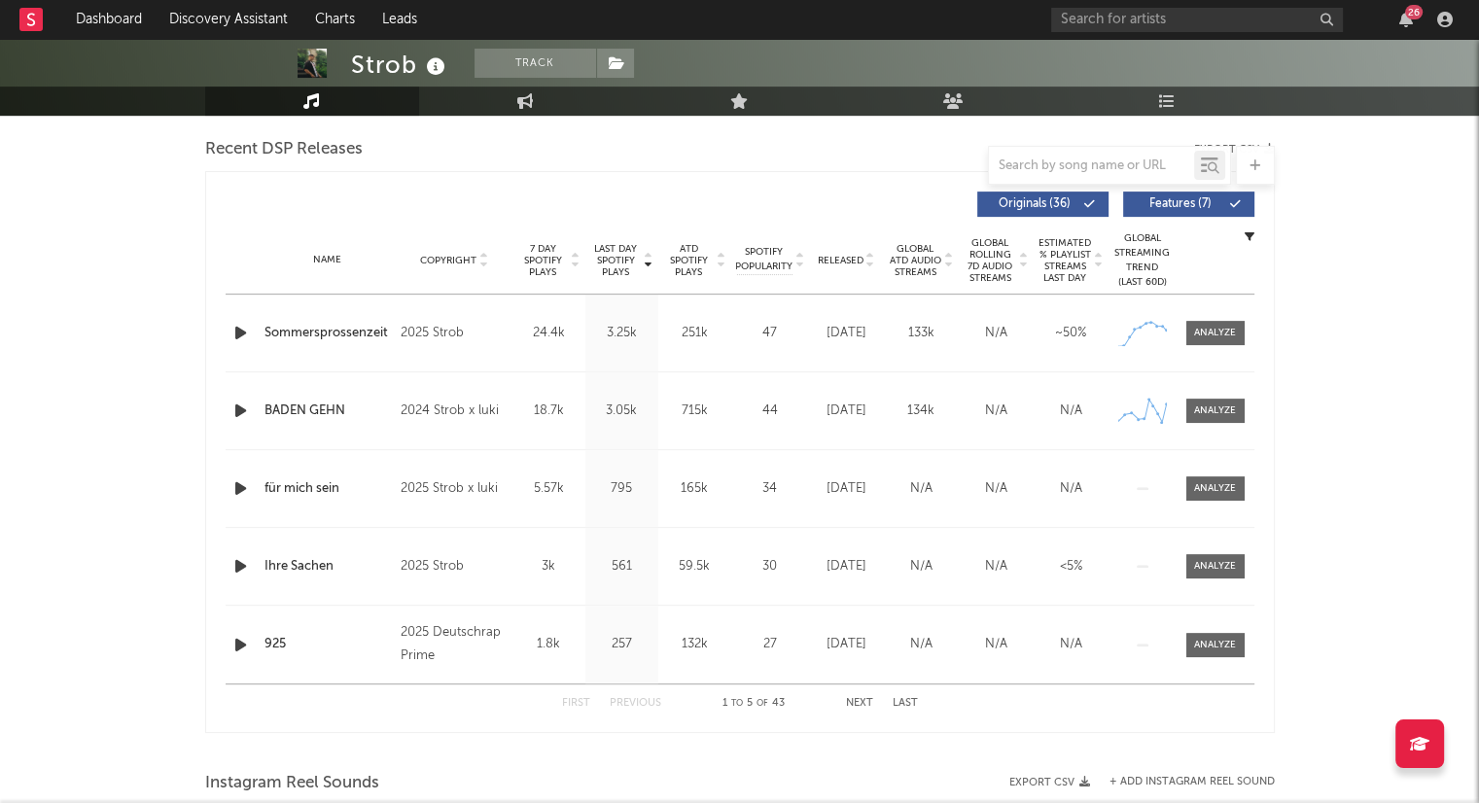
scroll to position [681, 0]
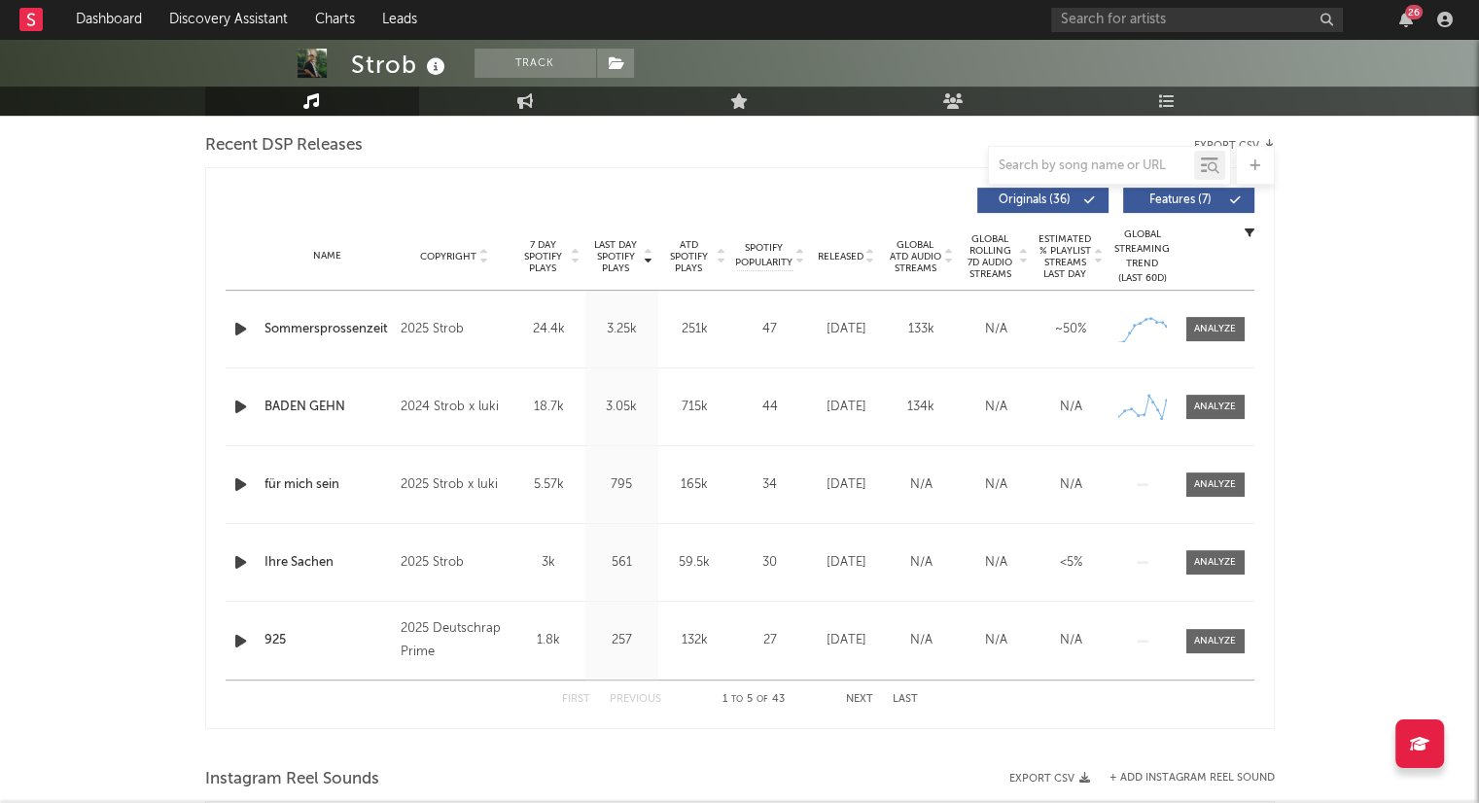
click at [872, 262] on icon at bounding box center [871, 261] width 10 height 8
click at [869, 694] on button "Next" at bounding box center [859, 699] width 27 height 11
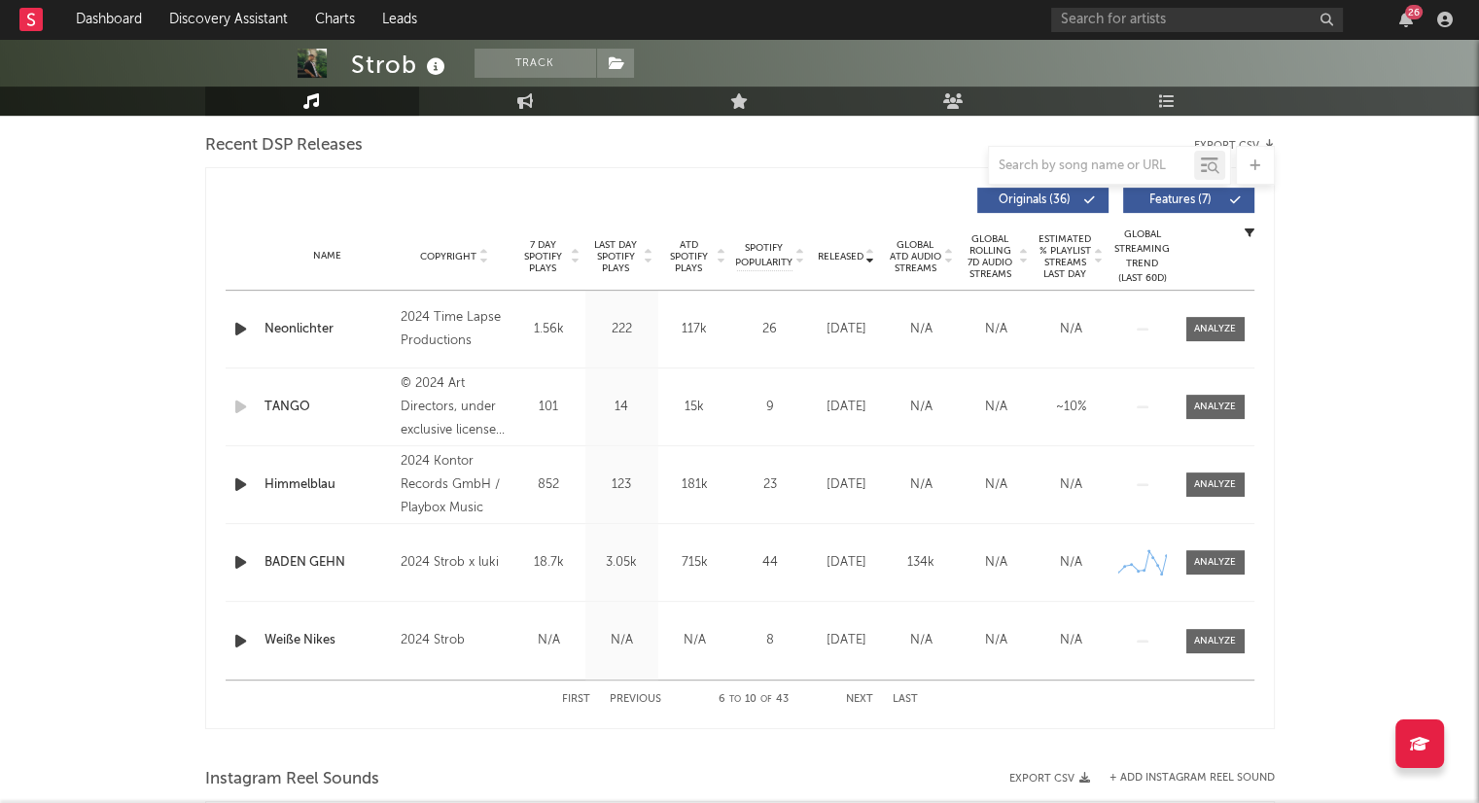
click at [861, 697] on button "Next" at bounding box center [859, 699] width 27 height 11
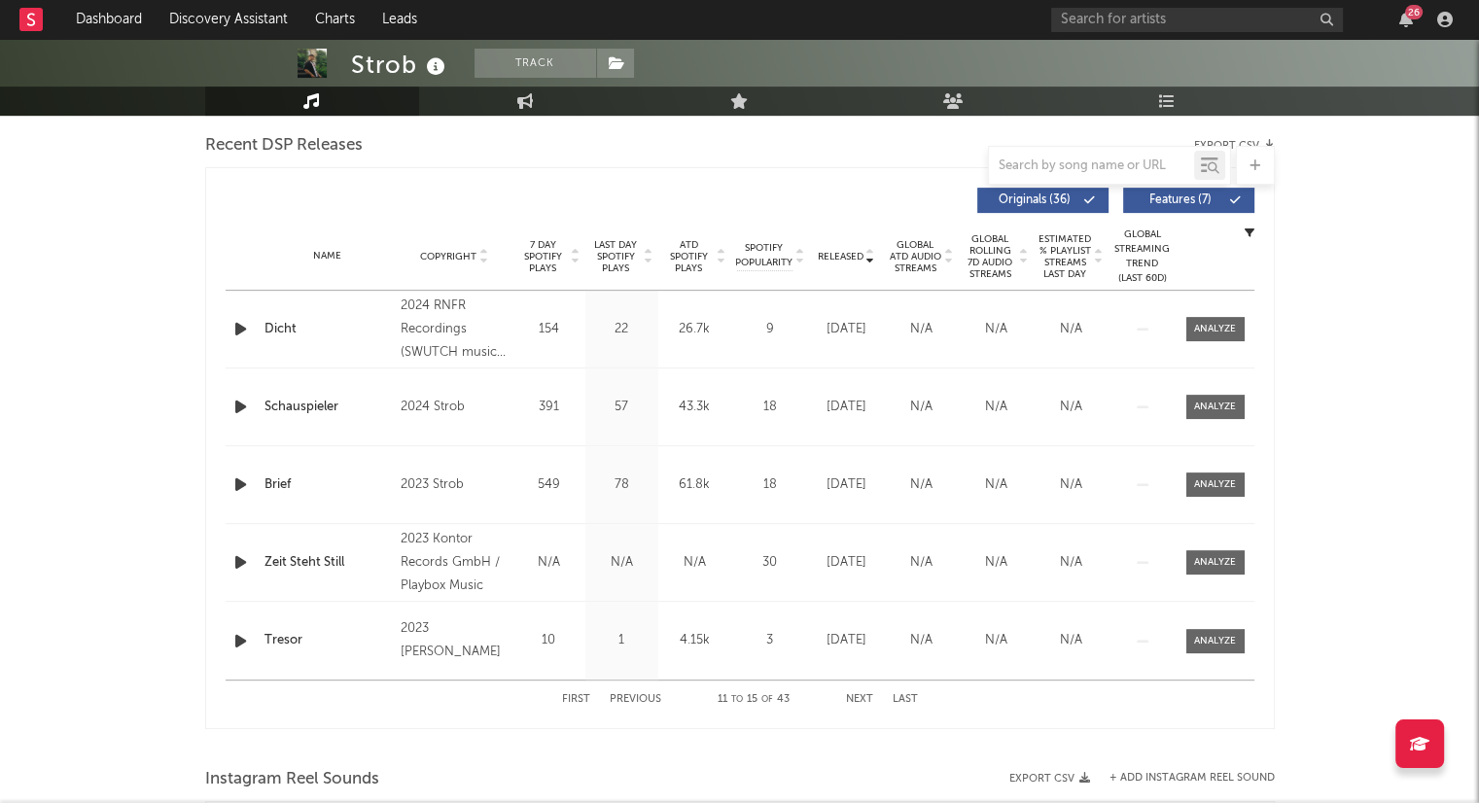
click at [861, 695] on button "Next" at bounding box center [859, 699] width 27 height 11
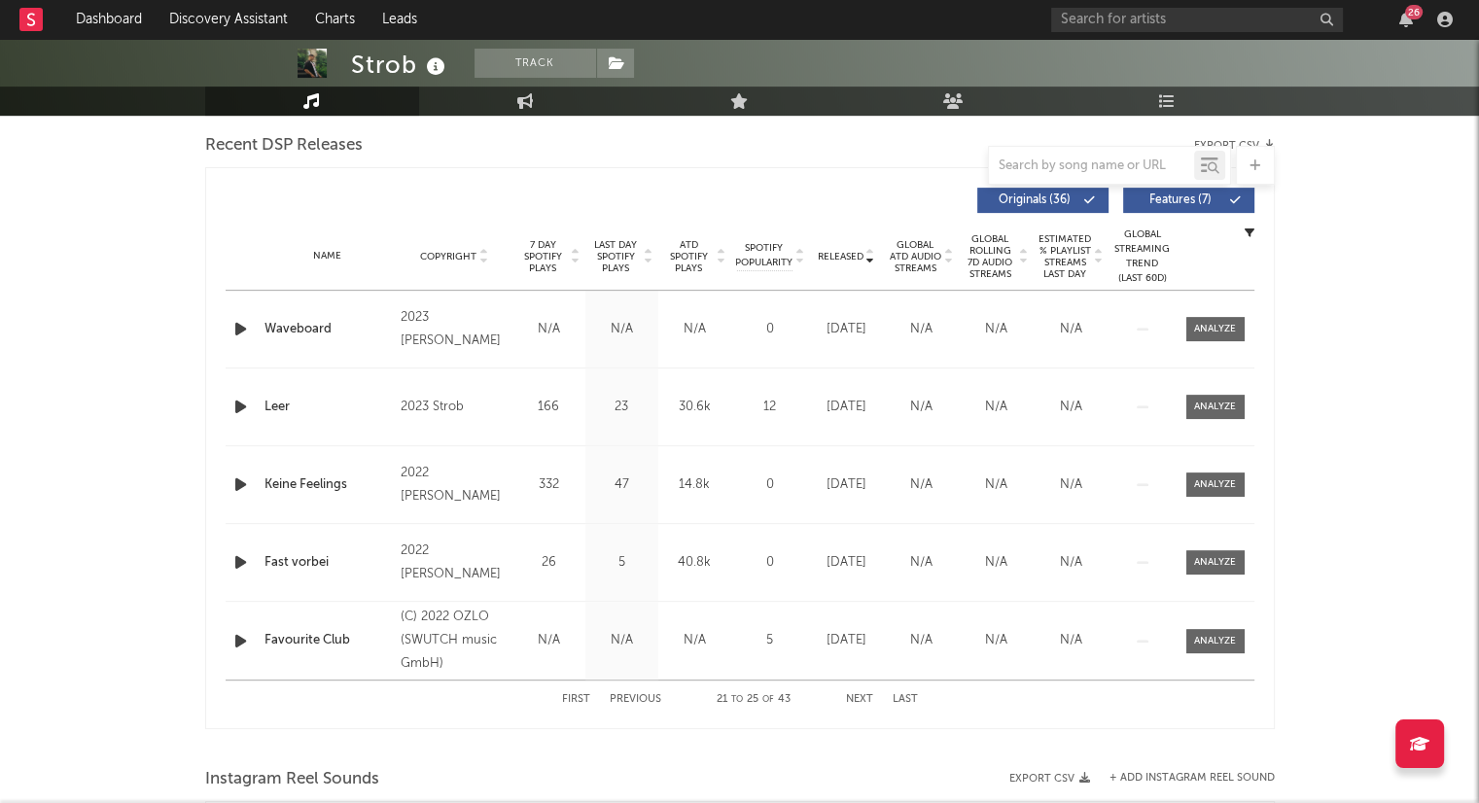
click at [861, 694] on button "Next" at bounding box center [859, 699] width 27 height 11
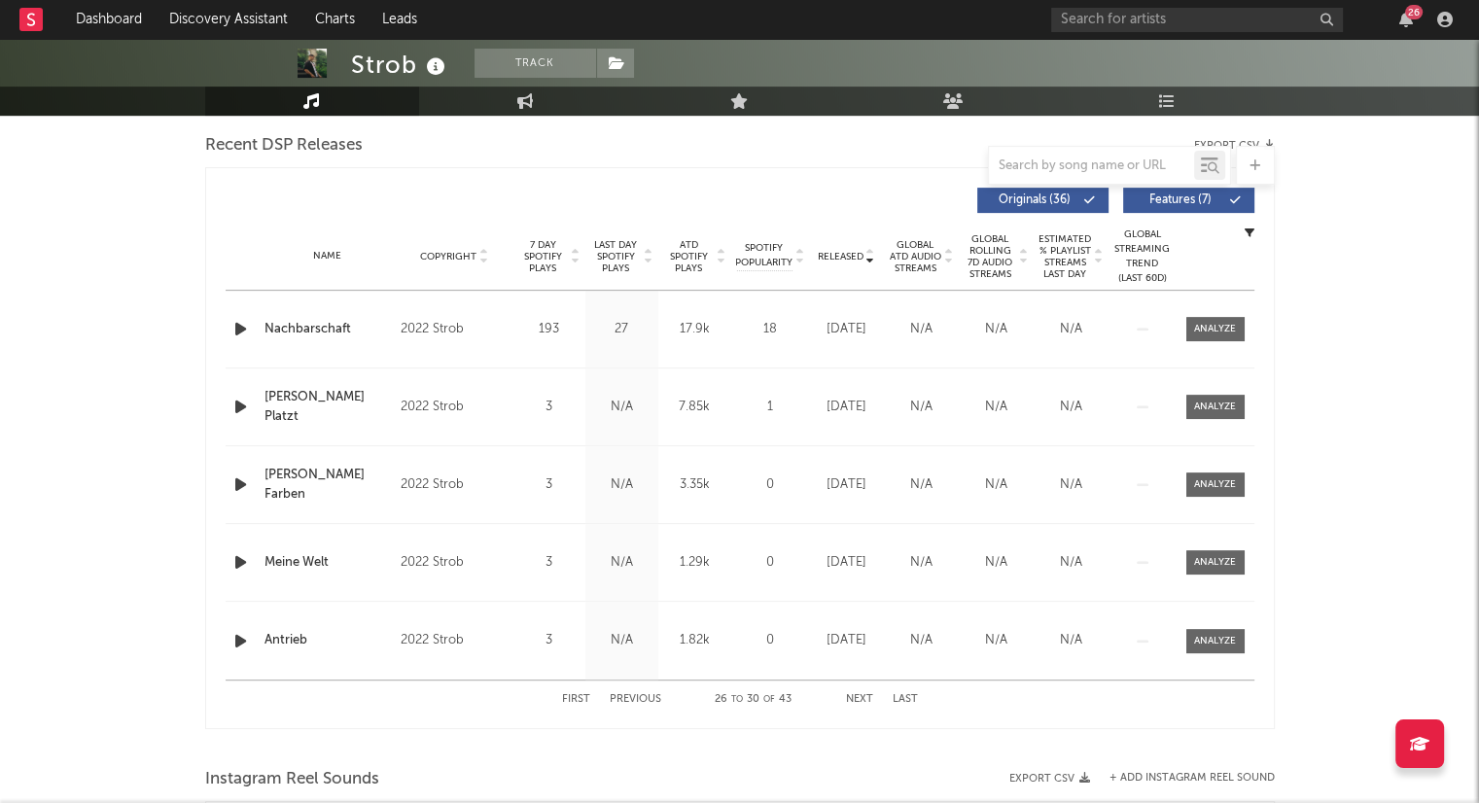
click at [861, 694] on button "Next" at bounding box center [859, 699] width 27 height 11
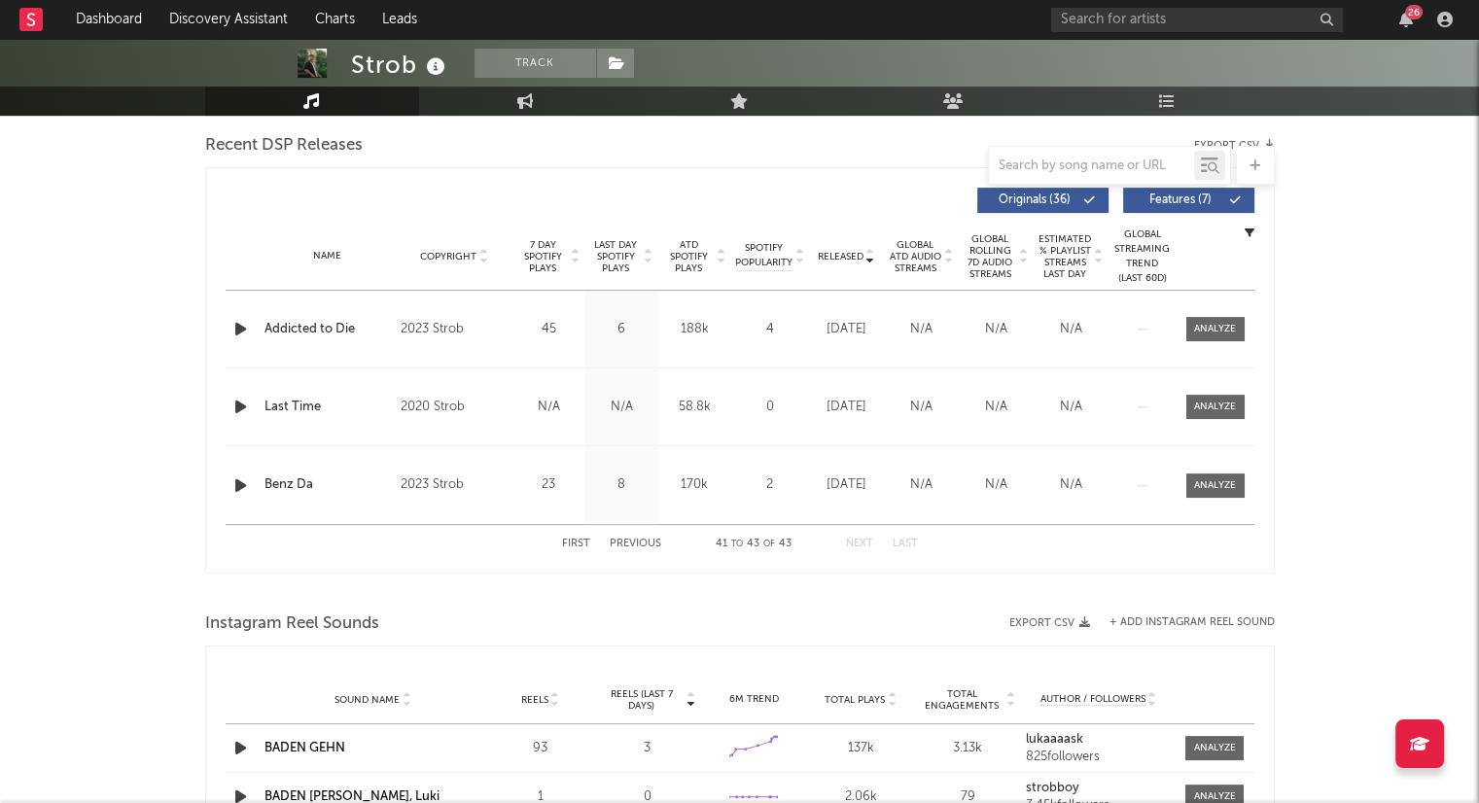
click at [861, 694] on span "Total Plays" at bounding box center [855, 700] width 60 height 12
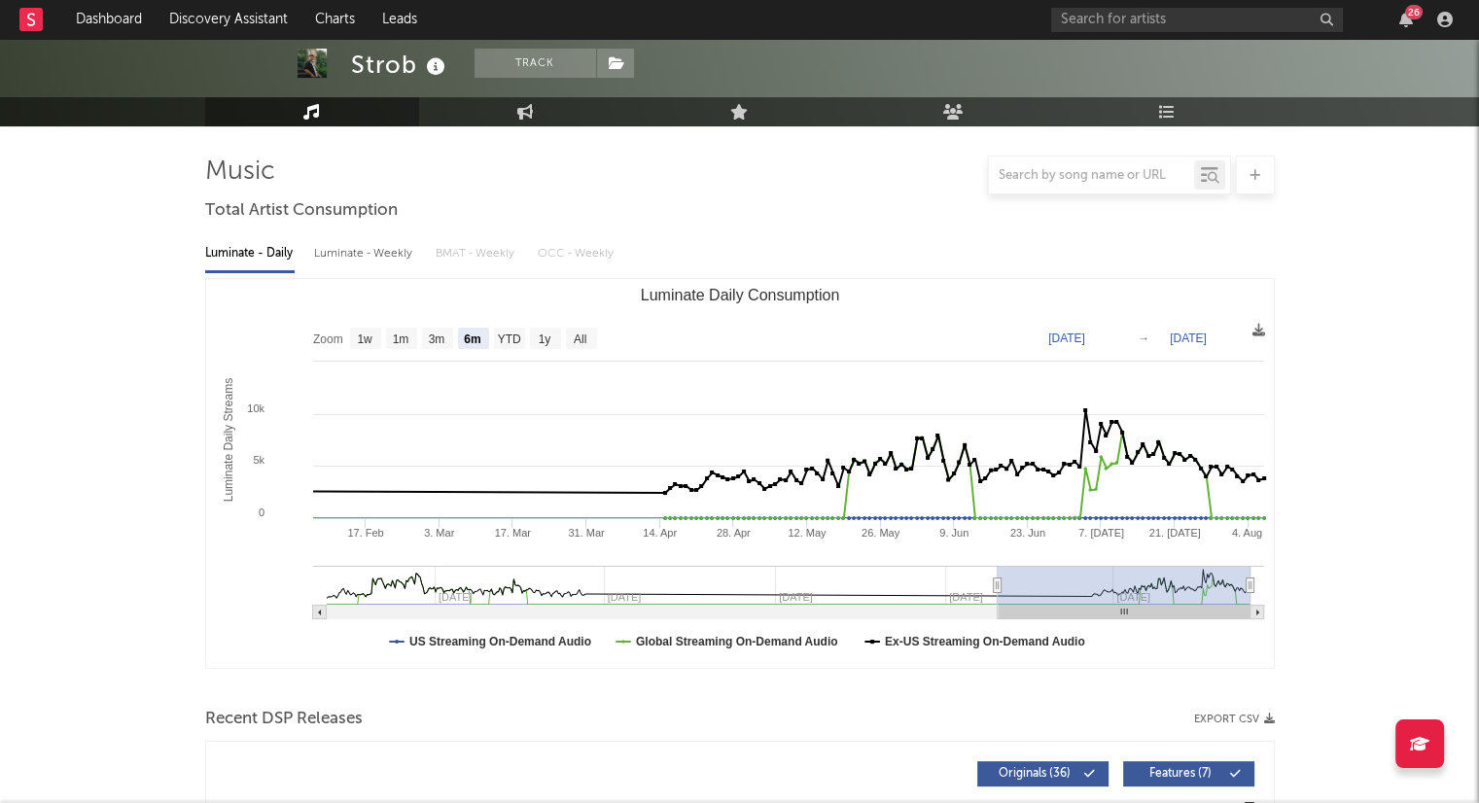
scroll to position [0, 0]
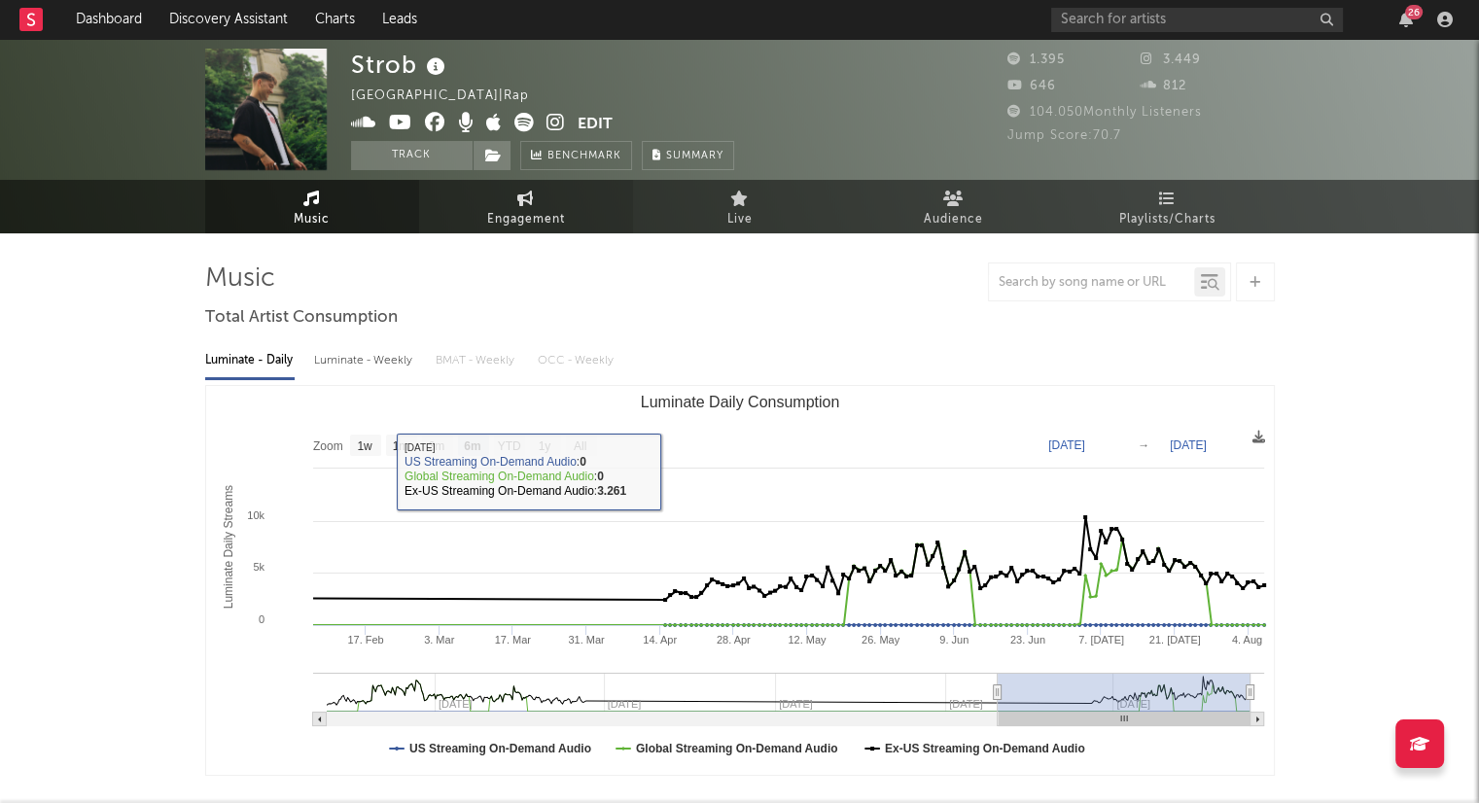
click at [526, 208] on span "Engagement" at bounding box center [526, 219] width 78 height 23
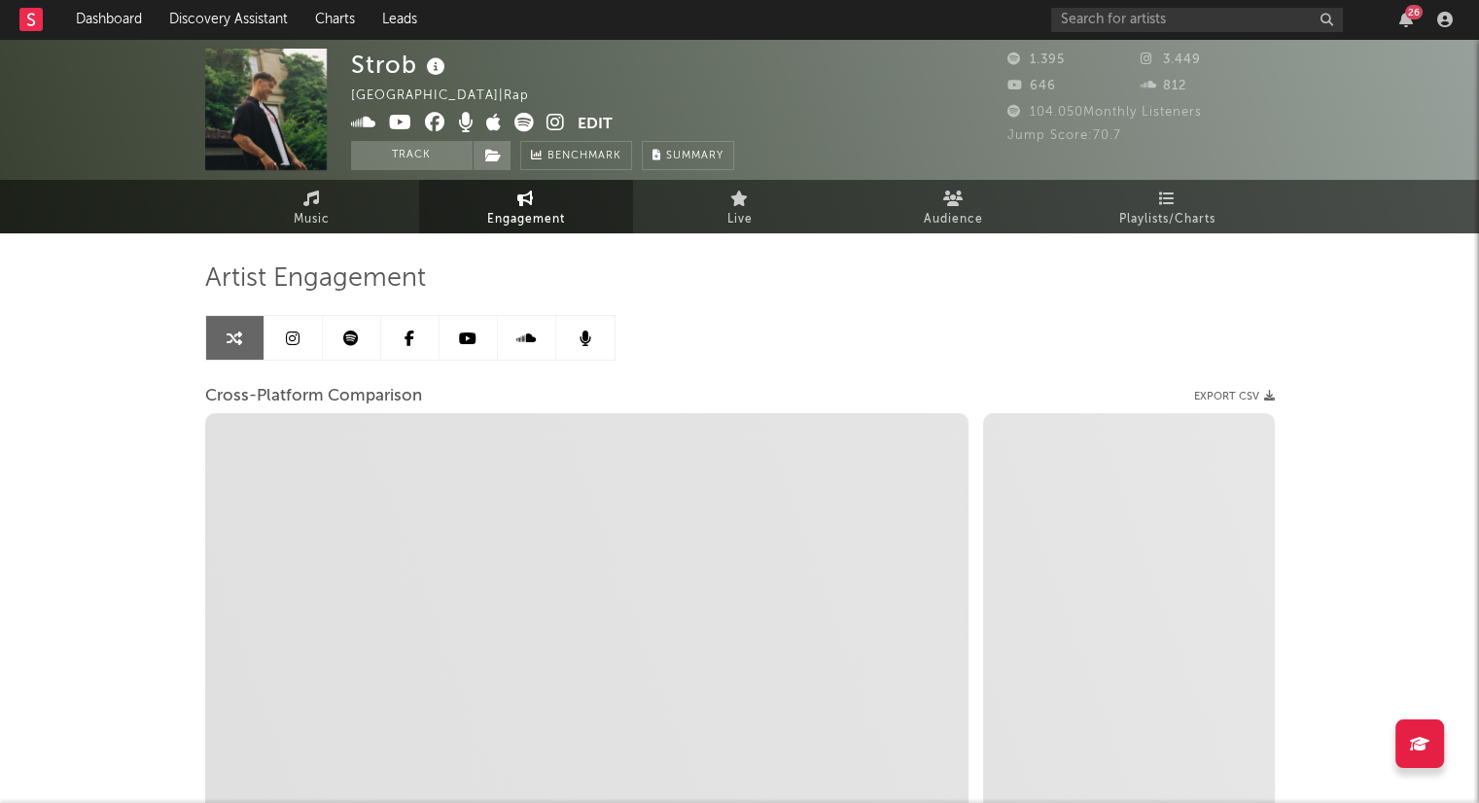
select select "1w"
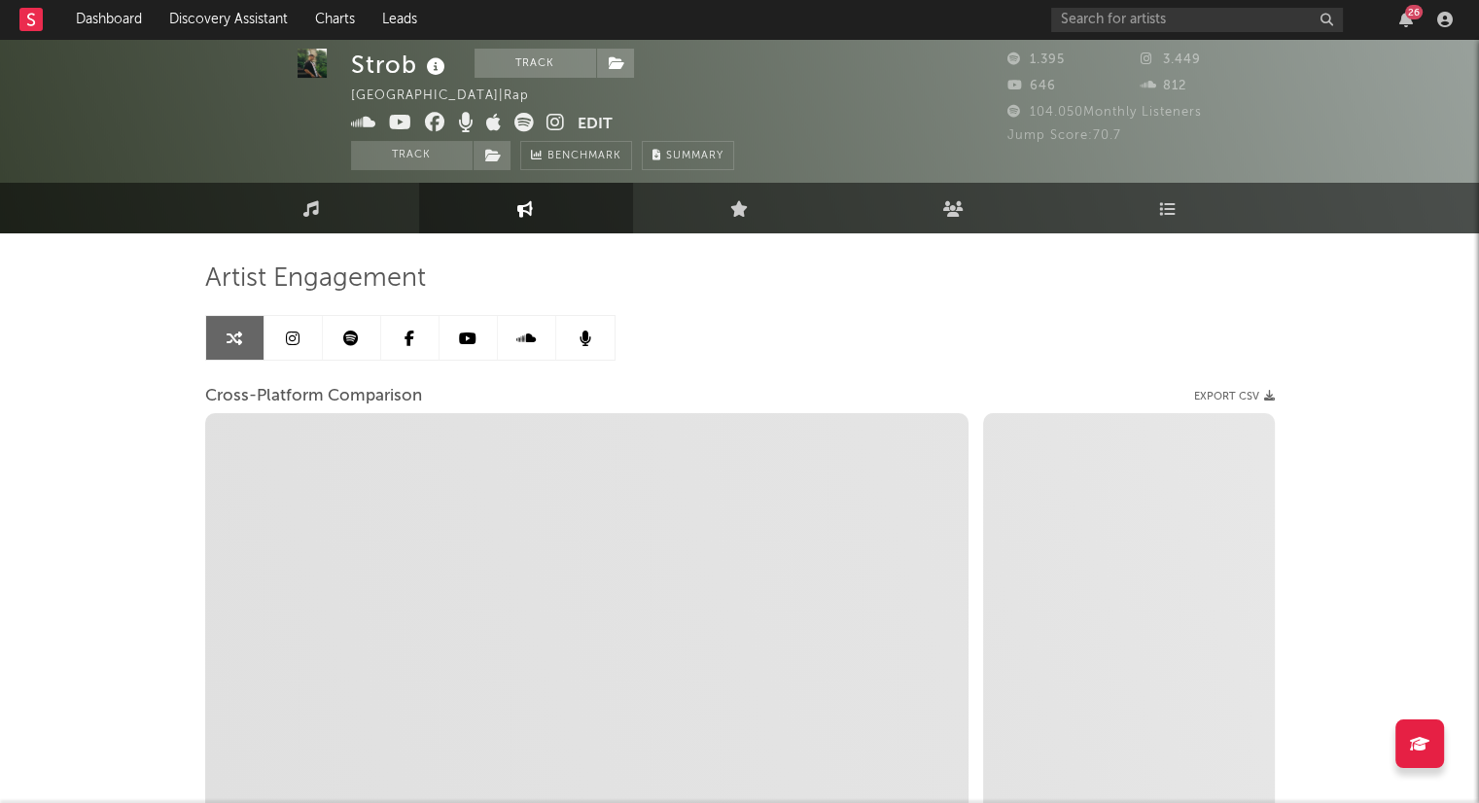
scroll to position [257, 0]
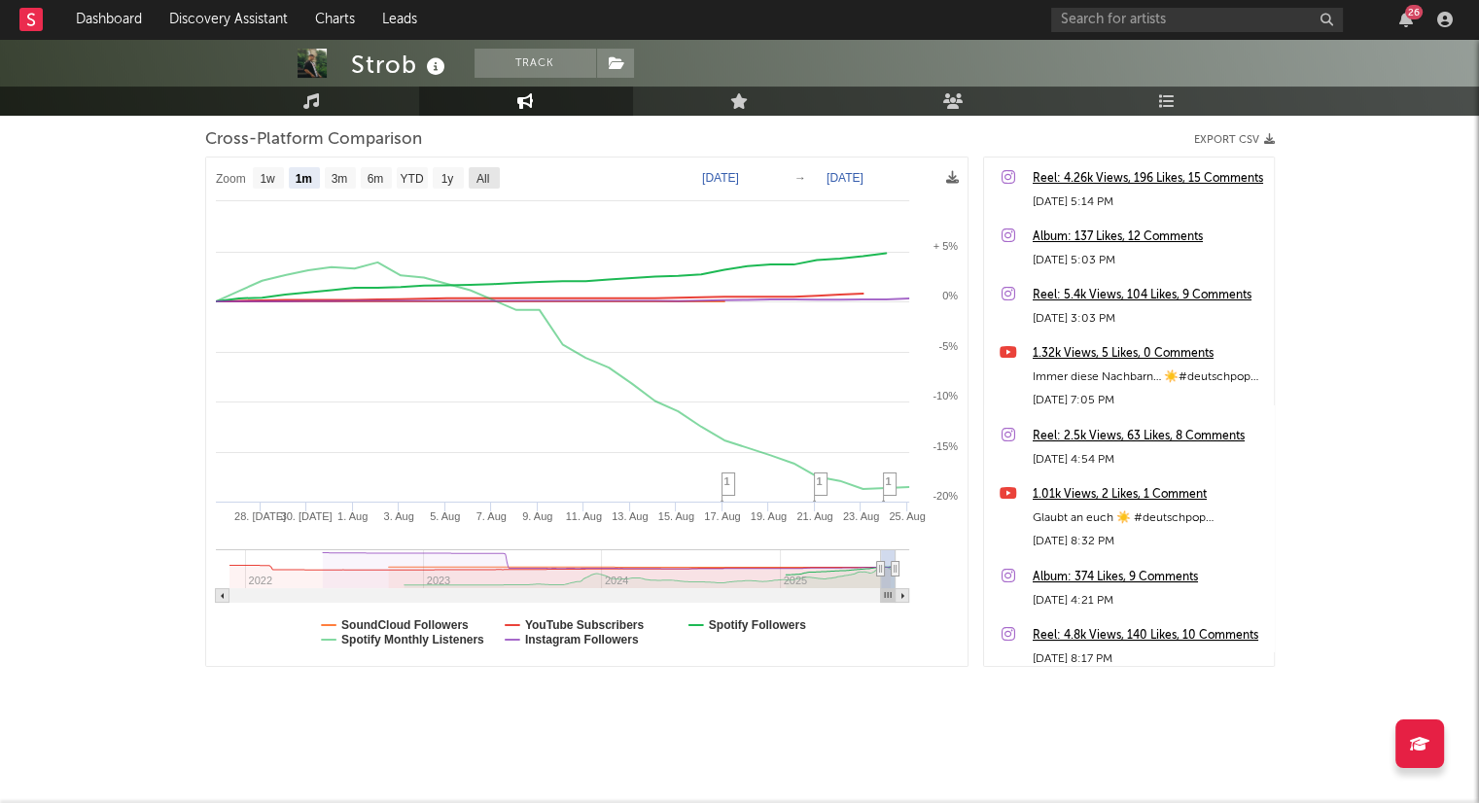
click at [475, 182] on rect at bounding box center [484, 177] width 31 height 21
select select "All"
type input "[DATE]"
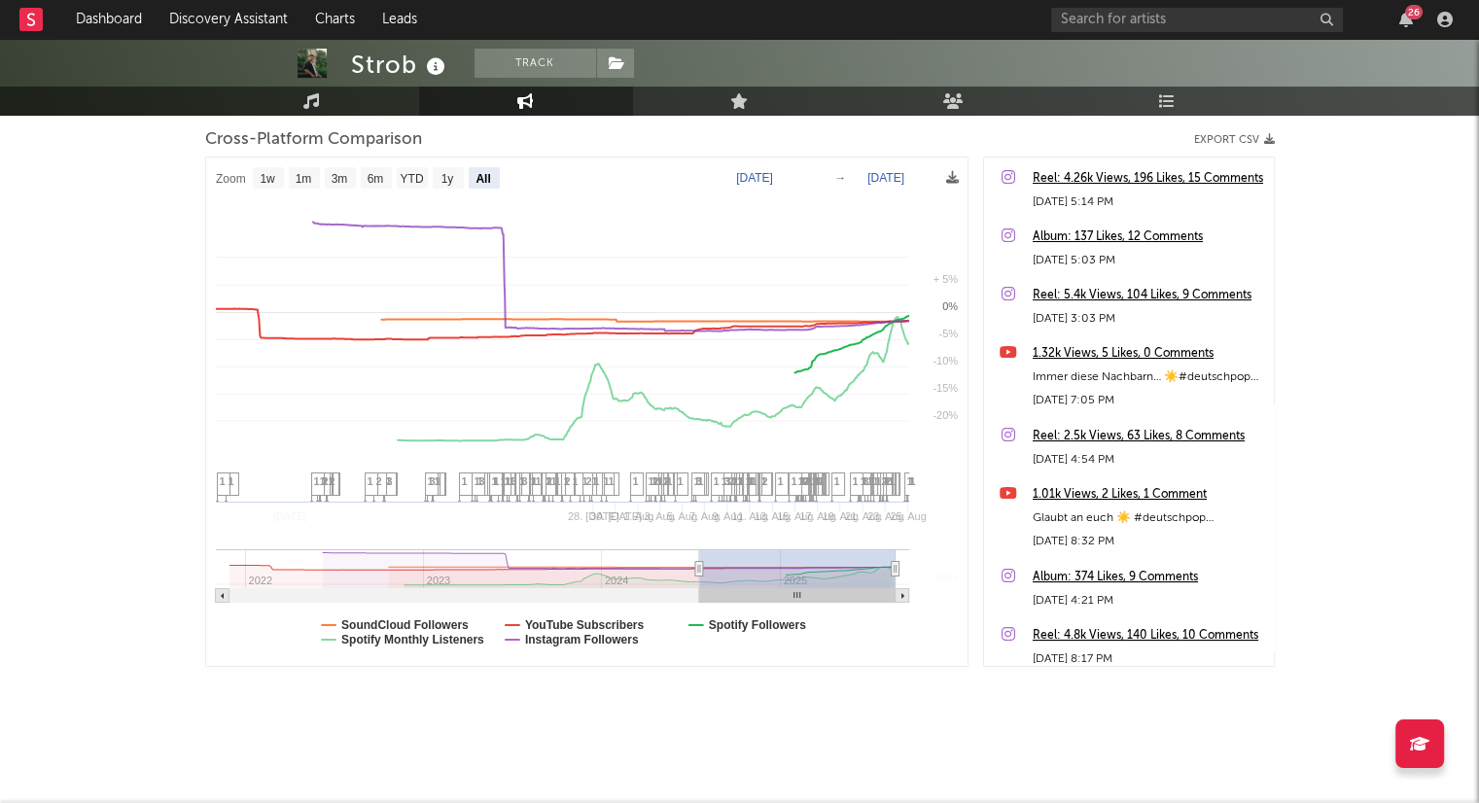
select select "All"
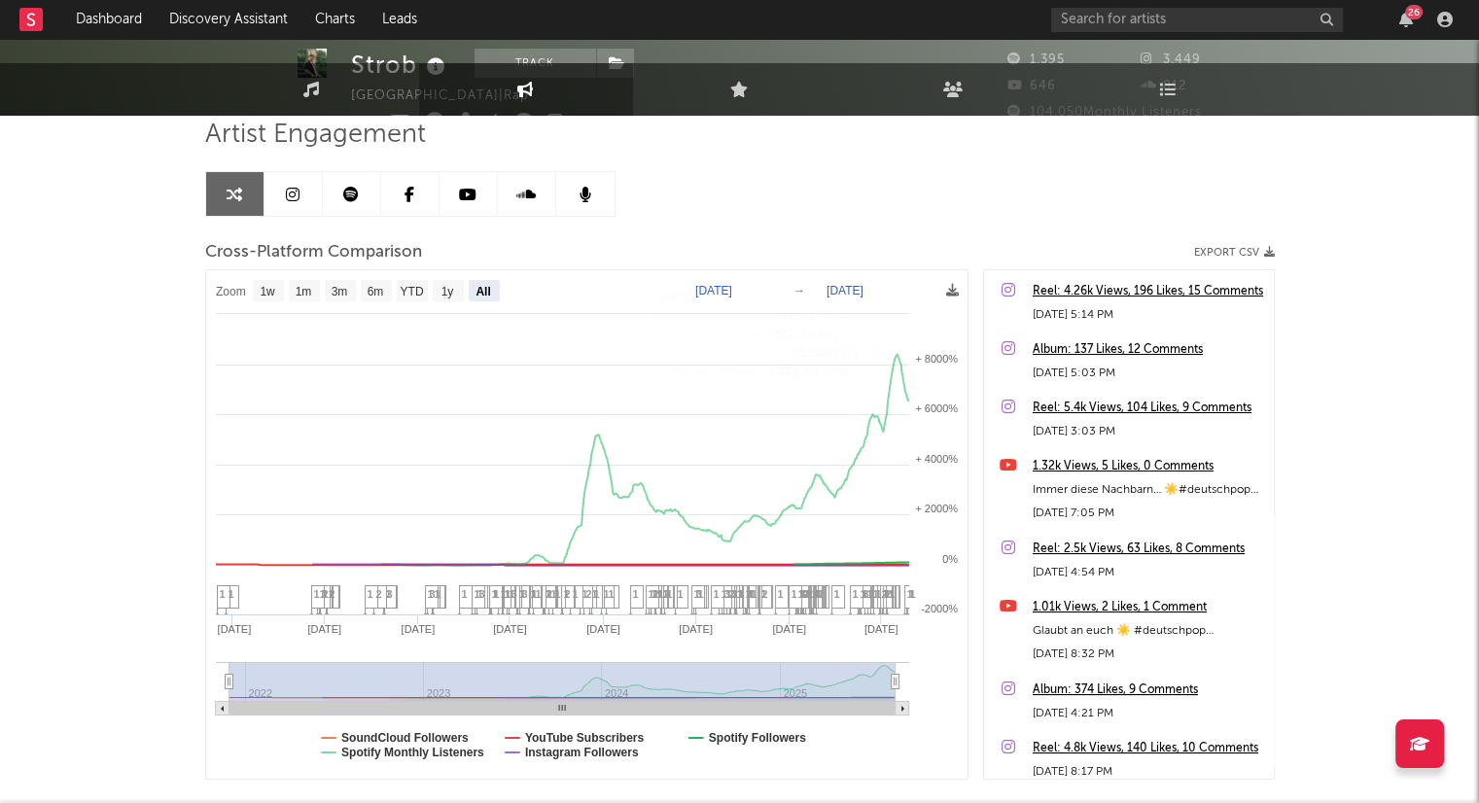
scroll to position [0, 0]
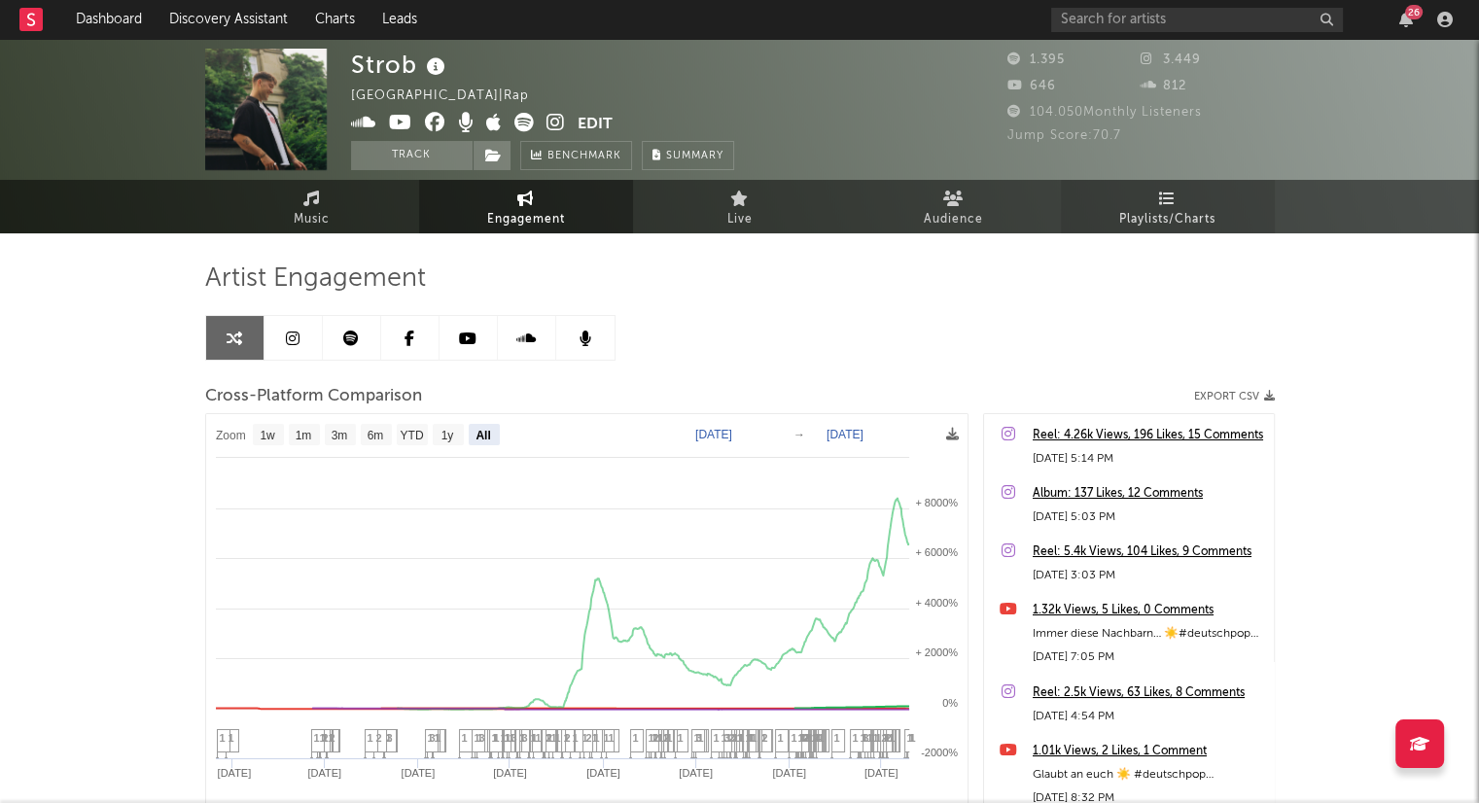
click at [1187, 220] on span "Playlists/Charts" at bounding box center [1168, 219] width 96 height 23
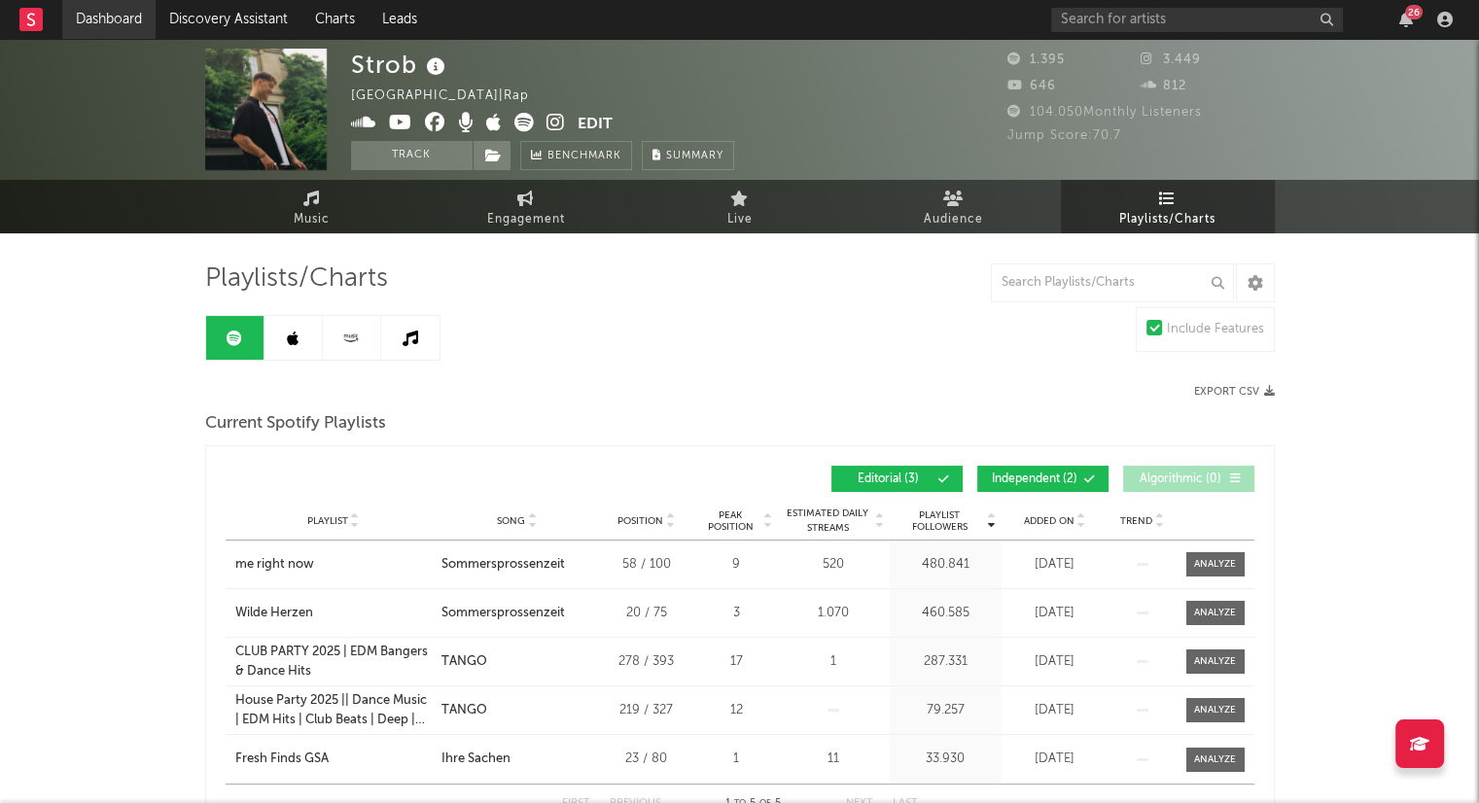
click at [113, 18] on link "Dashboard" at bounding box center [108, 19] width 93 height 39
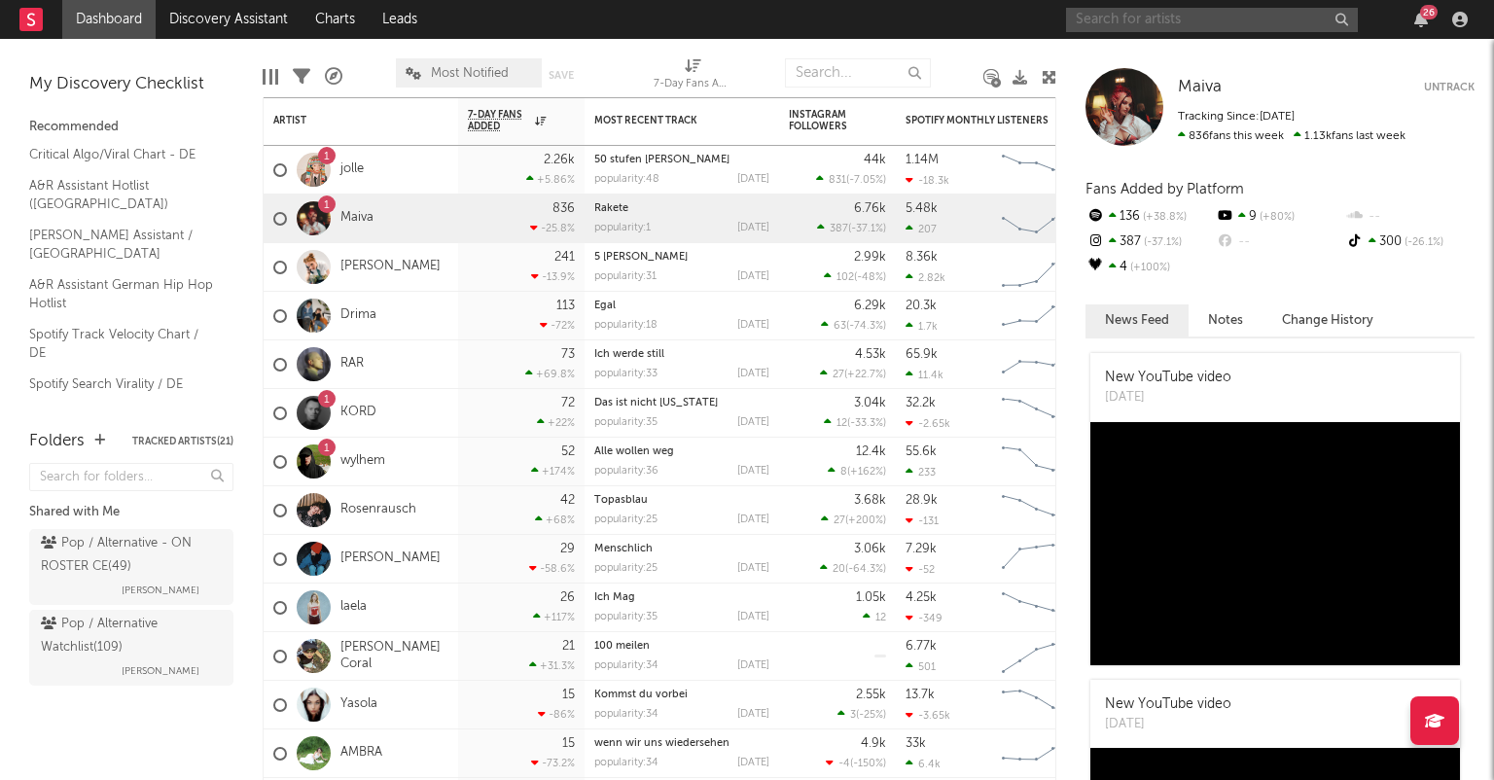
click at [1264, 20] on input "text" at bounding box center [1212, 20] width 292 height 24
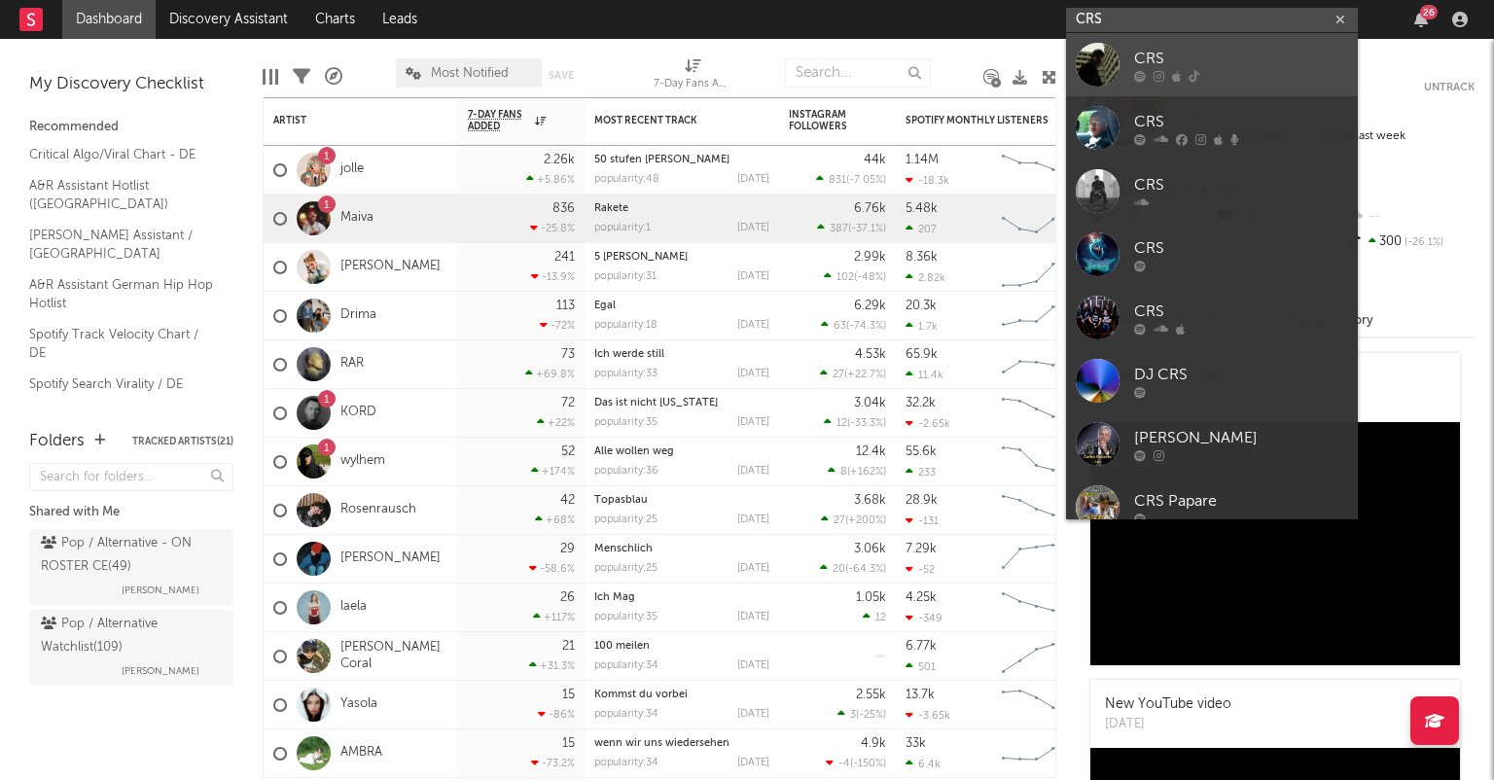
type input "CRS"
click at [1270, 60] on div "CRS" at bounding box center [1241, 58] width 214 height 23
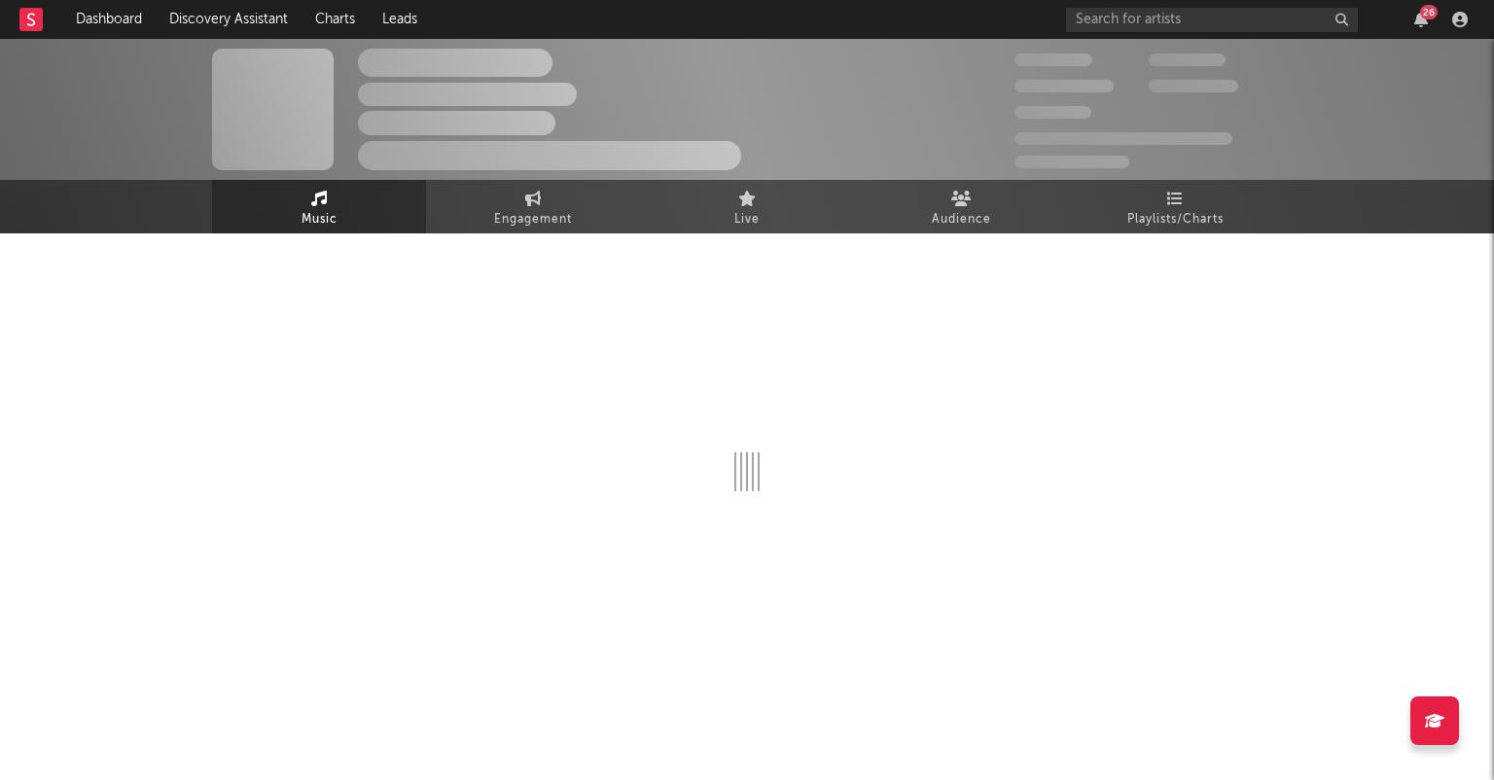
select select "6m"
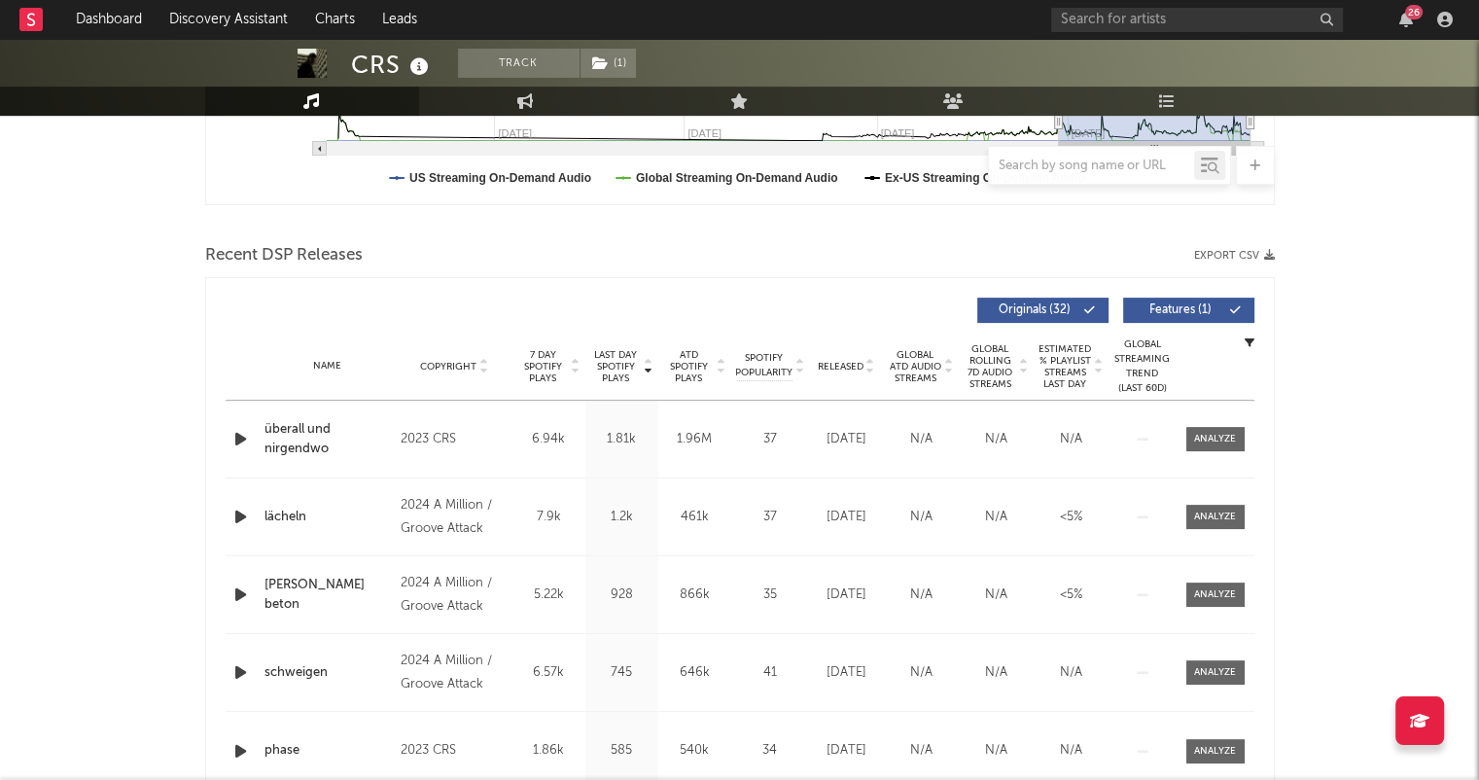
scroll to position [584, 0]
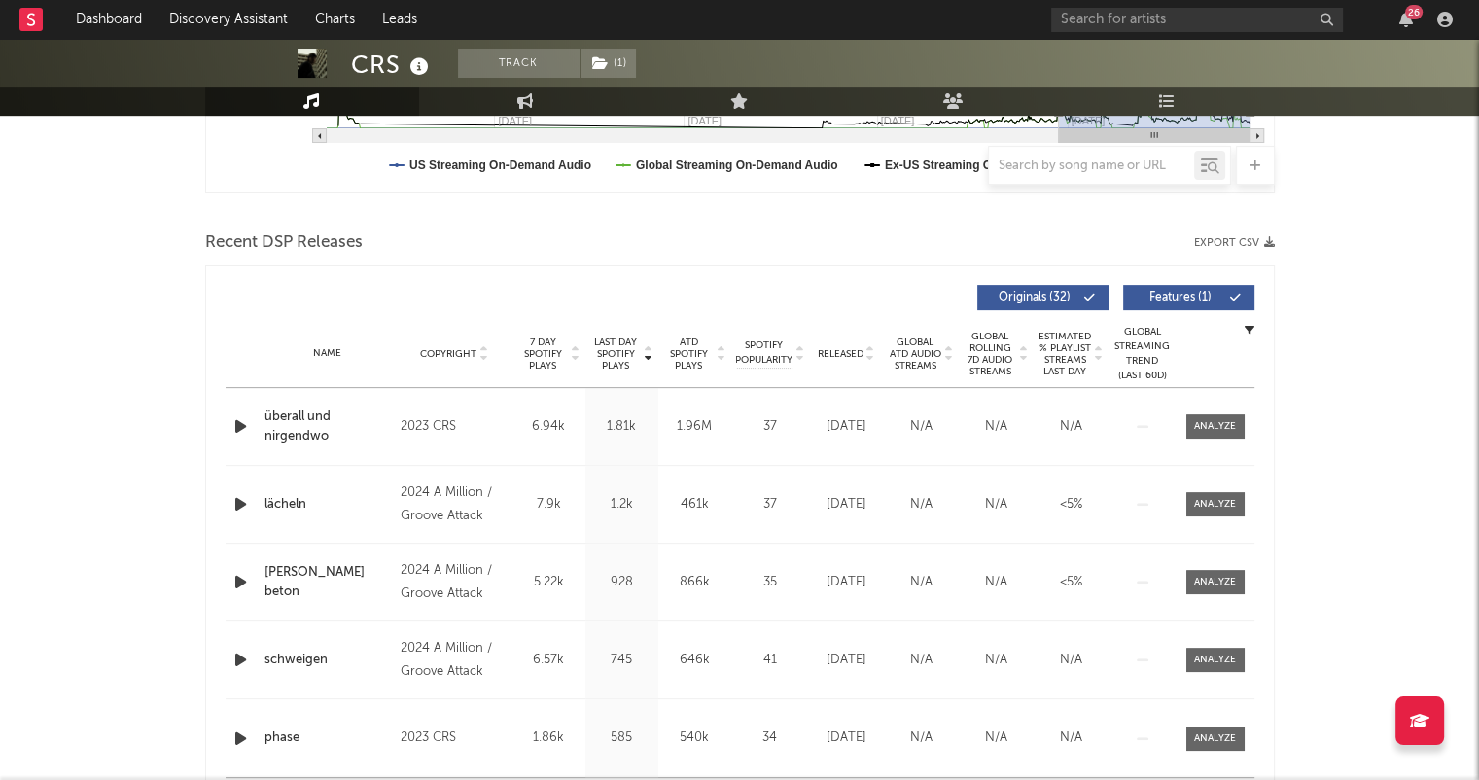
click at [871, 359] on icon at bounding box center [871, 358] width 10 height 8
click at [346, 413] on div "MÄNNER MÜSSEN AUCH MAL WEINEN" at bounding box center [328, 427] width 127 height 38
click at [305, 501] on div "Threepeat" at bounding box center [328, 504] width 127 height 19
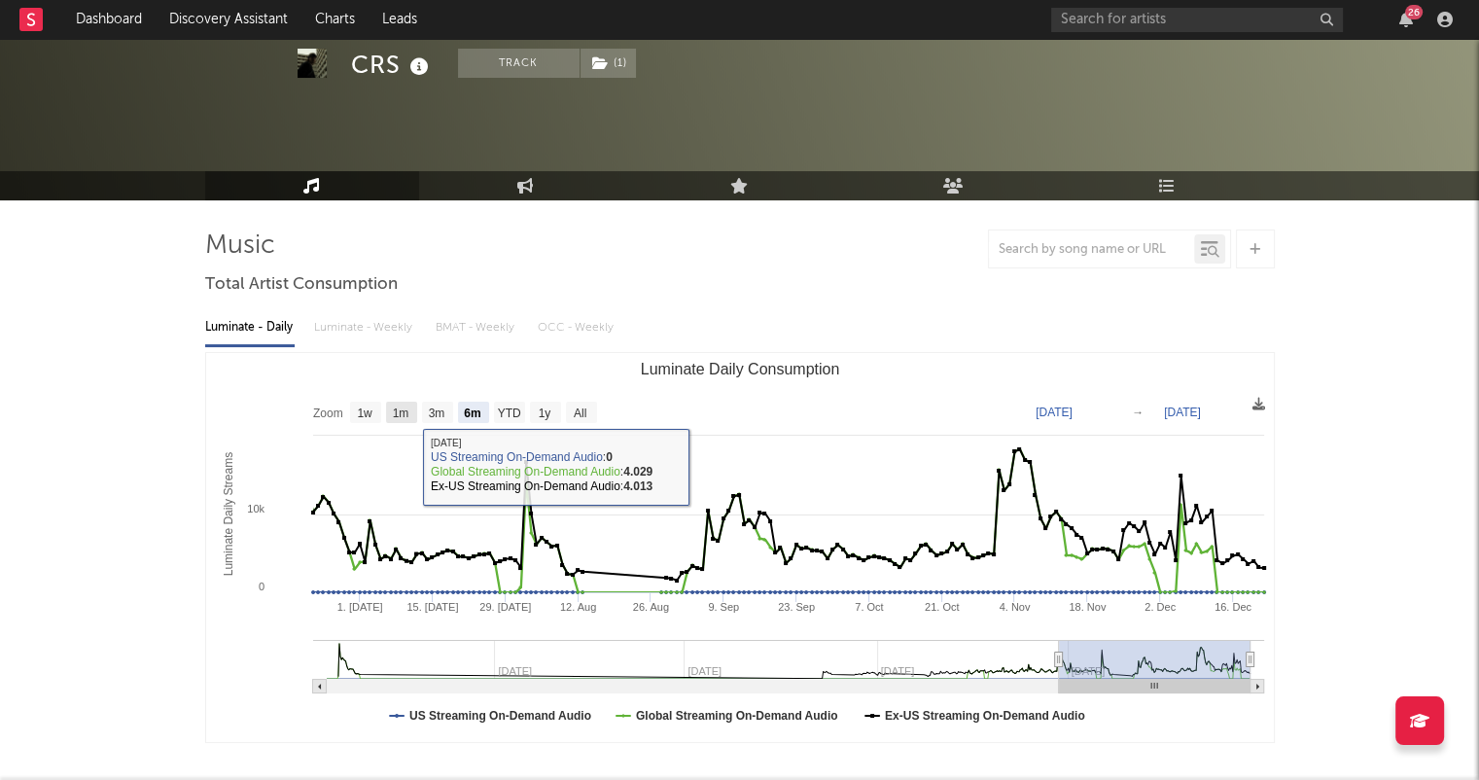
scroll to position [0, 0]
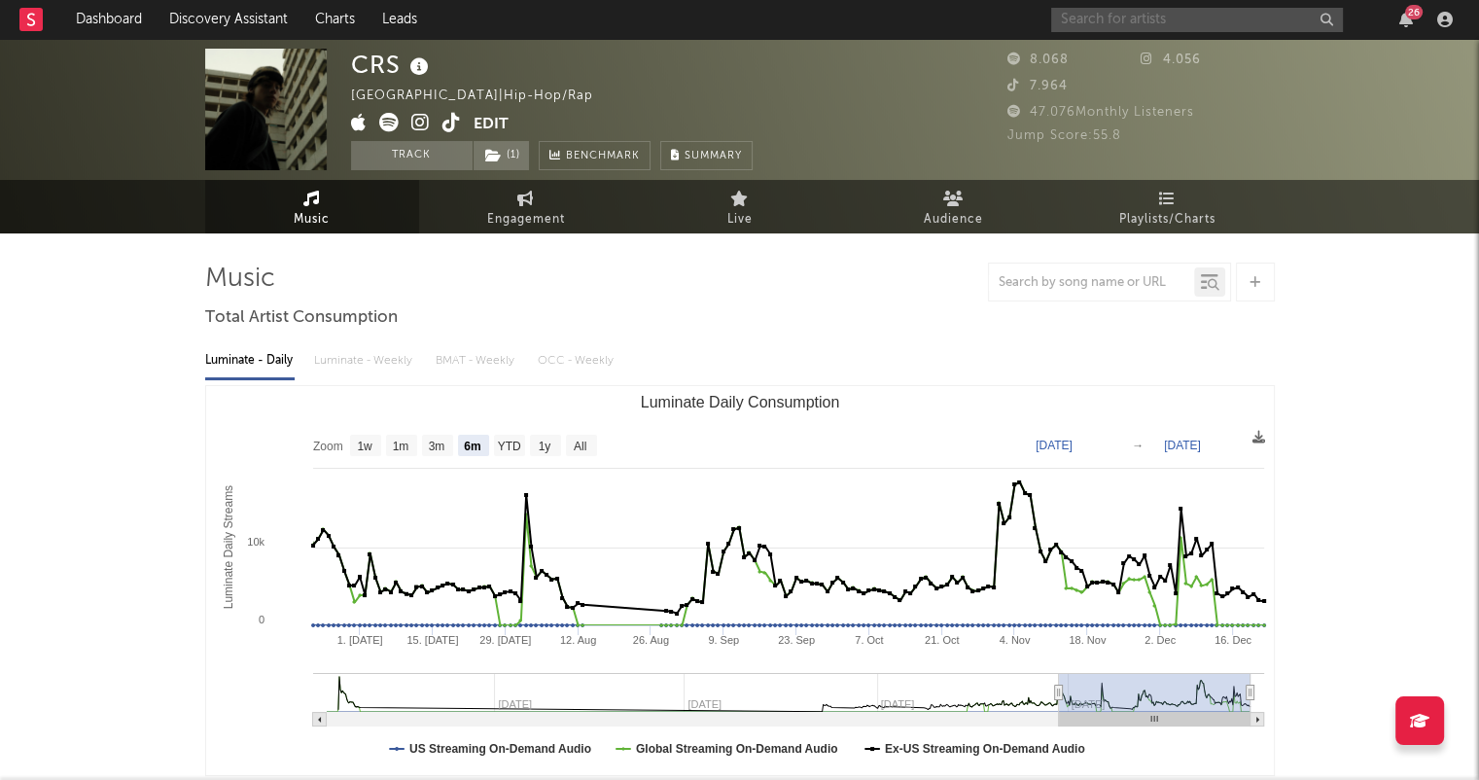
click at [1151, 17] on input "text" at bounding box center [1197, 20] width 292 height 24
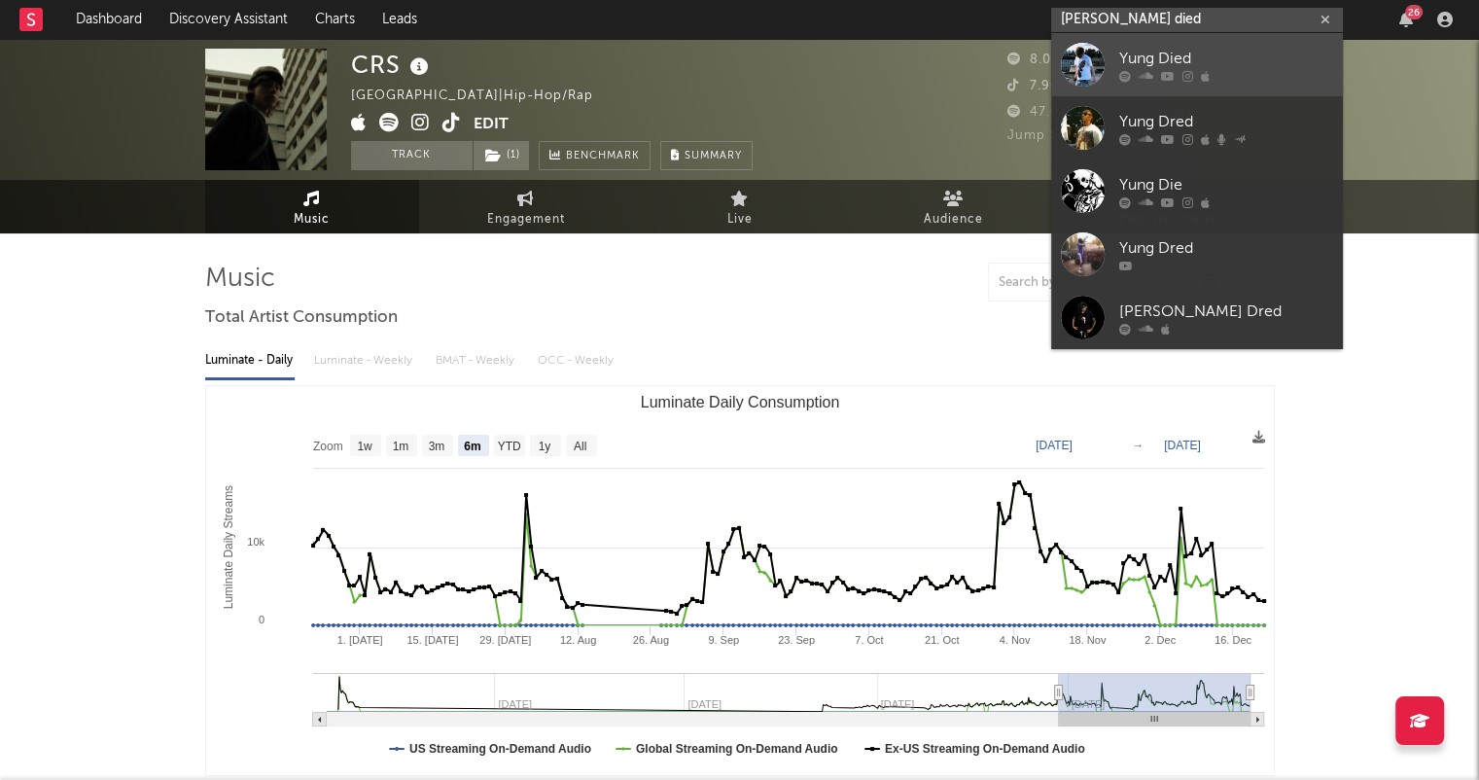
type input "[PERSON_NAME] died"
click at [1217, 55] on div "Yung Died" at bounding box center [1227, 58] width 214 height 23
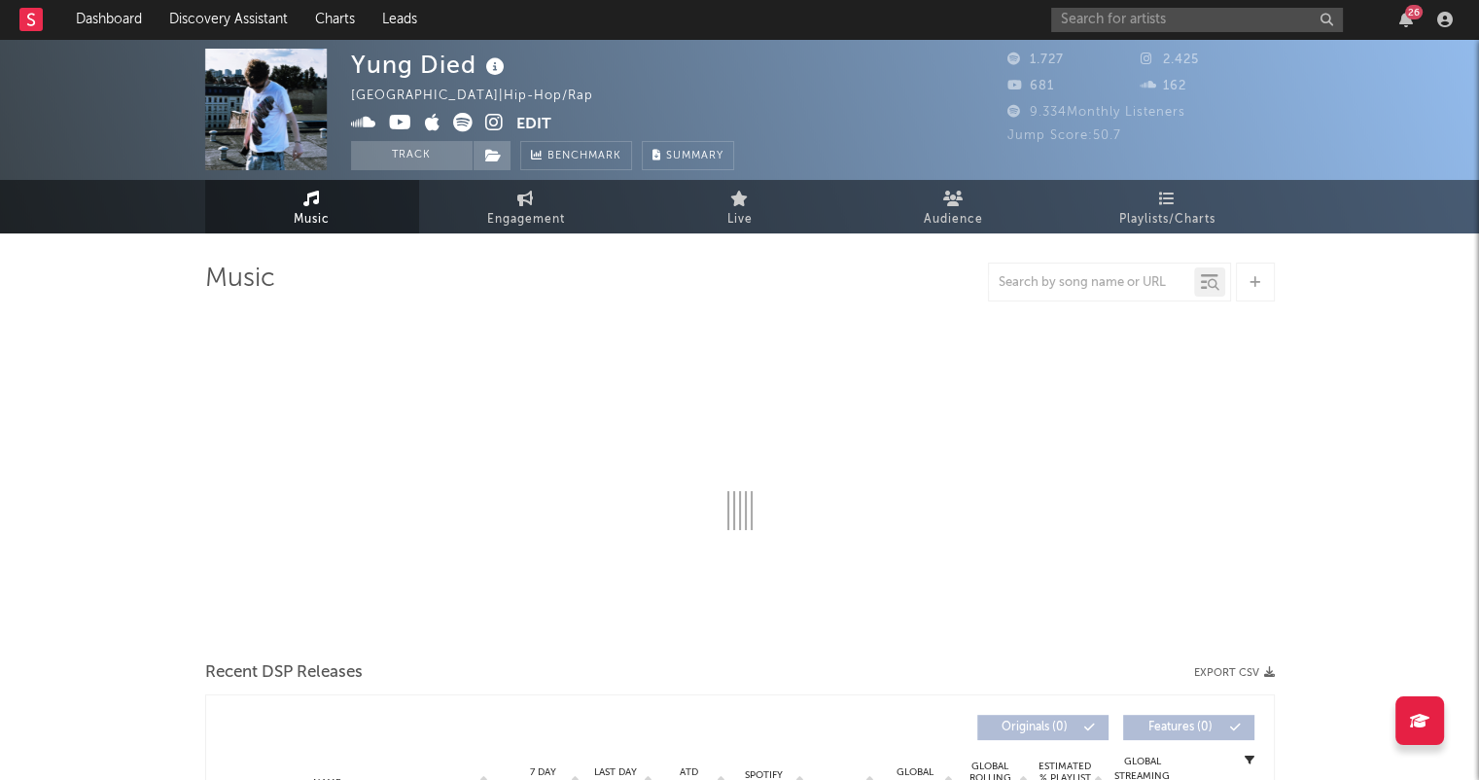
select select "1w"
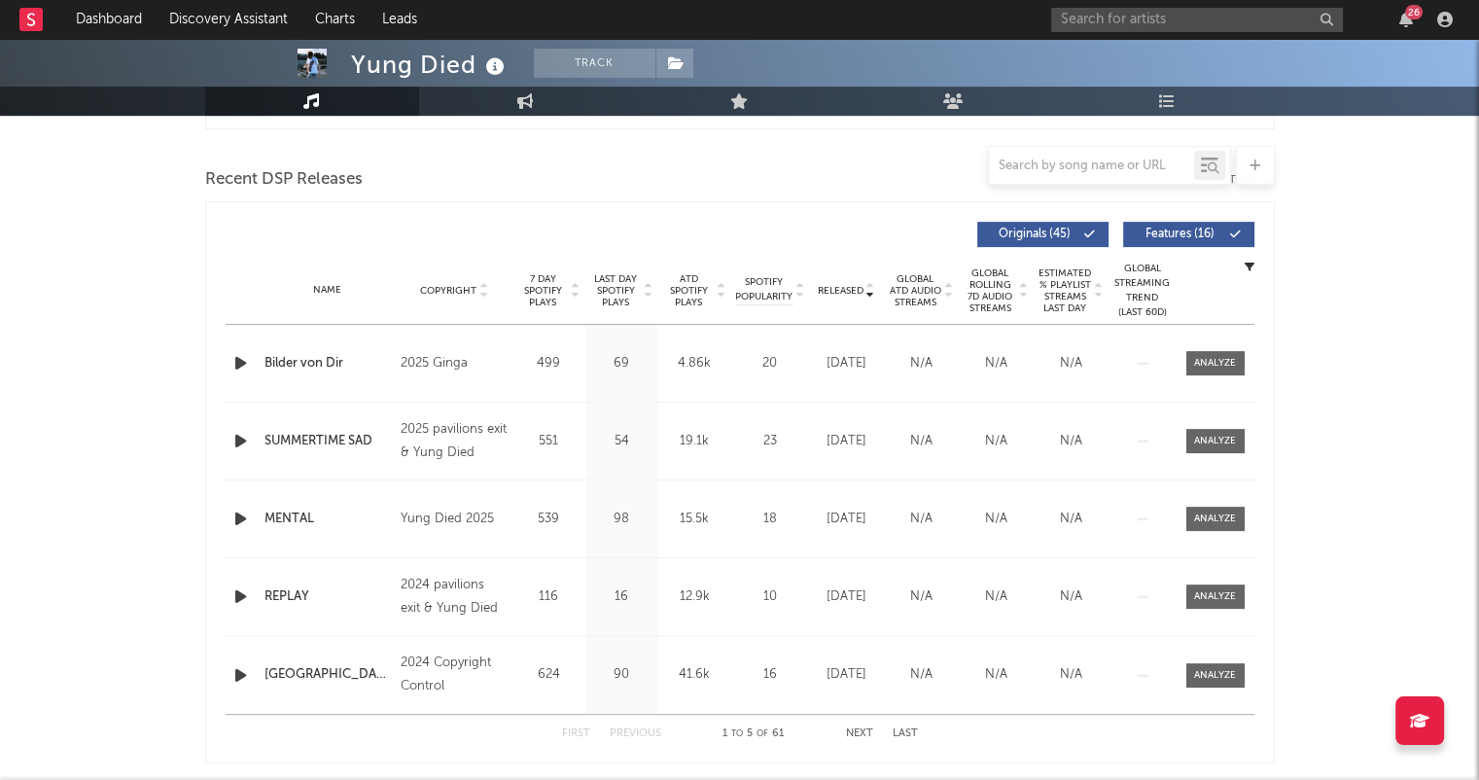
scroll to position [681, 0]
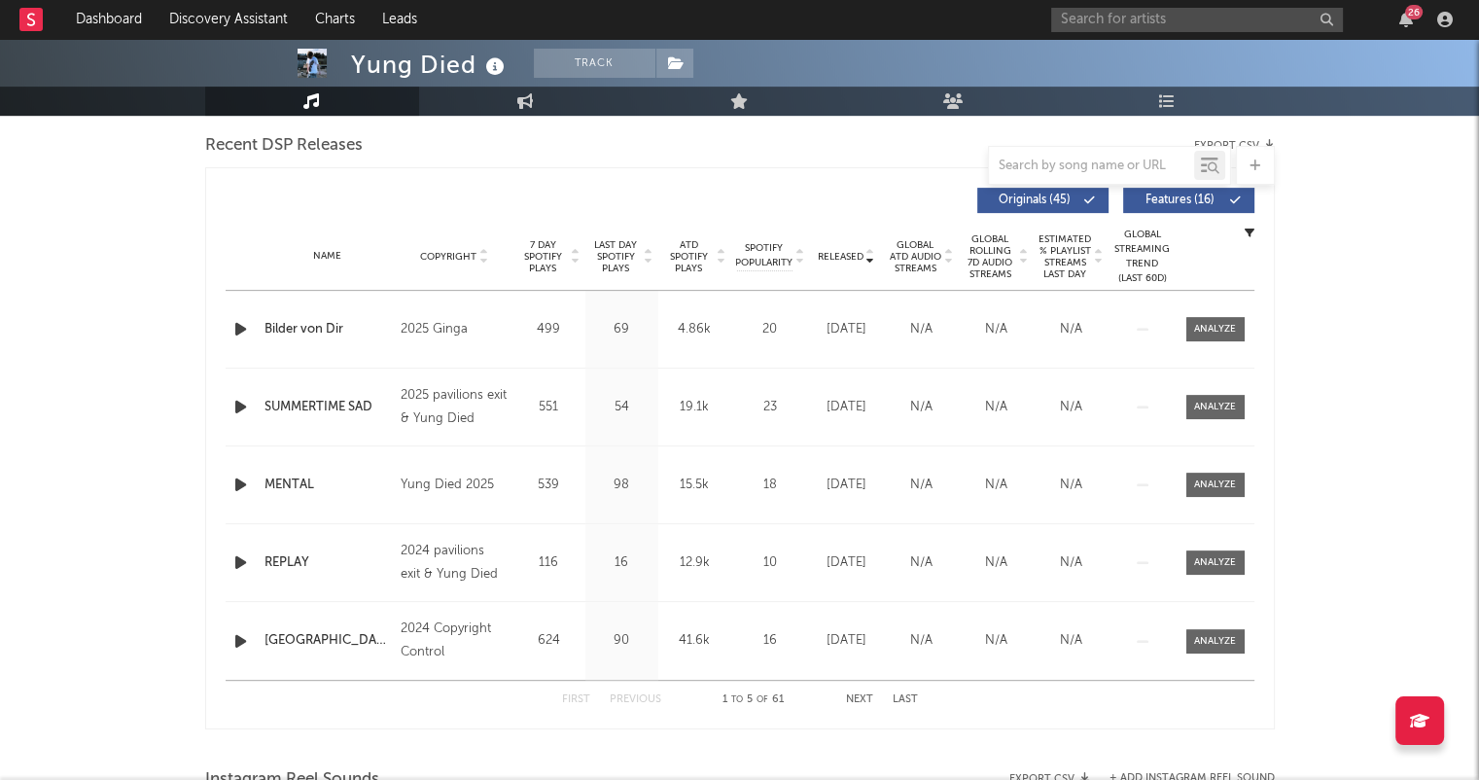
click at [870, 697] on button "Next" at bounding box center [859, 699] width 27 height 11
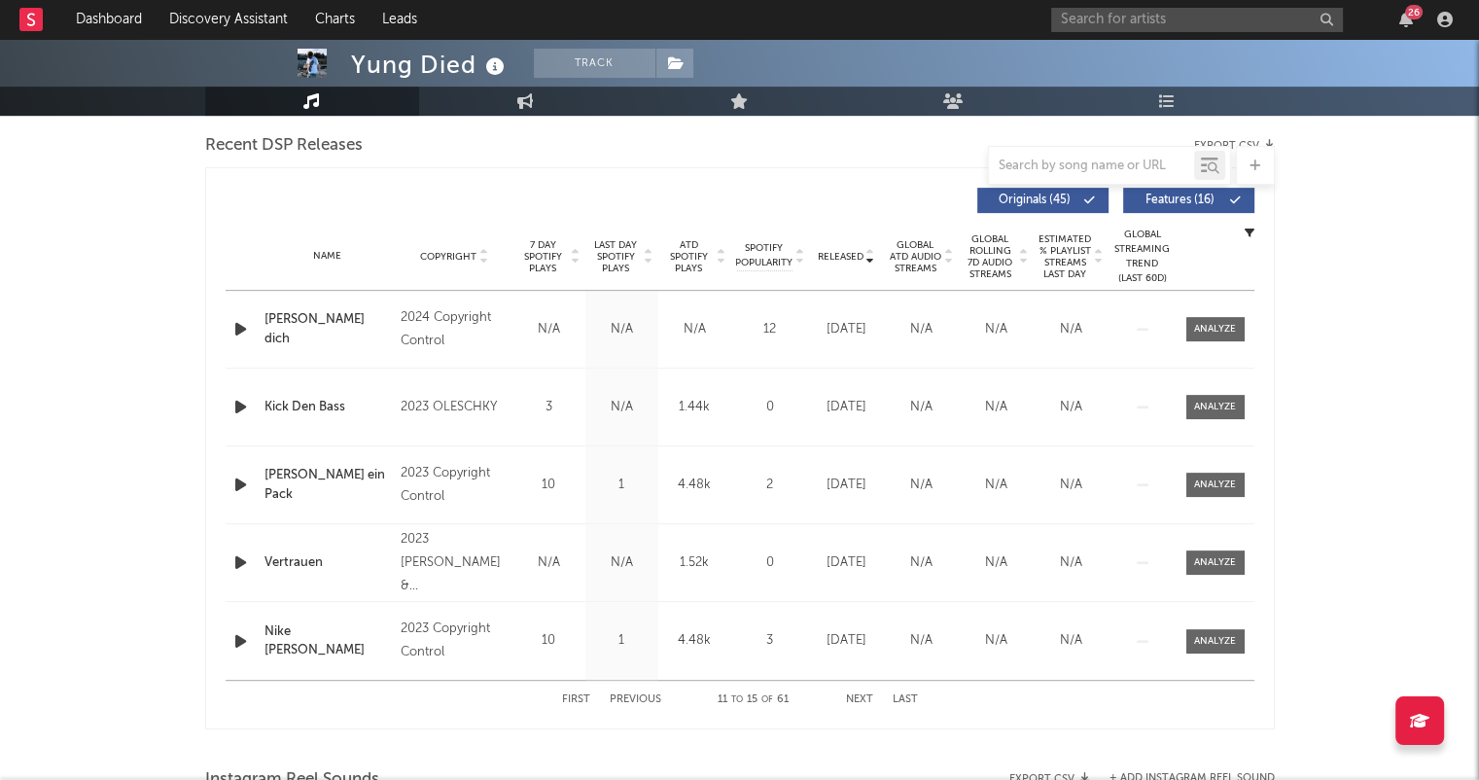
click at [868, 694] on button "Next" at bounding box center [859, 699] width 27 height 11
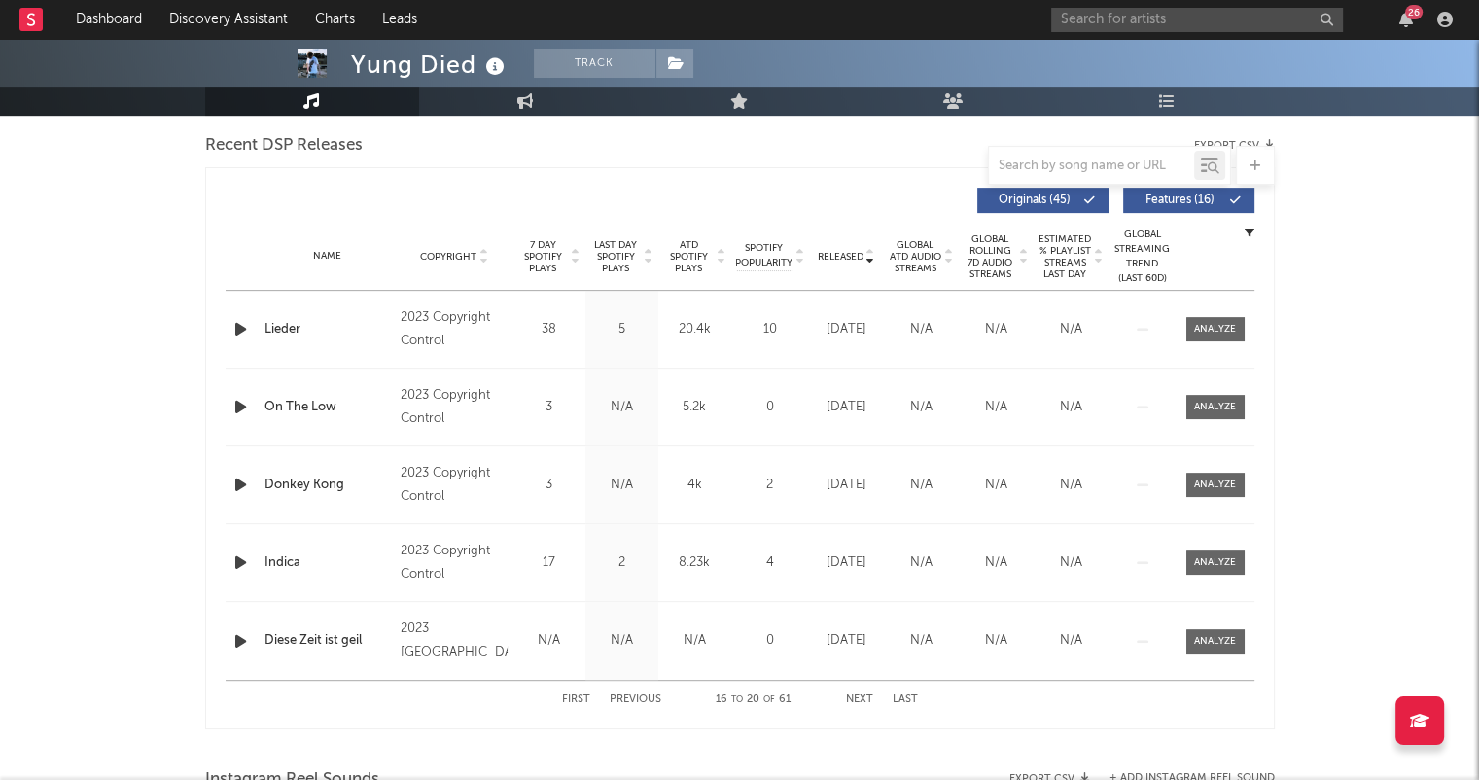
click at [868, 694] on button "Next" at bounding box center [859, 699] width 27 height 11
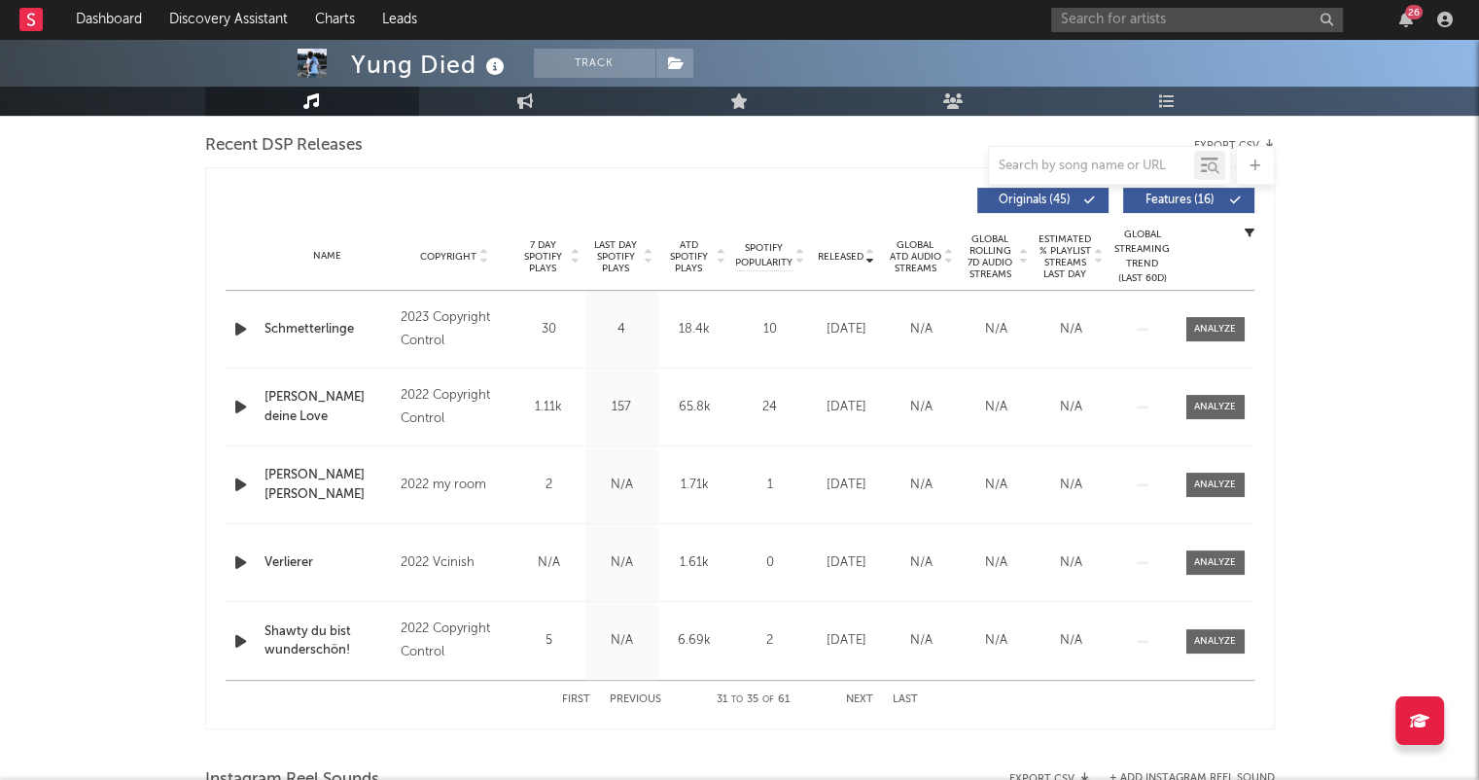
click at [868, 694] on button "Next" at bounding box center [859, 699] width 27 height 11
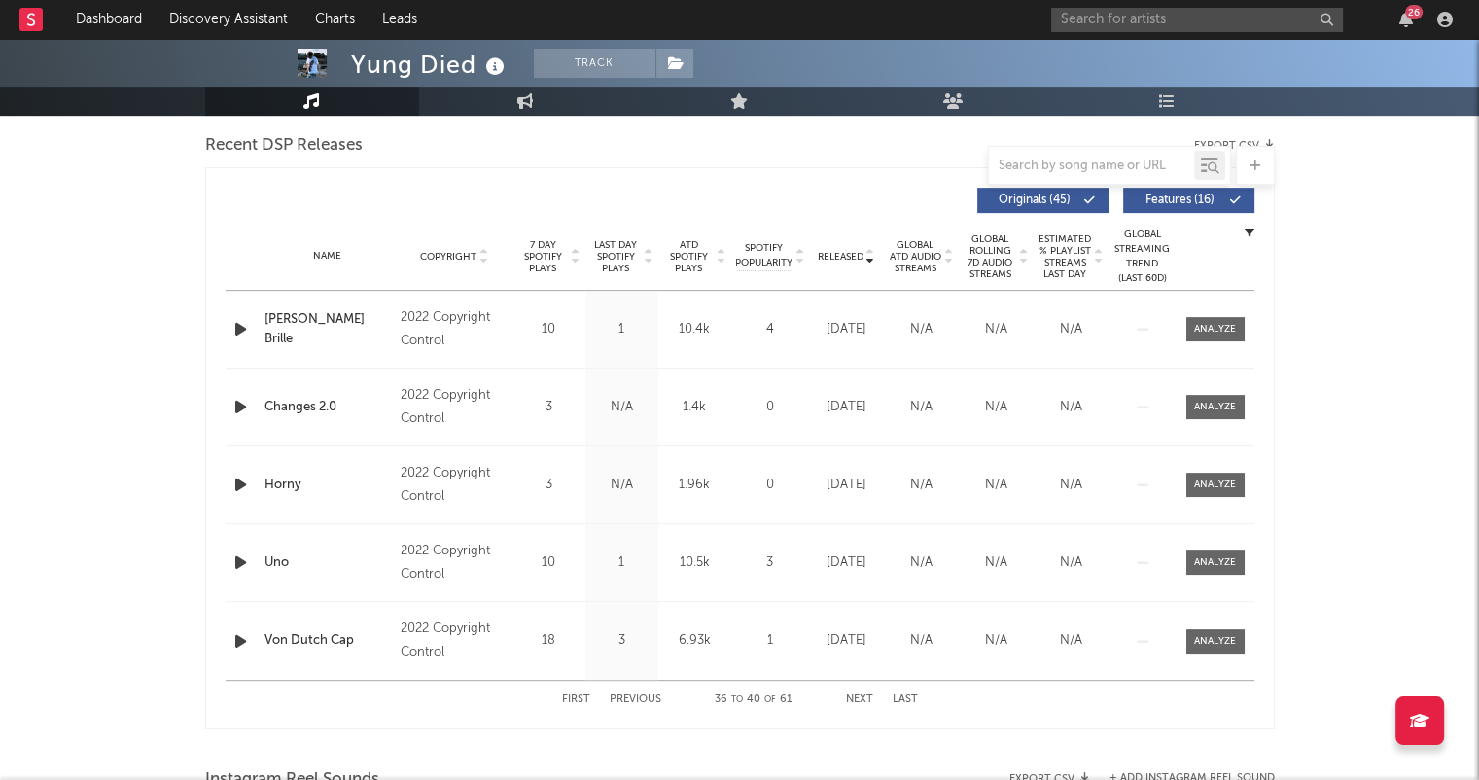
click at [868, 694] on button "Next" at bounding box center [859, 699] width 27 height 11
click at [865, 694] on button "Next" at bounding box center [859, 699] width 27 height 11
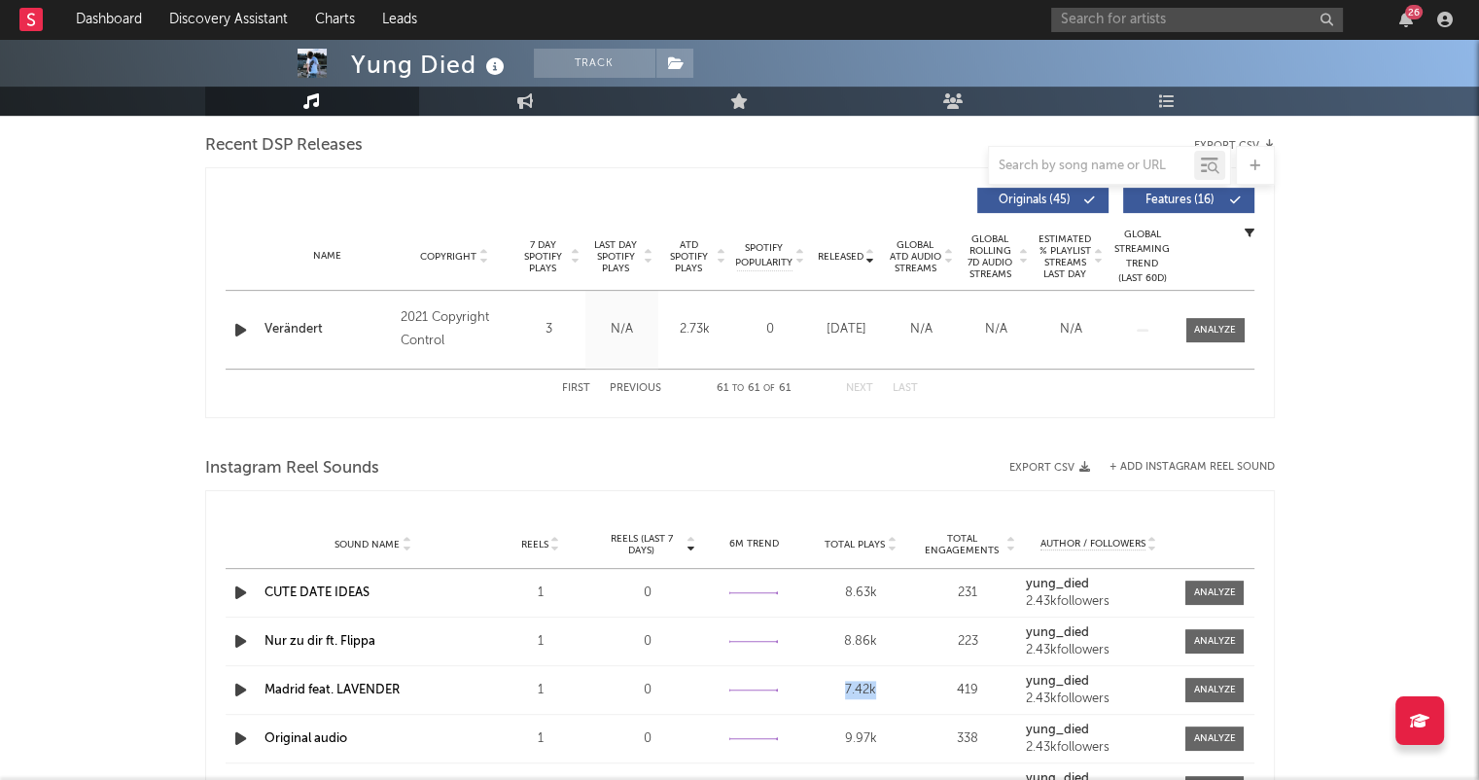
click at [865, 693] on div "7.42k" at bounding box center [860, 690] width 97 height 19
click at [797, 425] on div at bounding box center [740, 437] width 1070 height 29
click at [638, 386] on button "Previous" at bounding box center [636, 388] width 52 height 11
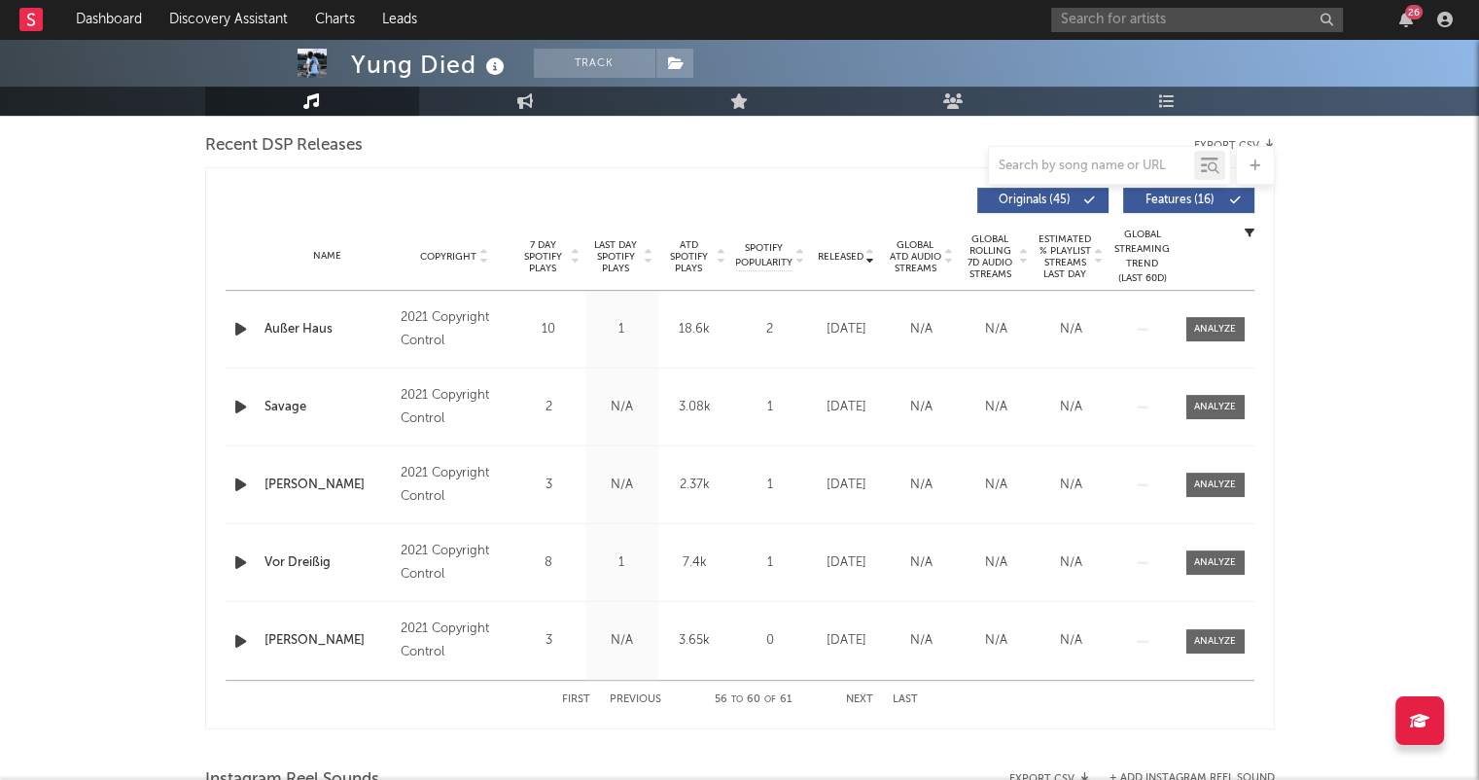
click at [576, 696] on button "First" at bounding box center [576, 699] width 28 height 11
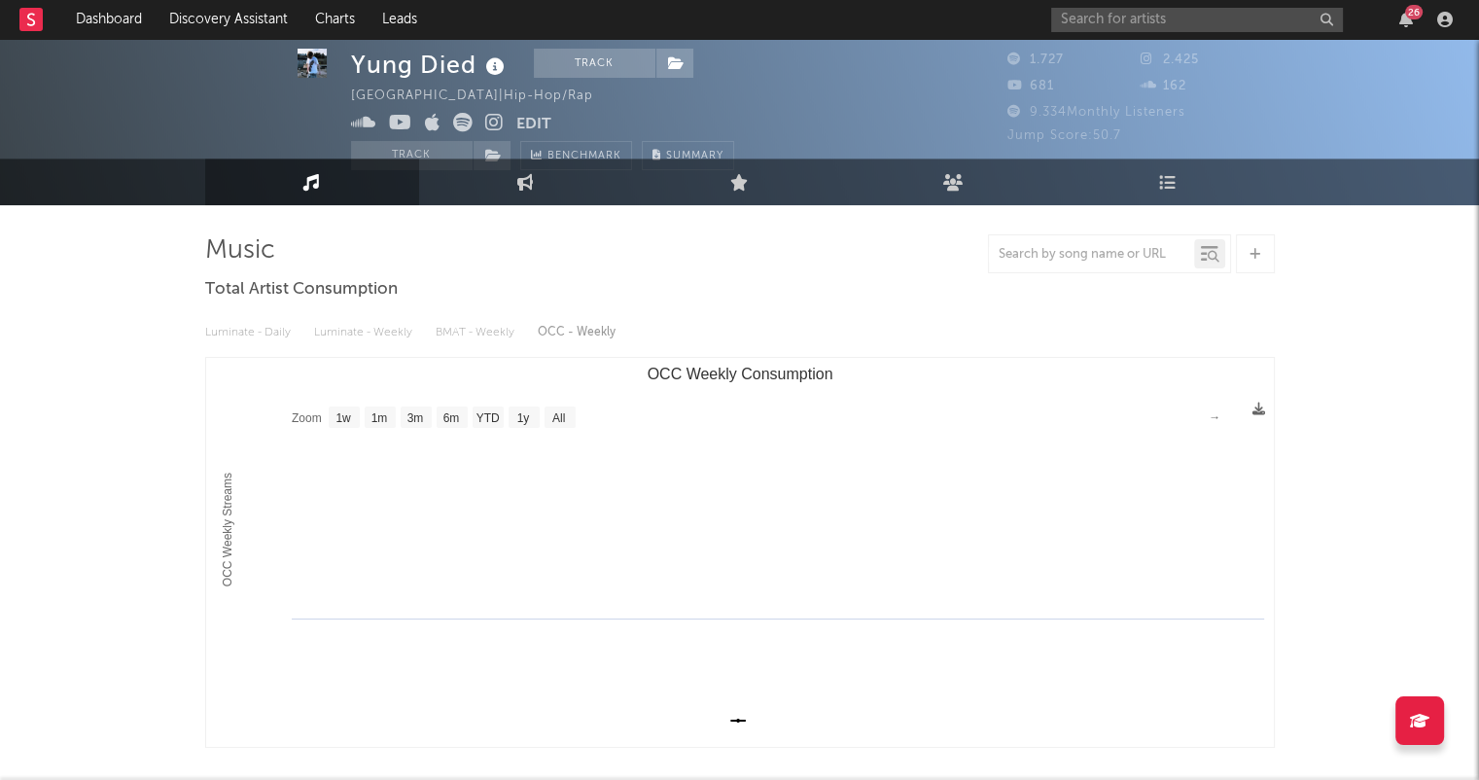
scroll to position [0, 0]
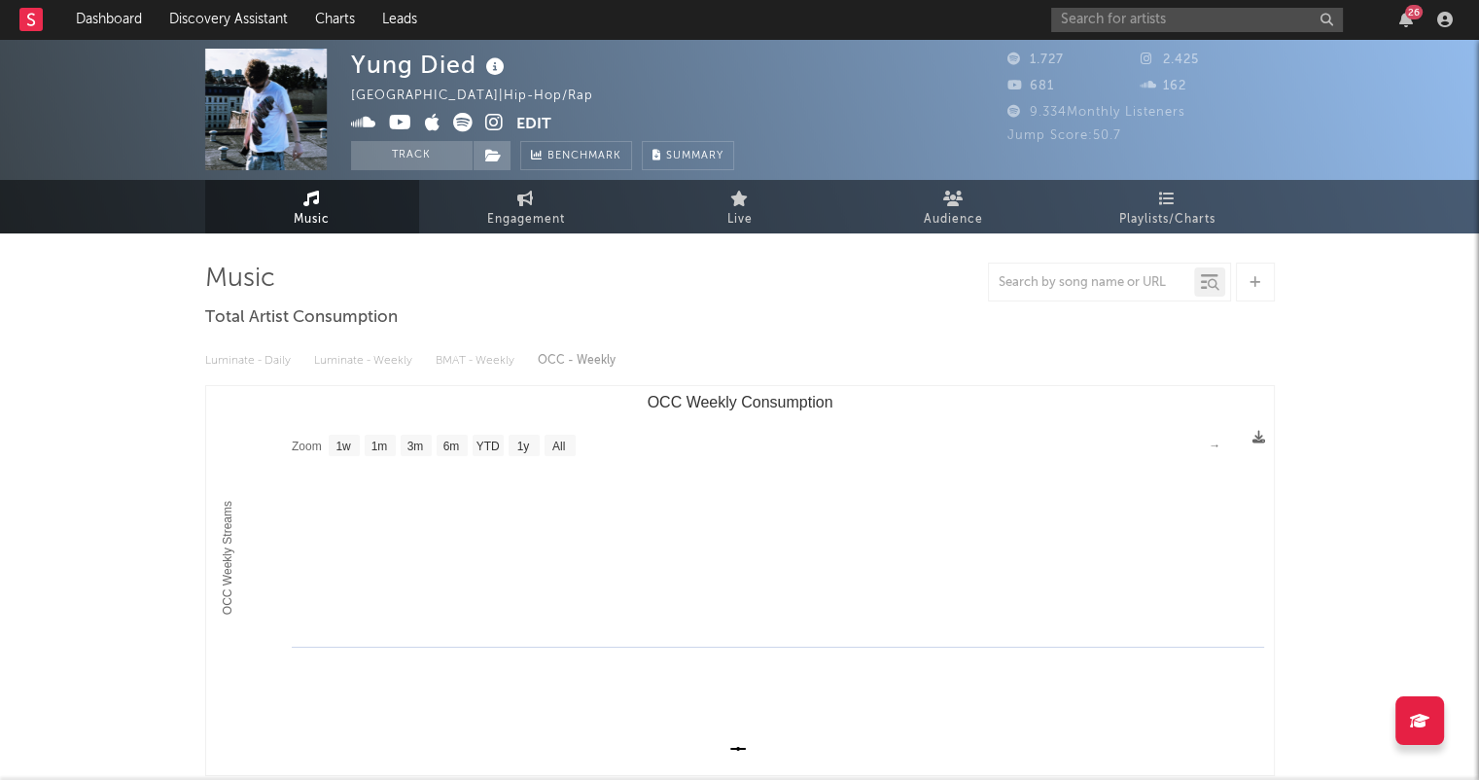
click at [485, 120] on icon at bounding box center [494, 122] width 18 height 19
